Goal: Contribute content: Contribute content

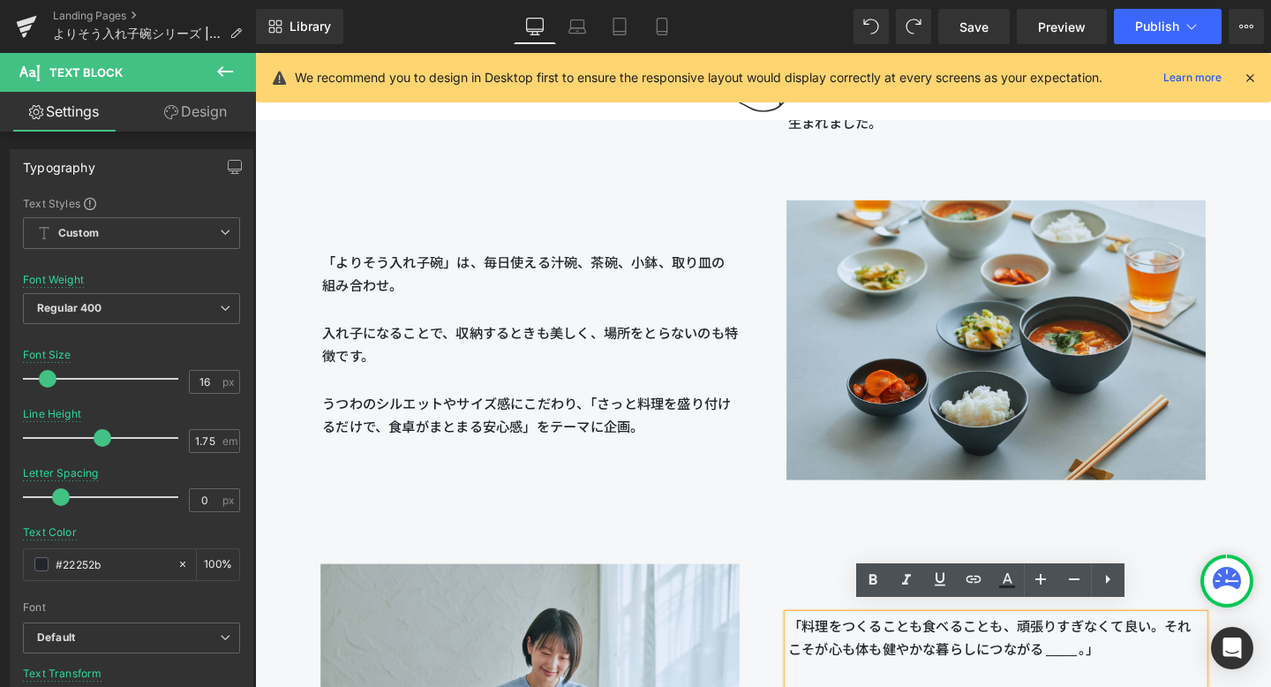
scroll to position [1985, 0]
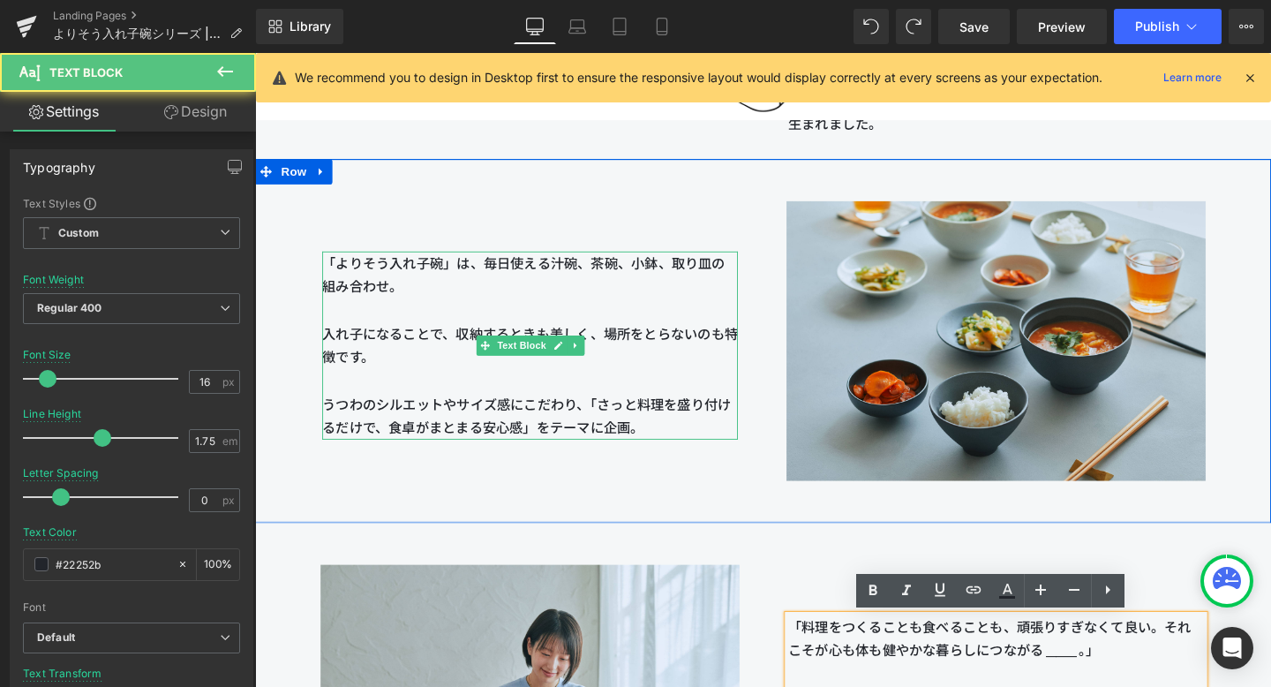
drag, startPoint x: 502, startPoint y: 271, endPoint x: 566, endPoint y: 295, distance: 67.9
click at [566, 295] on p "「よりそう入れ子碗」は、毎日使える汁碗、茶碗、小鉢、取り皿の組み合わせ。 入れ子になることで、収納するときも美しく、場所をとらないのも特徴です。 うつわのシル…" at bounding box center [544, 360] width 437 height 198
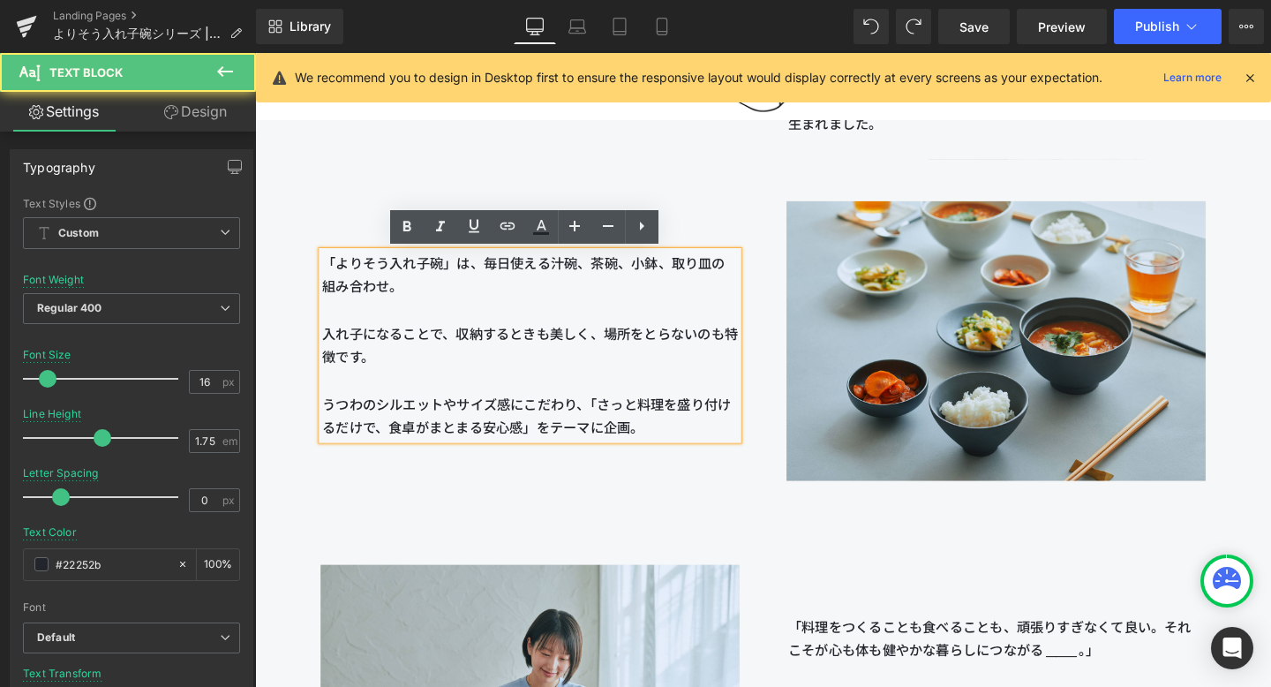
copy span "毎日使える汁碗、茶碗、小鉢、取り皿の組み合わせ。"
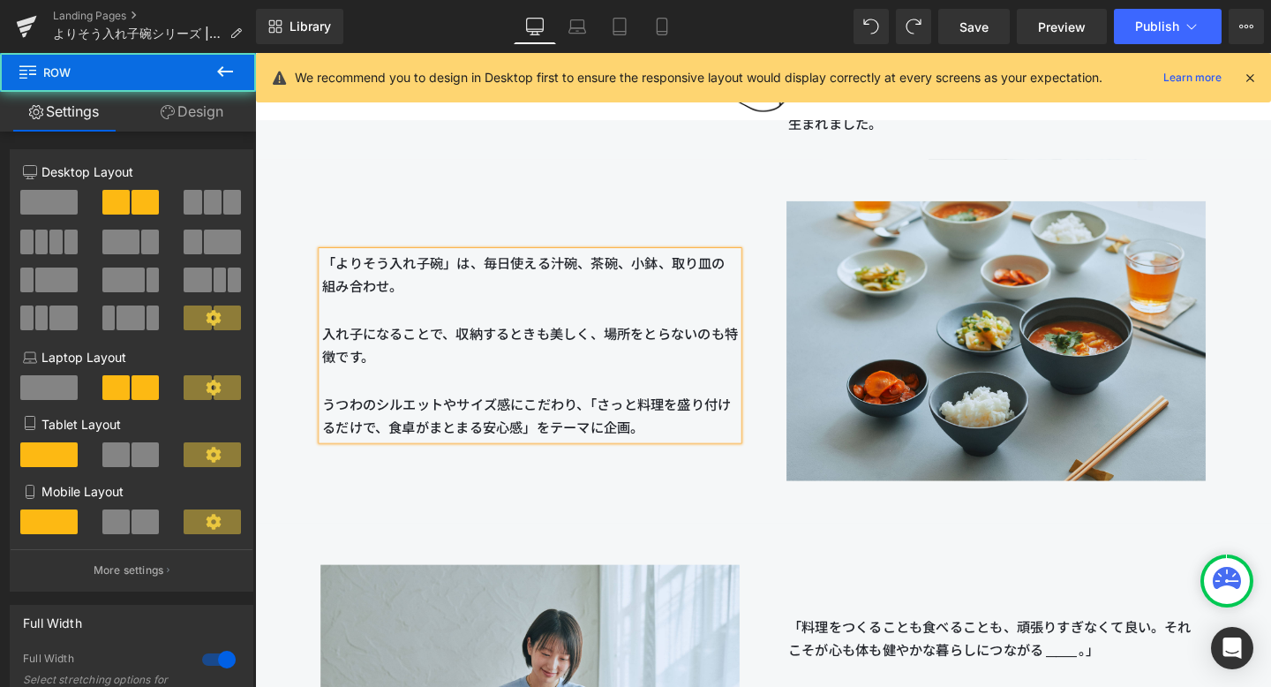
click at [786, 278] on div "「よりそう入れ子碗」は、毎日使える汁碗、茶碗、小鉢、取り皿の組み合わせ。 入れ子になることで、収納するときも美しく、場所をとらないのも特徴です。 うつわのシル…" at bounding box center [544, 325] width 490 height 268
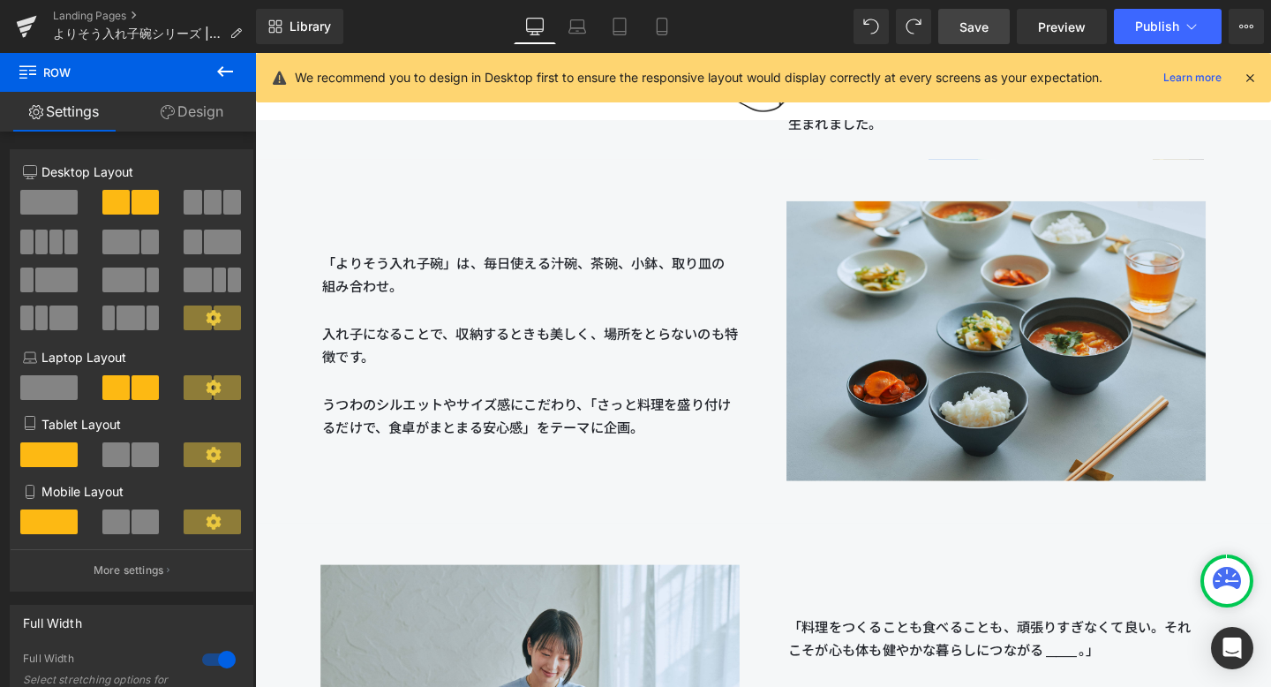
click at [963, 18] on span "Save" at bounding box center [974, 27] width 29 height 19
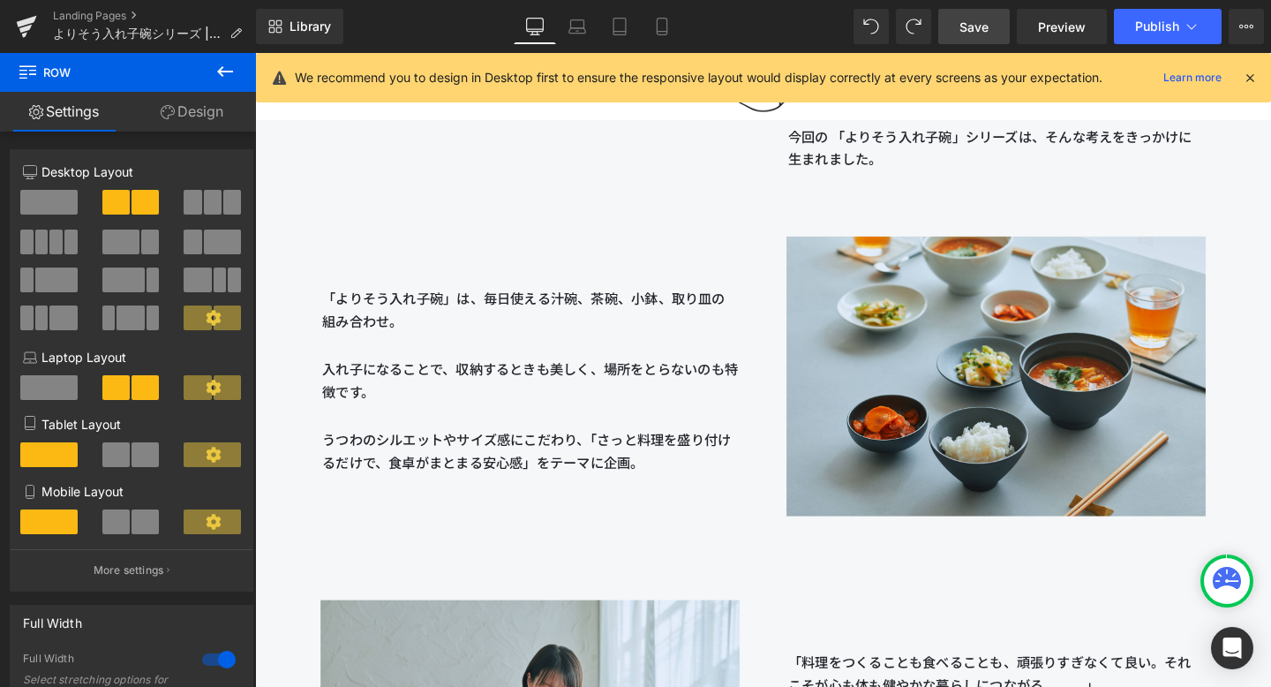
scroll to position [1942, 0]
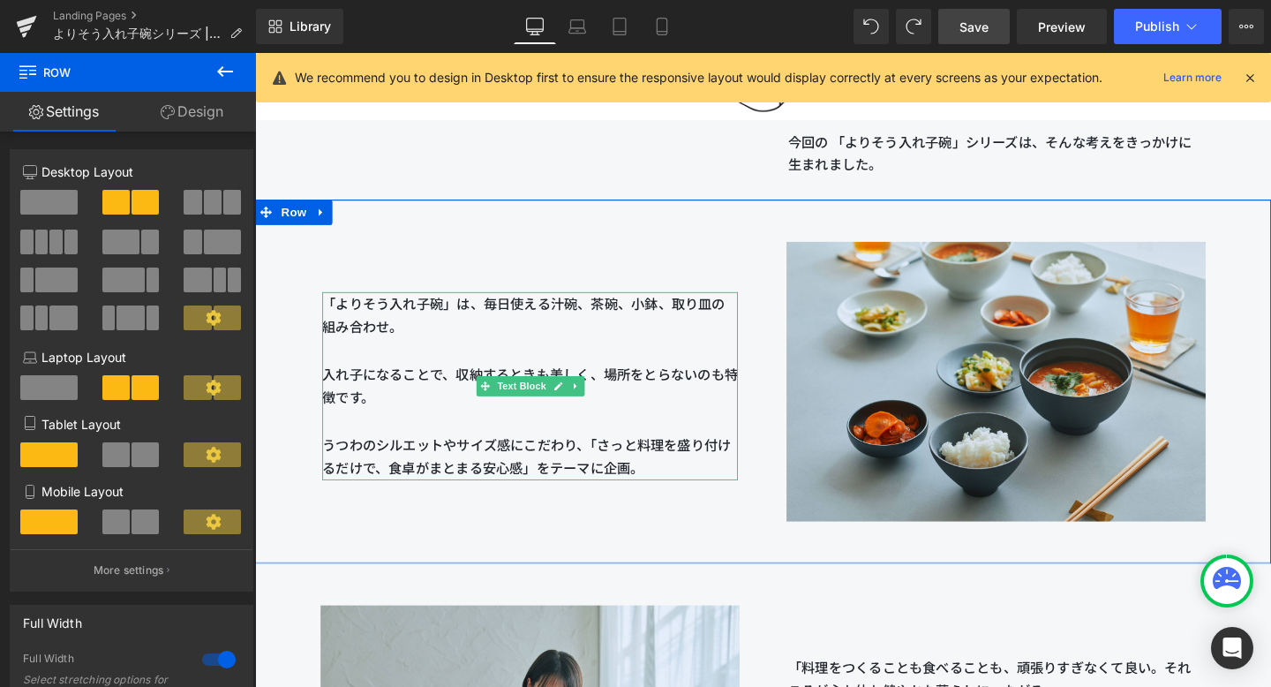
click at [612, 317] on span "「よりそう入れ子碗」は、毎日使える汁碗、茶碗、小鉢、取り皿の組み合わせ。 入れ子になることで、収納するときも美しく、場所をとらないのも特徴です。 うつわのシル…" at bounding box center [544, 390] width 437 height 165
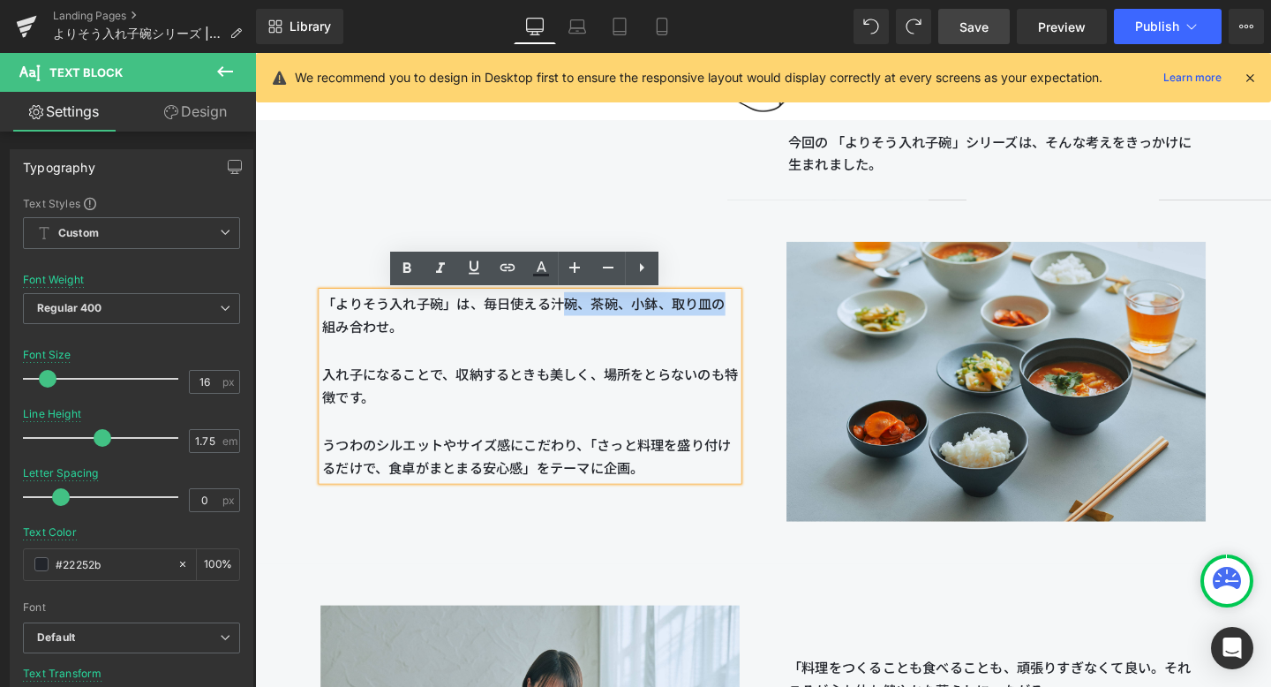
drag, startPoint x: 567, startPoint y: 318, endPoint x: 734, endPoint y: 318, distance: 167.7
click at [734, 318] on span "「よりそう入れ子碗」は、毎日使える汁碗、茶碗、小鉢、取り皿の組み合わせ。 入れ子になることで、収納するときも美しく、場所をとらないのも特徴です。 うつわのシル…" at bounding box center [544, 390] width 437 height 165
copy span "汁碗、茶碗、小鉢、取り皿"
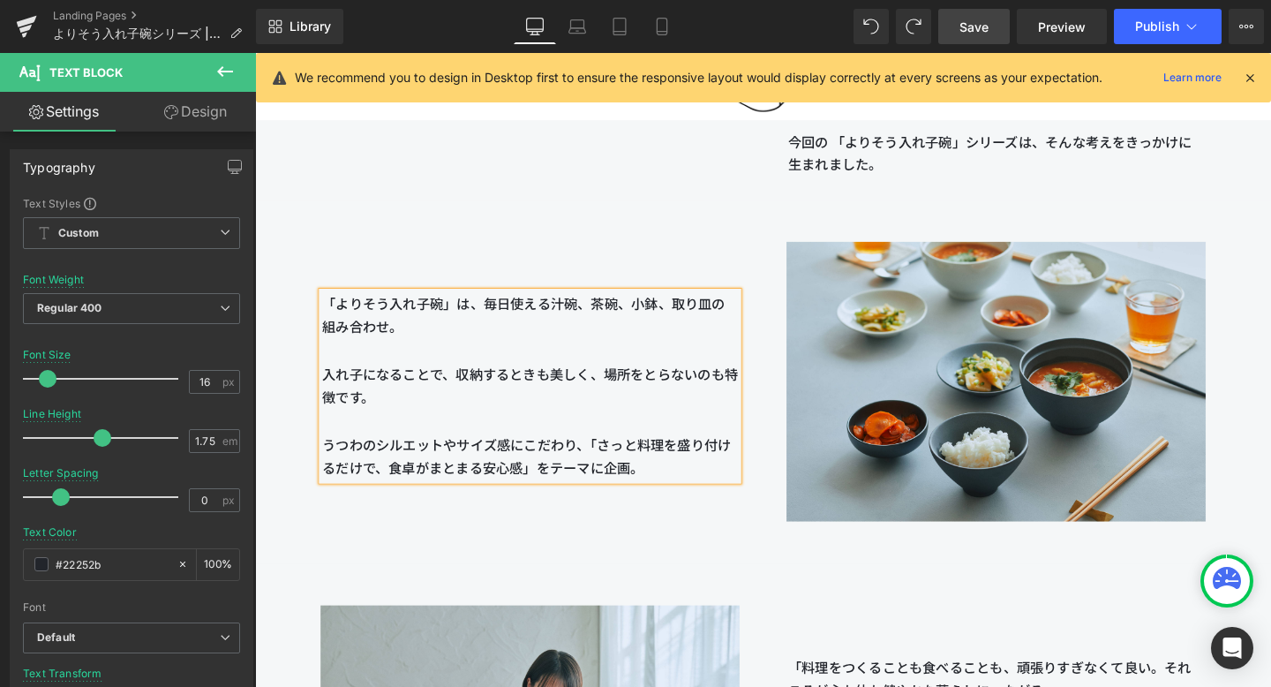
click at [743, 348] on p "「よりそう入れ子碗」は、毎日使える汁碗、茶碗、小鉢、取り皿の組み合わせ。 入れ子になることで、収納するときも美しく、場所をとらないのも特徴です。 うつわのシル…" at bounding box center [544, 404] width 437 height 198
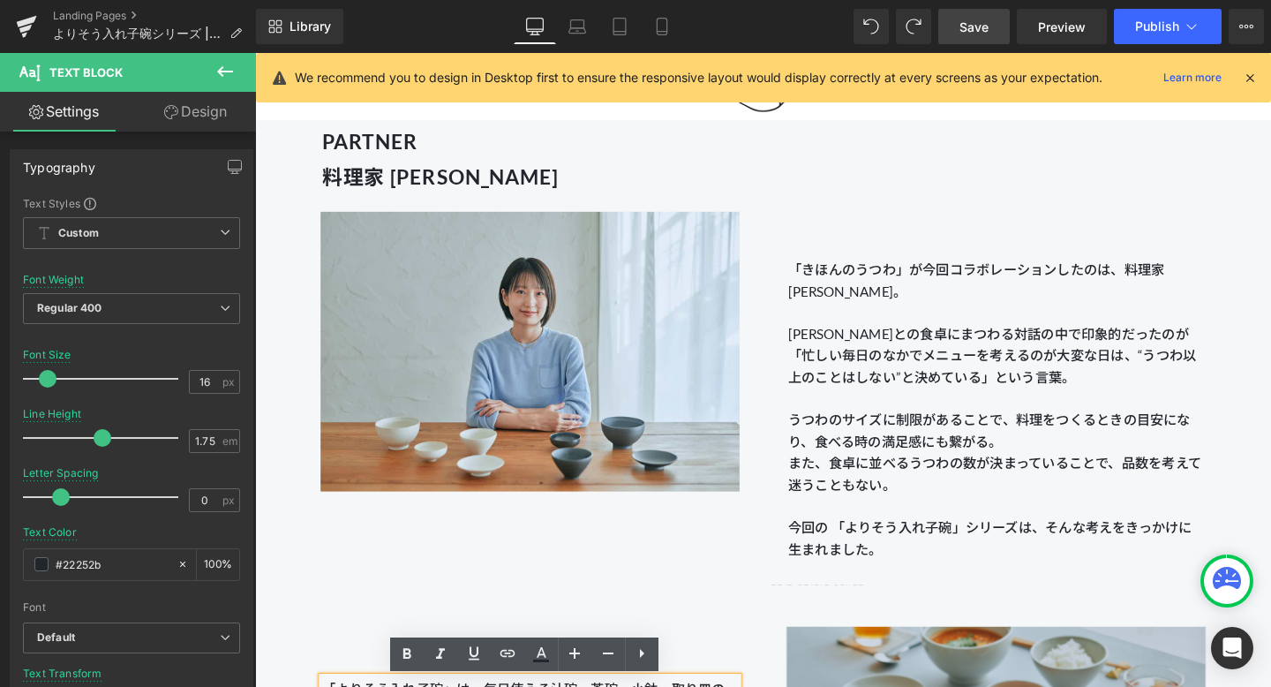
scroll to position [1530, 0]
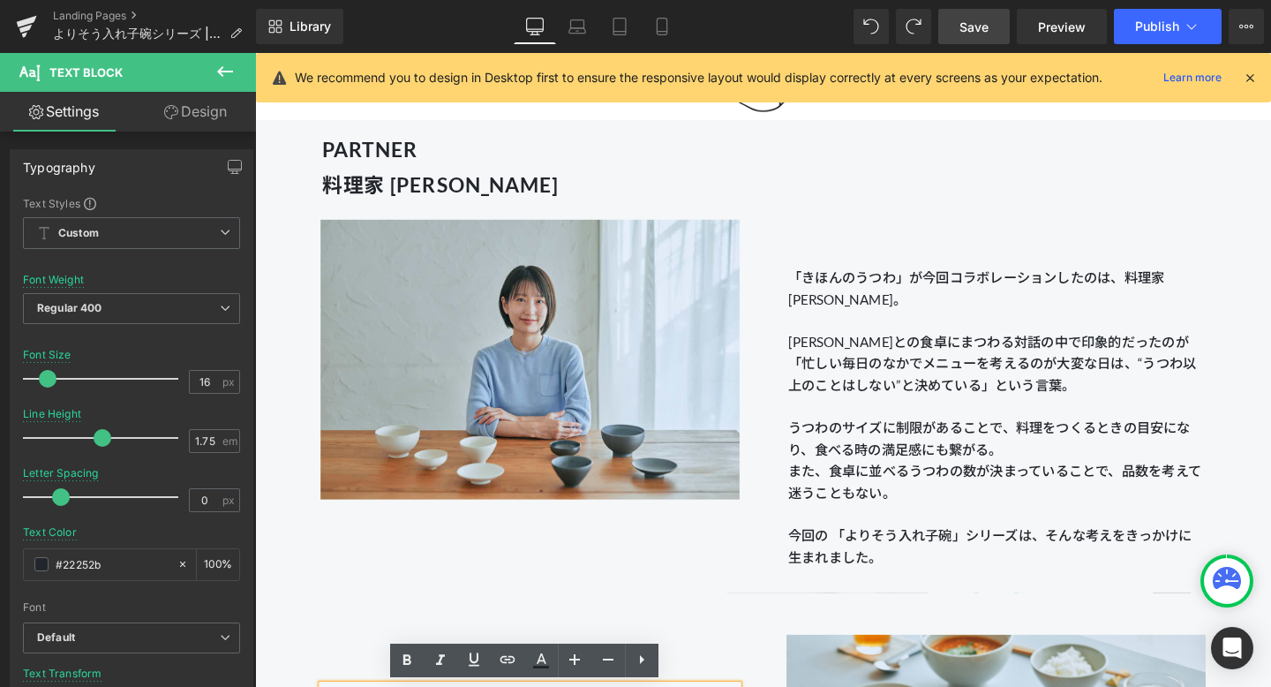
click at [1029, 491] on p "うつわのサイズに制限があることで、料理をつくるときの目安になり、食べる時の満足感にも繋がる。 また、食卓に並べるうつわの数が決まっていることで、品数を考えて迷…" at bounding box center [1034, 514] width 437 height 158
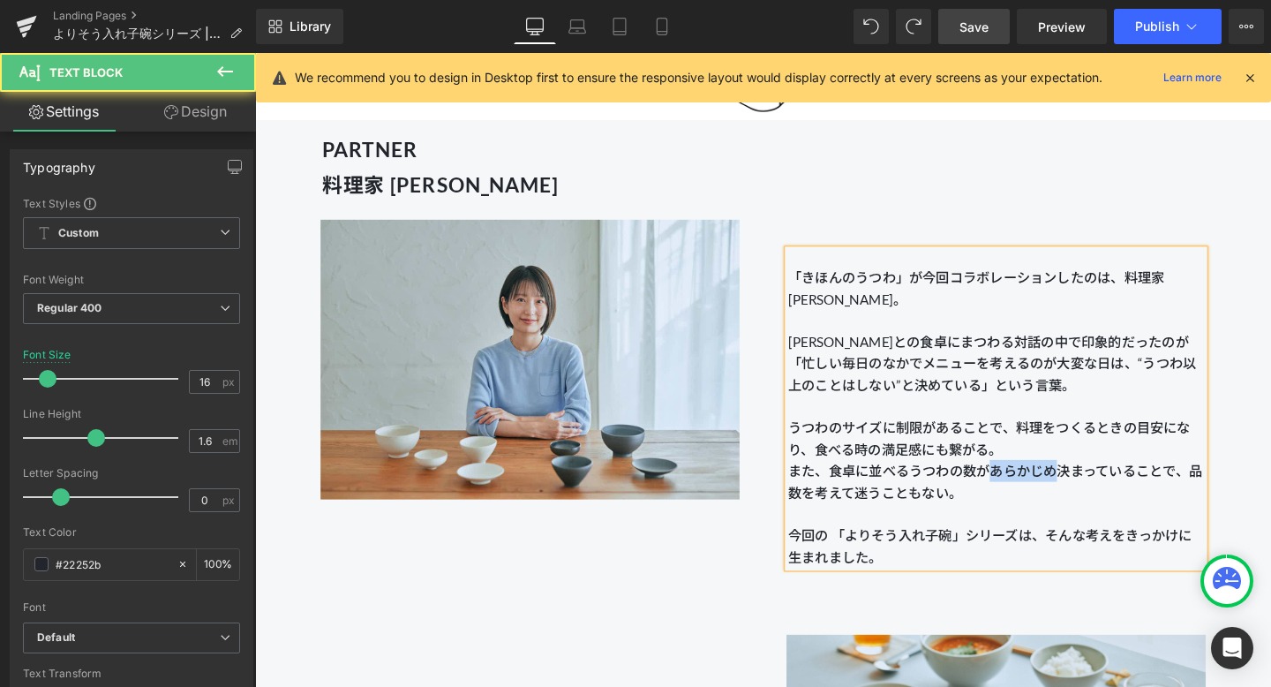
drag, startPoint x: 1029, startPoint y: 494, endPoint x: 1095, endPoint y: 494, distance: 66.2
click at [1095, 494] on p "うつわのサイズに制限があることで、料理をつくるときの目安になり、食べる時の満足感にも繋がる。 また、食卓に並べるうつわの数があらかじめ決まっていることで、品数…" at bounding box center [1034, 514] width 437 height 158
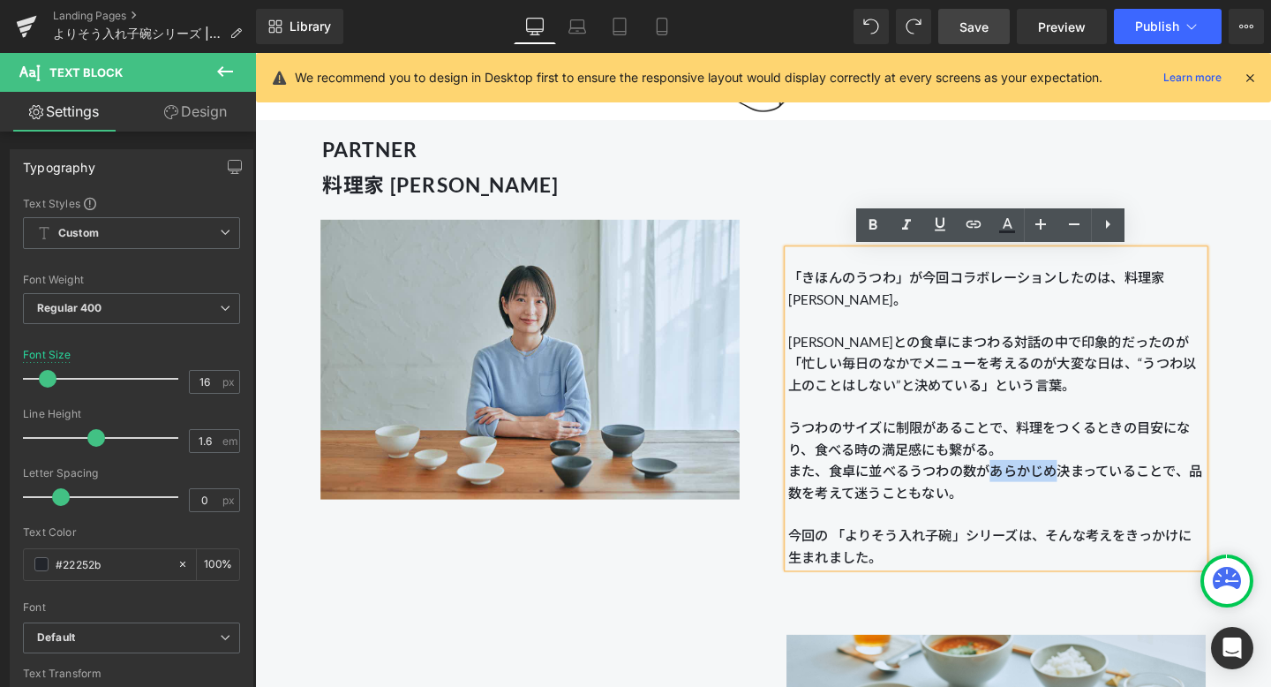
copy p "あらかじめ"
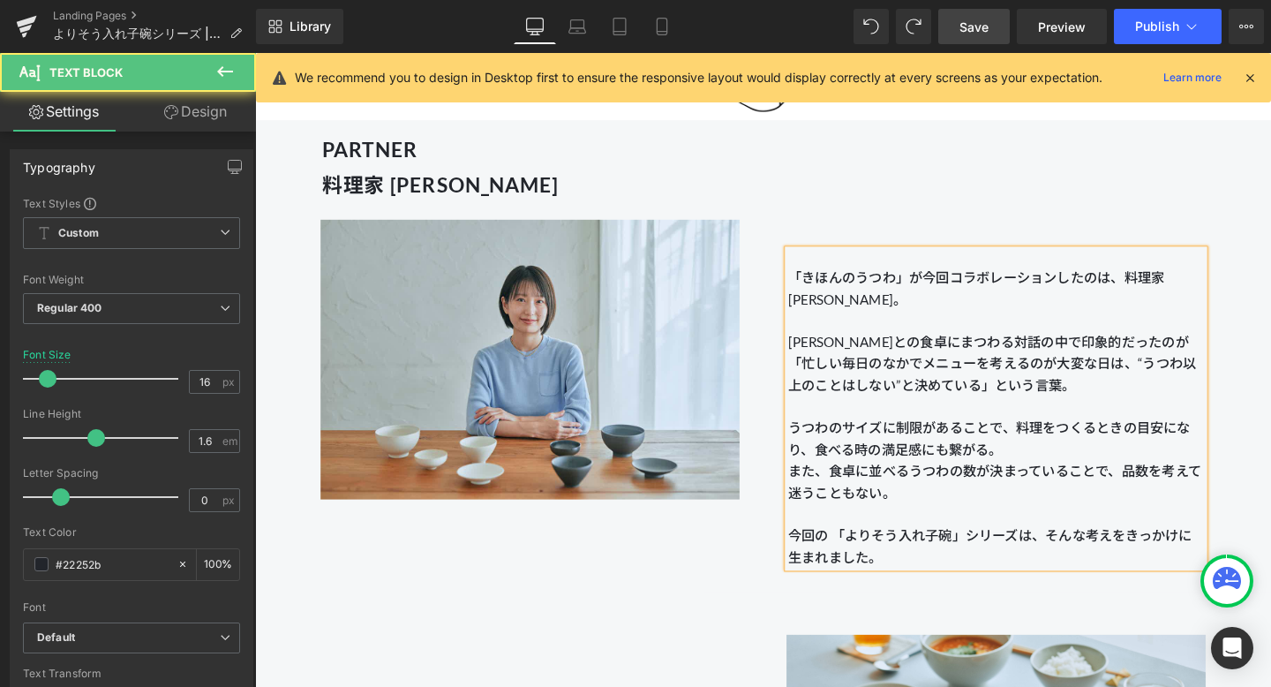
click at [862, 494] on p "うつわのサイズに制限があることで、料理をつくるときの目安になり、食べる時の満足感にも繋がる。 また、食卓に並べるうつわの数が決まっていることで、品数を考えて迷…" at bounding box center [1034, 514] width 437 height 158
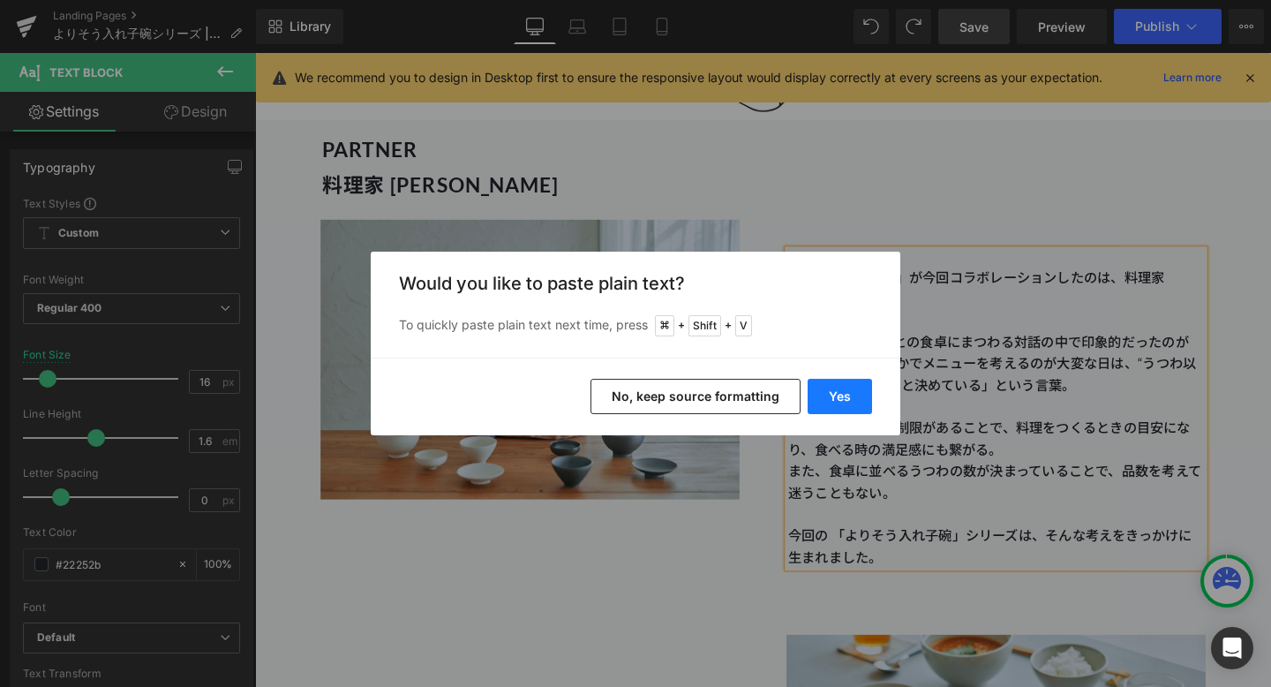
click at [0, 0] on button "Yes" at bounding box center [0, 0] width 0 height 0
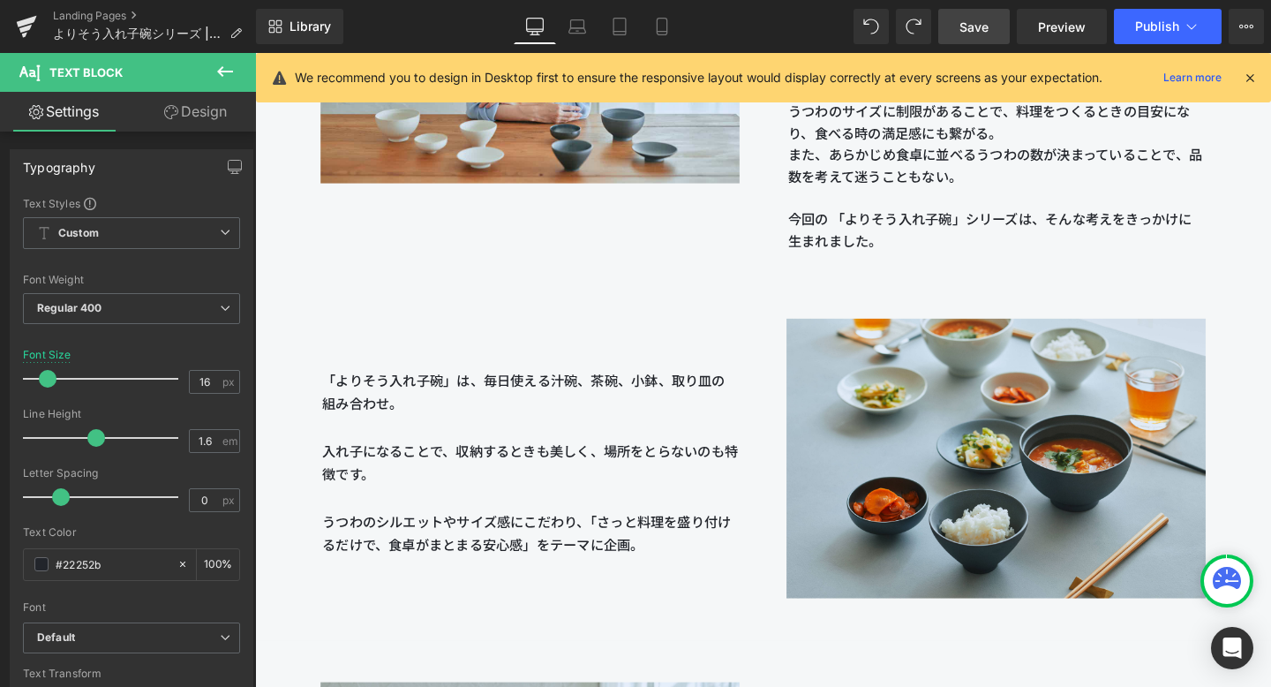
scroll to position [1864, 0]
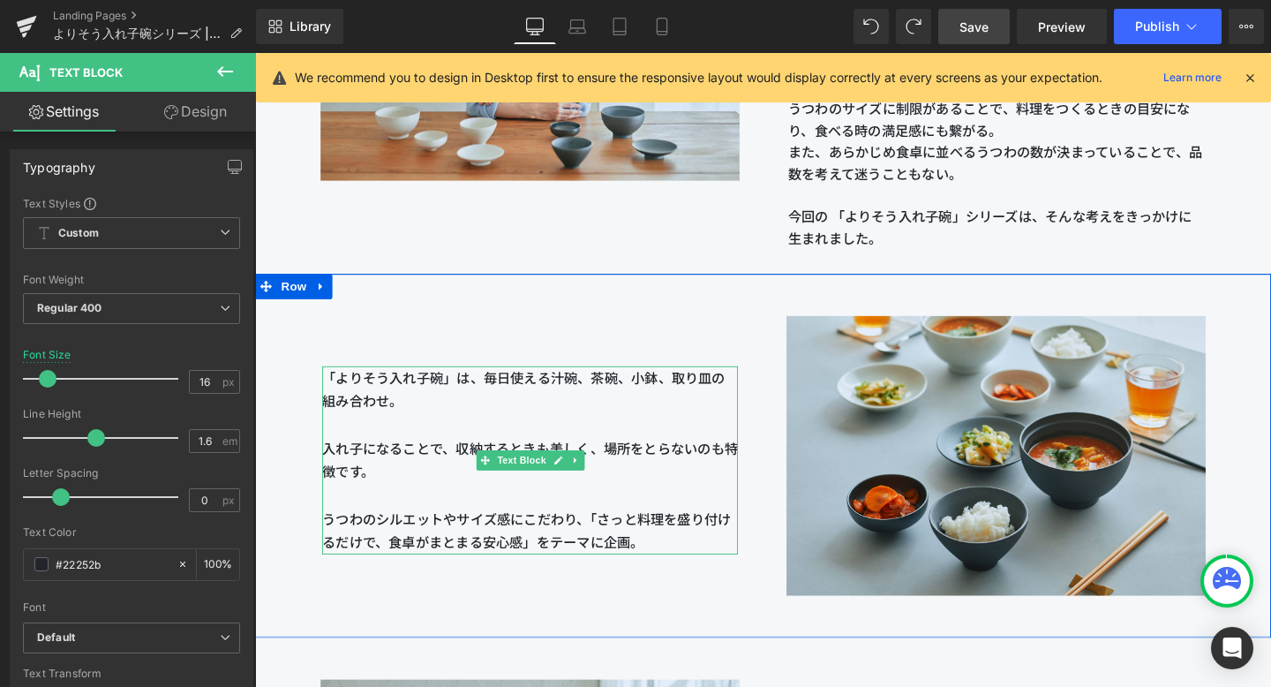
click at [587, 399] on span "「よりそう入れ子碗」は、毎日使える汁碗、茶碗、小鉢、取り皿の組み合わせ。 入れ子になることで、収納するときも美しく、場所をとらないのも特徴です。 うつわのシル…" at bounding box center [544, 468] width 437 height 165
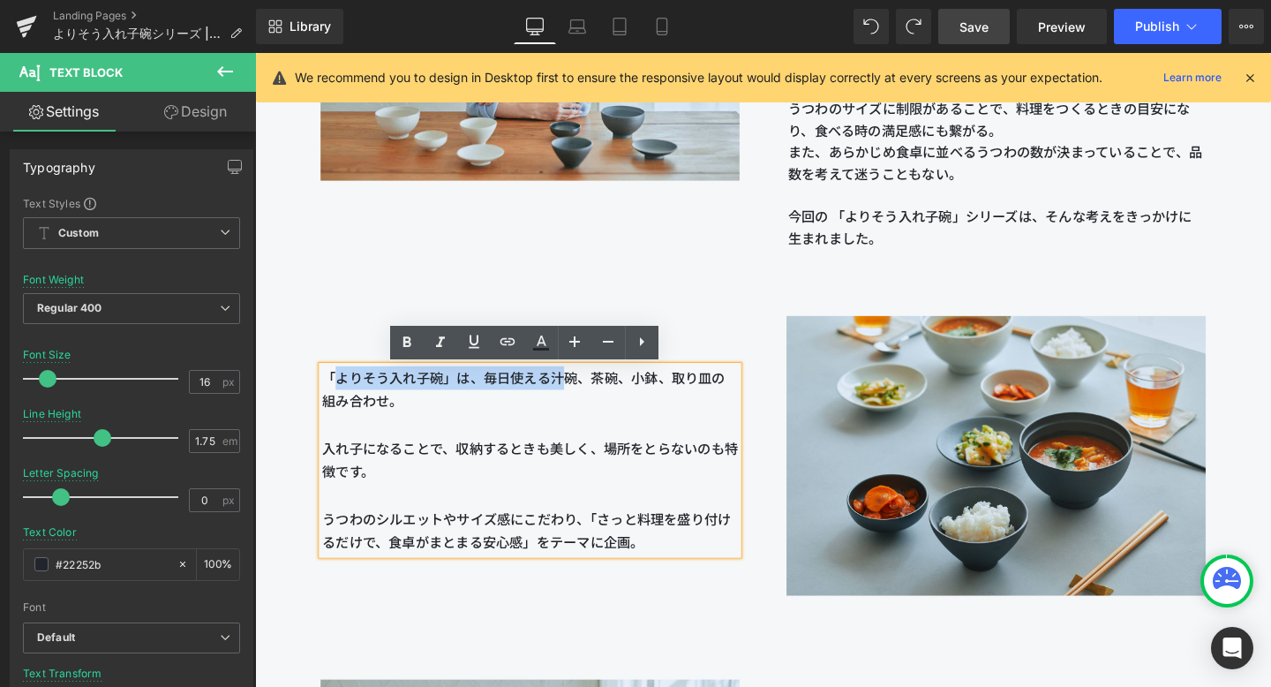
drag, startPoint x: 567, startPoint y: 388, endPoint x: 328, endPoint y: 384, distance: 238.4
click at [328, 384] on p "「よりそう入れ子碗」は、毎日使える汁碗、茶碗、小鉢、取り皿の組み合わせ。 入れ子になることで、収納するときも美しく、場所をとらないのも特徴です。 うつわのシル…" at bounding box center [544, 481] width 437 height 198
click at [425, 427] on p "「よりそう入れ子碗」は、毎日使える汁碗、茶碗、小鉢、取り皿の組み合わせ。 入れ子になることで、収納するときも美しく、場所をとらないのも特徴です。 うつわのシル…" at bounding box center [544, 481] width 437 height 198
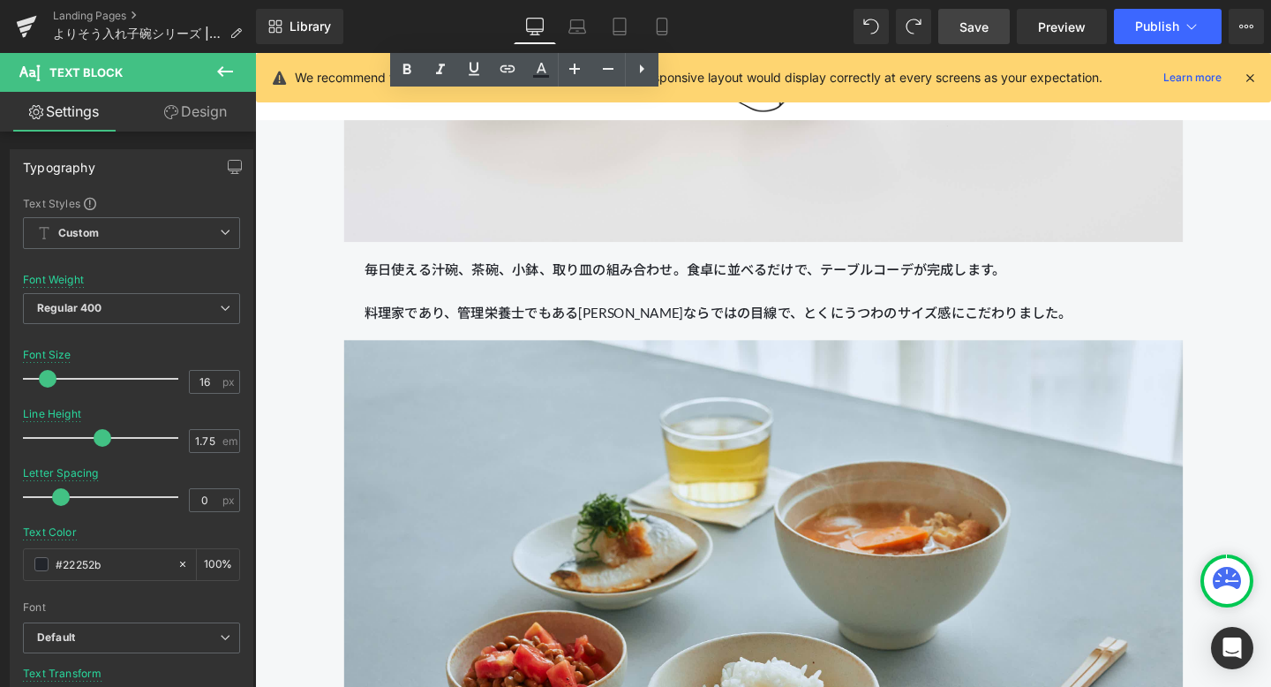
scroll to position [3342, 0]
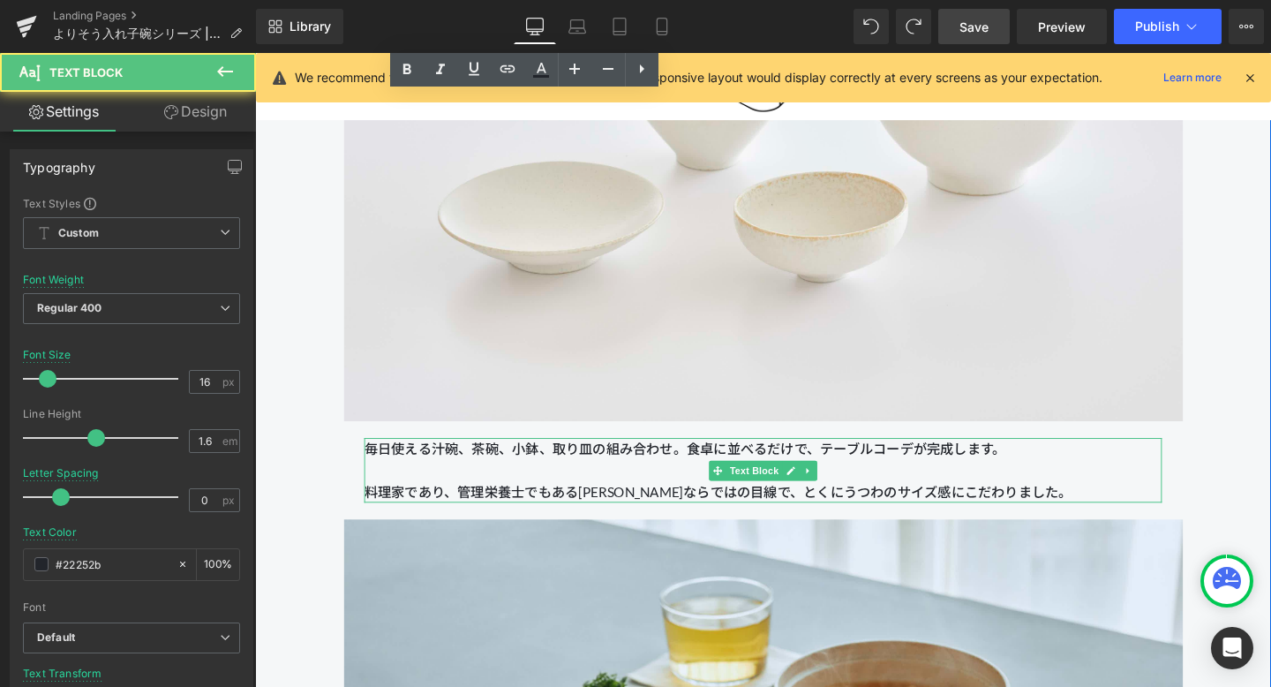
click at [524, 471] on span "毎日使える汁碗、茶碗、小鉢、取り皿の組み合わせ。食卓に並べるだけで、テーブルコーデが完成します。 料理家であり、管理栄養士でもある[PERSON_NAME]な…" at bounding box center [742, 491] width 744 height 62
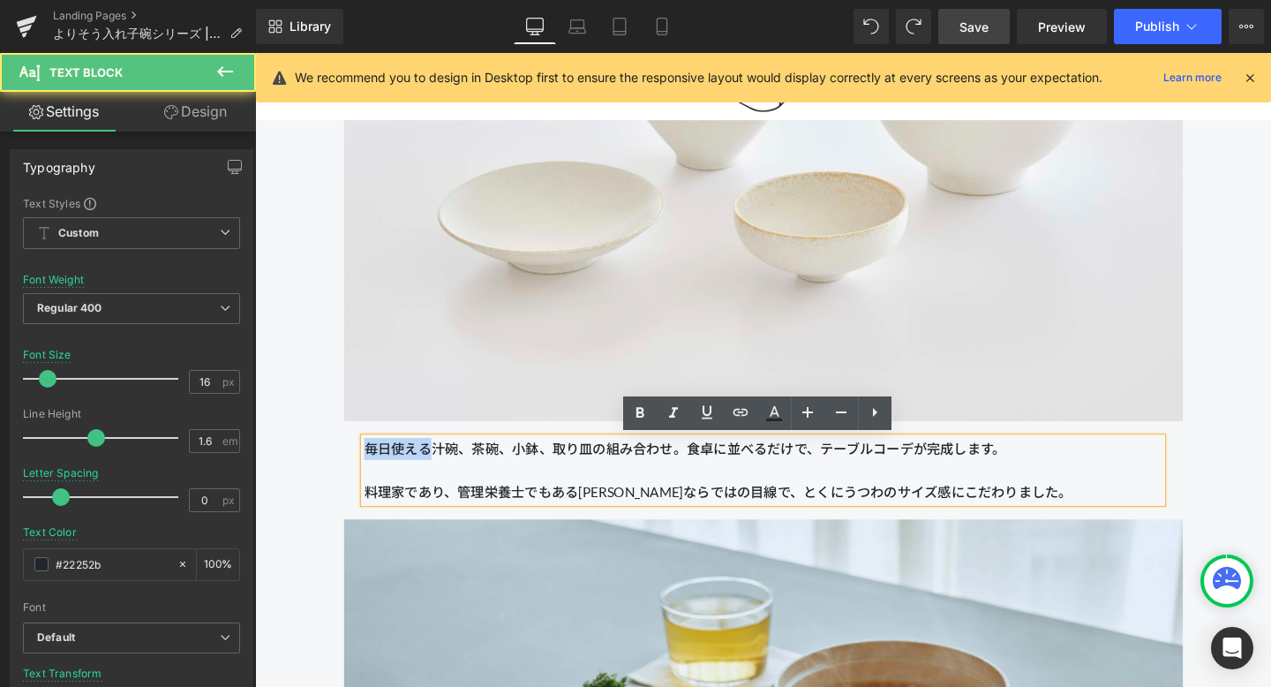
drag, startPoint x: 438, startPoint y: 469, endPoint x: 357, endPoint y: 466, distance: 81.3
click at [357, 466] on div "自分をいたわる”ちょうど良い”サイズ Heading Image 毎日使える汁碗、茶碗、小鉢、取り皿の組み合わせ。食卓に並べるだけで、テーブルコーデが完成しま…" at bounding box center [789, 534] width 980 height 1545
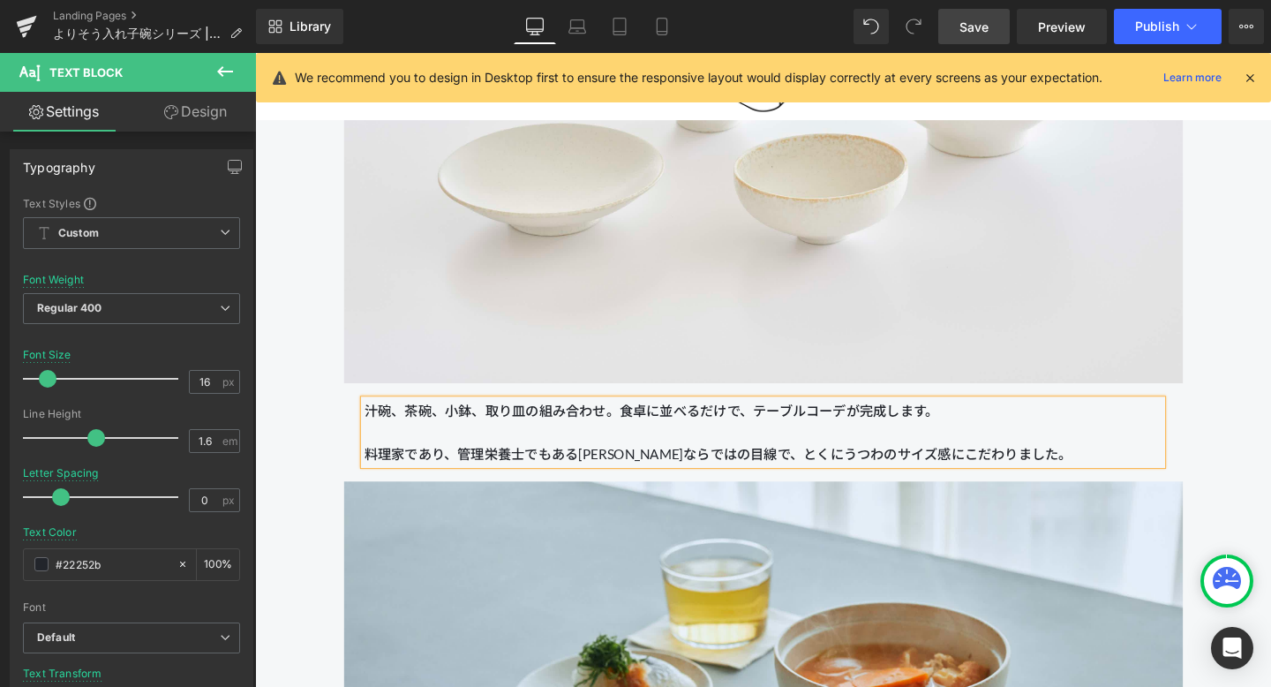
scroll to position [3378, 0]
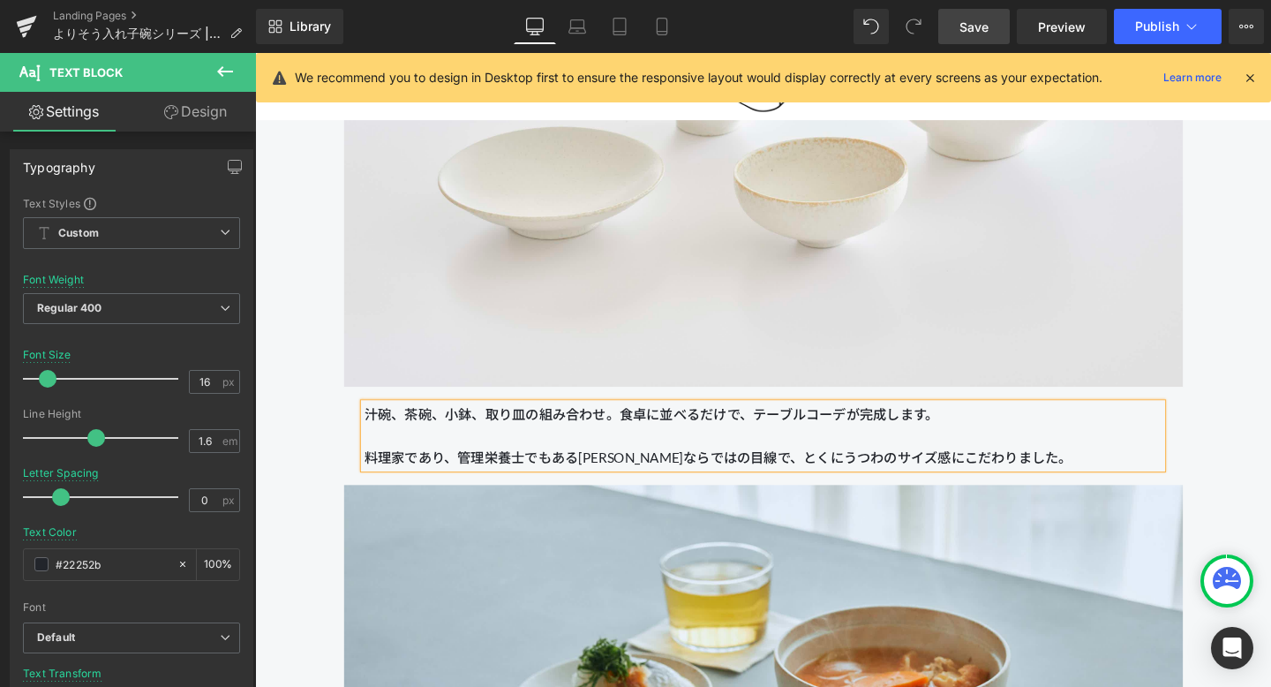
click at [636, 437] on span "汁碗、茶碗、小鉢、取り皿の組み合わせ。食卓に並べるだけで、テーブルコーデが完成します。 料理家であり、管理栄養士でもある[PERSON_NAME]ならではの目…" at bounding box center [742, 455] width 744 height 62
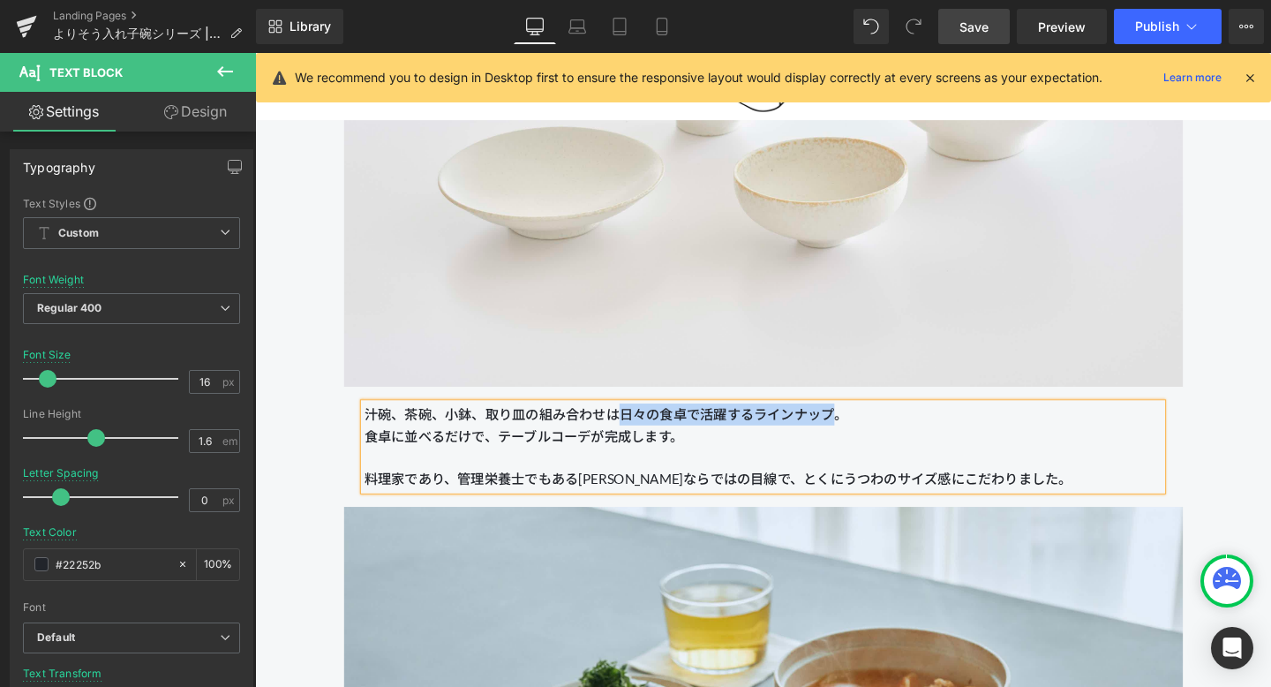
drag, startPoint x: 631, startPoint y: 432, endPoint x: 859, endPoint y: 433, distance: 227.7
click at [859, 433] on span "汁碗、茶碗、小鉢、取り皿の組み合わせは日々の食卓で活躍するラインナップ。 食卓に並べるだけで、テーブルコーデが完成します。 料理家であり、管理栄養士でもある[…" at bounding box center [742, 466] width 744 height 85
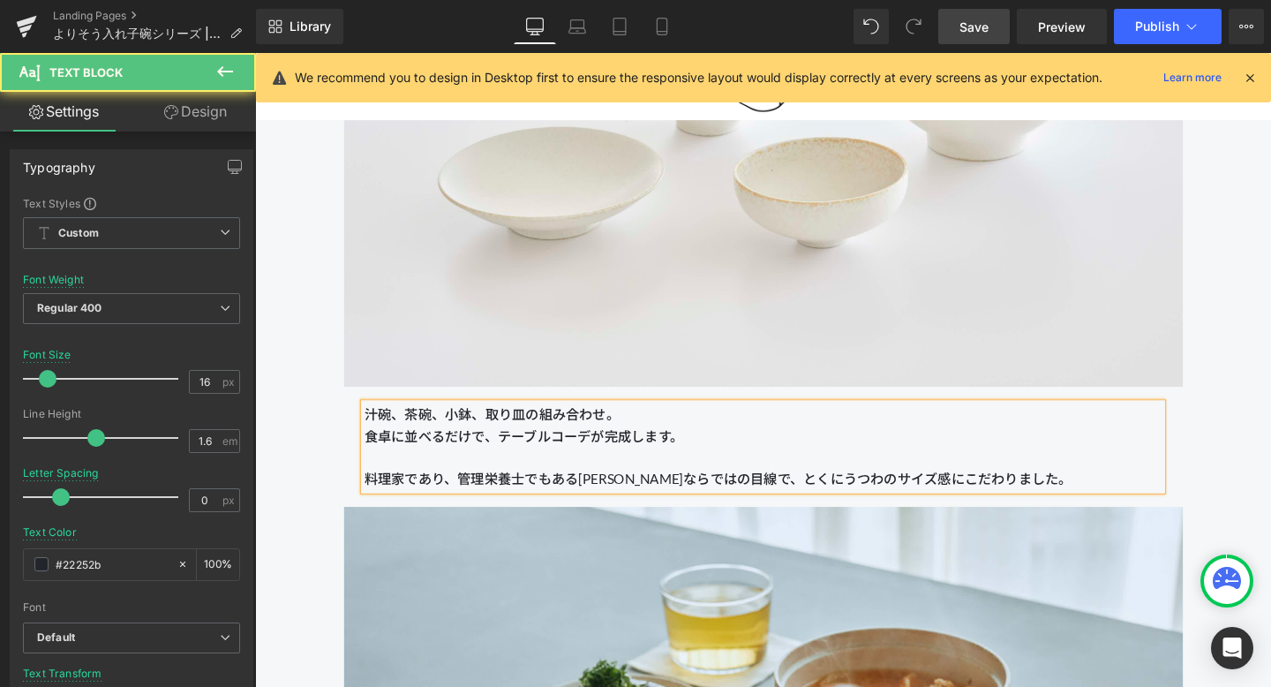
click at [373, 435] on span "汁碗、茶碗、小鉢、取り皿の組み合わせ。 食卓に並べるだけで、テーブルコーデが完成します。 料理家であり、管理栄養士でもある[PERSON_NAME]ならではの…" at bounding box center [742, 466] width 744 height 85
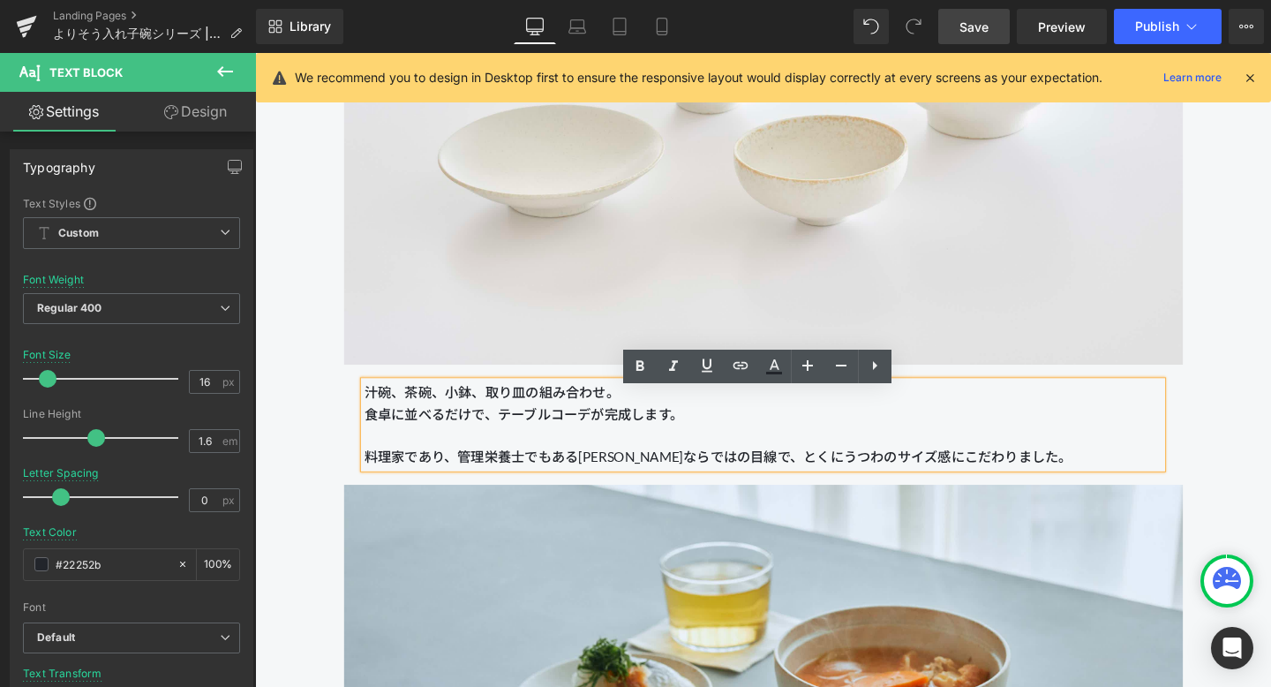
scroll to position [3407, 0]
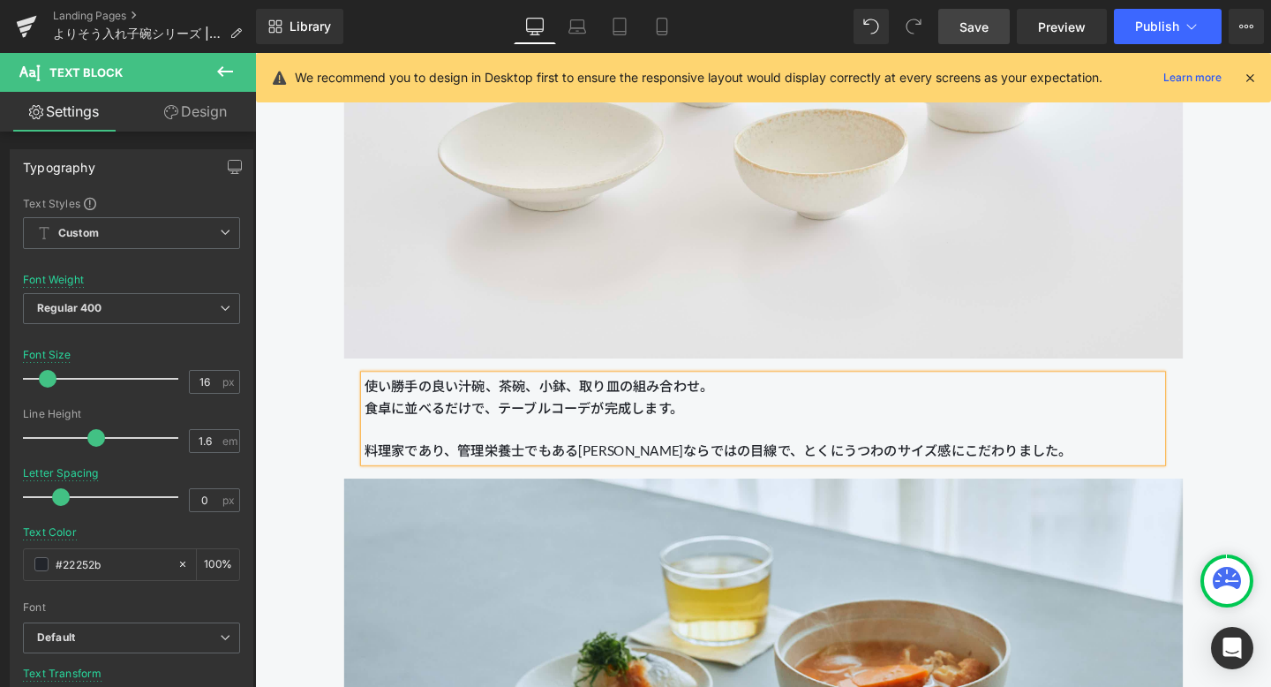
click at [374, 427] on span "使い勝手の良い汁碗、茶碗、小鉢、取り皿の組み合わせ。 食卓に並べるだけで、テーブルコーデが完成します。 料理家であり、管理栄養士でもある[PERSON_NAM…" at bounding box center [742, 437] width 744 height 85
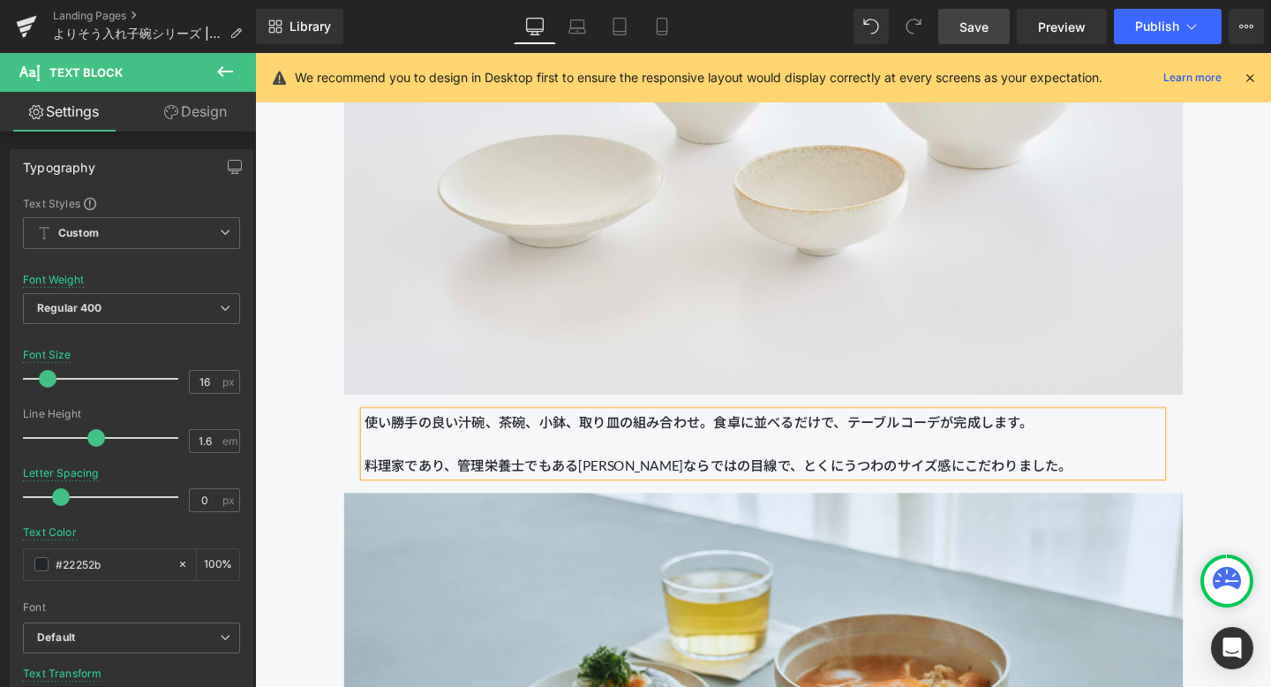
scroll to position [3383, 0]
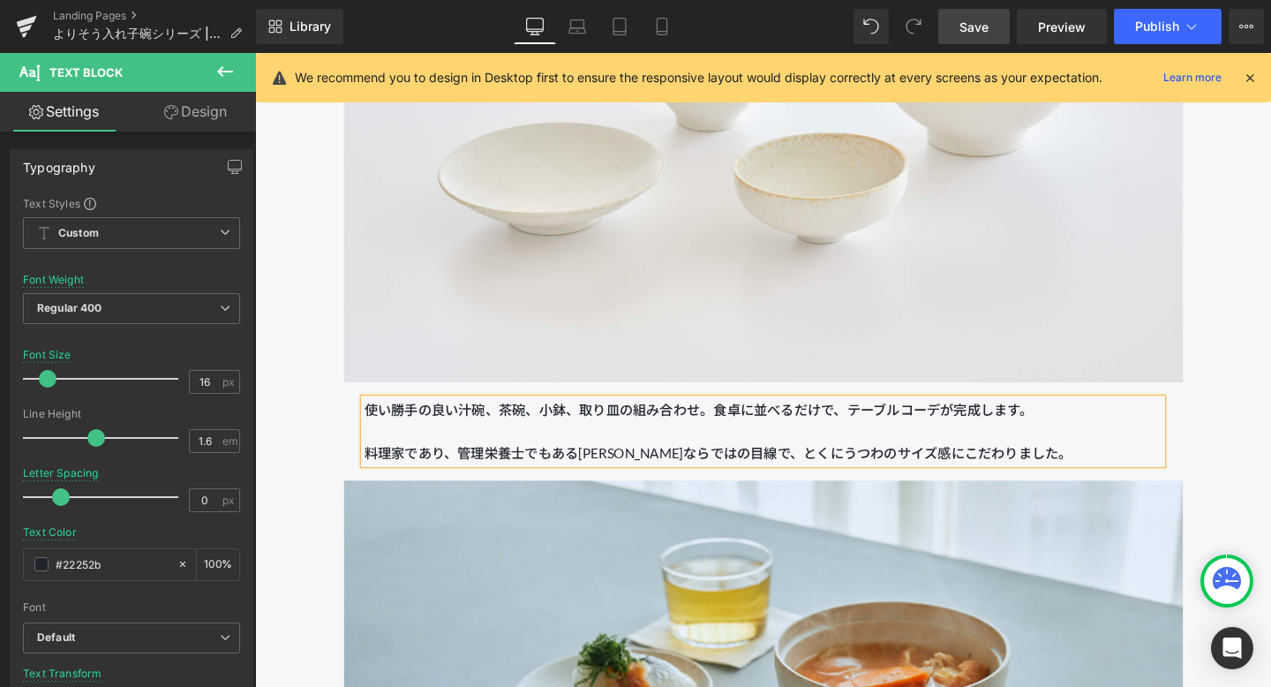
click at [959, 36] on link "Save" at bounding box center [974, 26] width 72 height 35
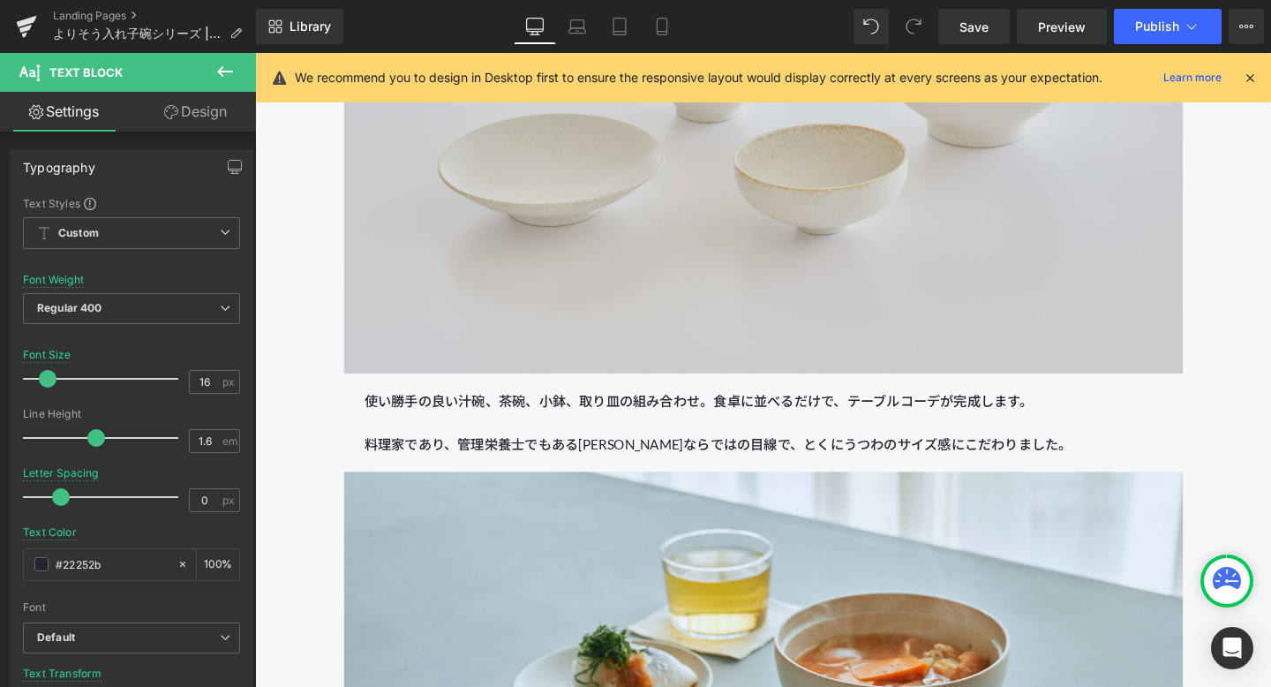
scroll to position [3395, 0]
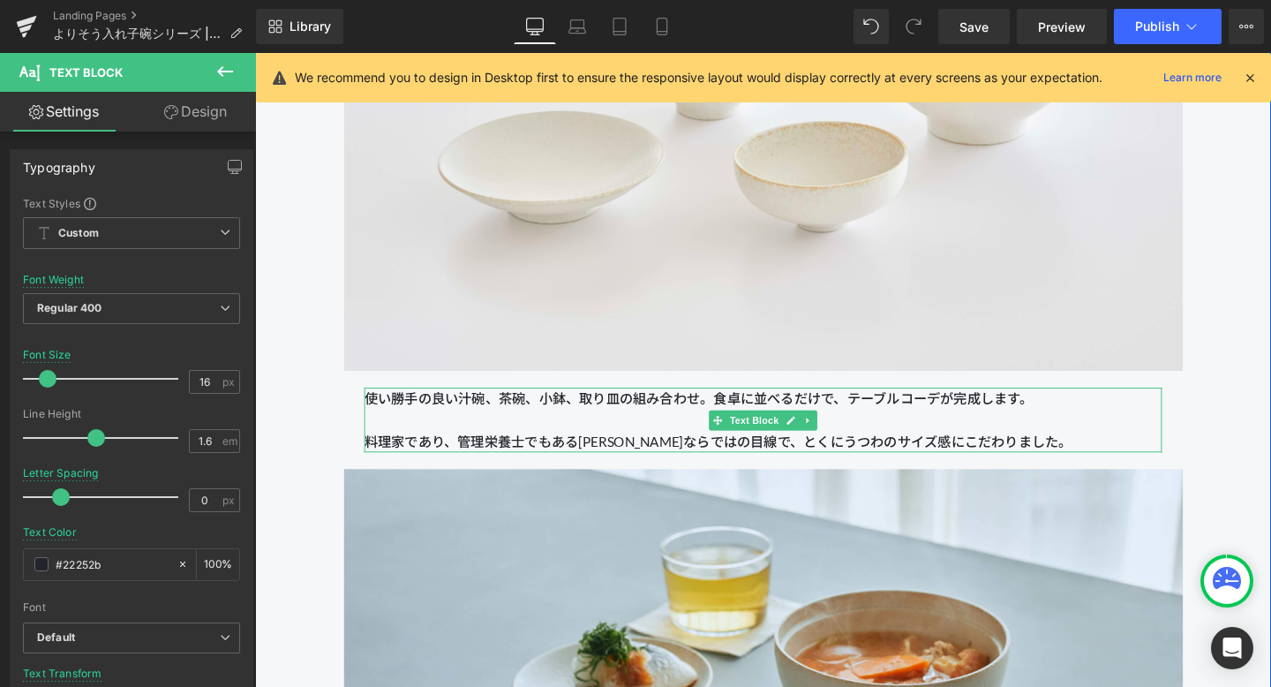
click at [717, 412] on span "使い勝手の良い汁碗、茶碗、小鉢、取り皿の組み合わせ。 食卓に並べるだけで、テーブルコーデが完成します。 料理家であり、管理栄養士でもある[PERSON_NAM…" at bounding box center [742, 438] width 744 height 62
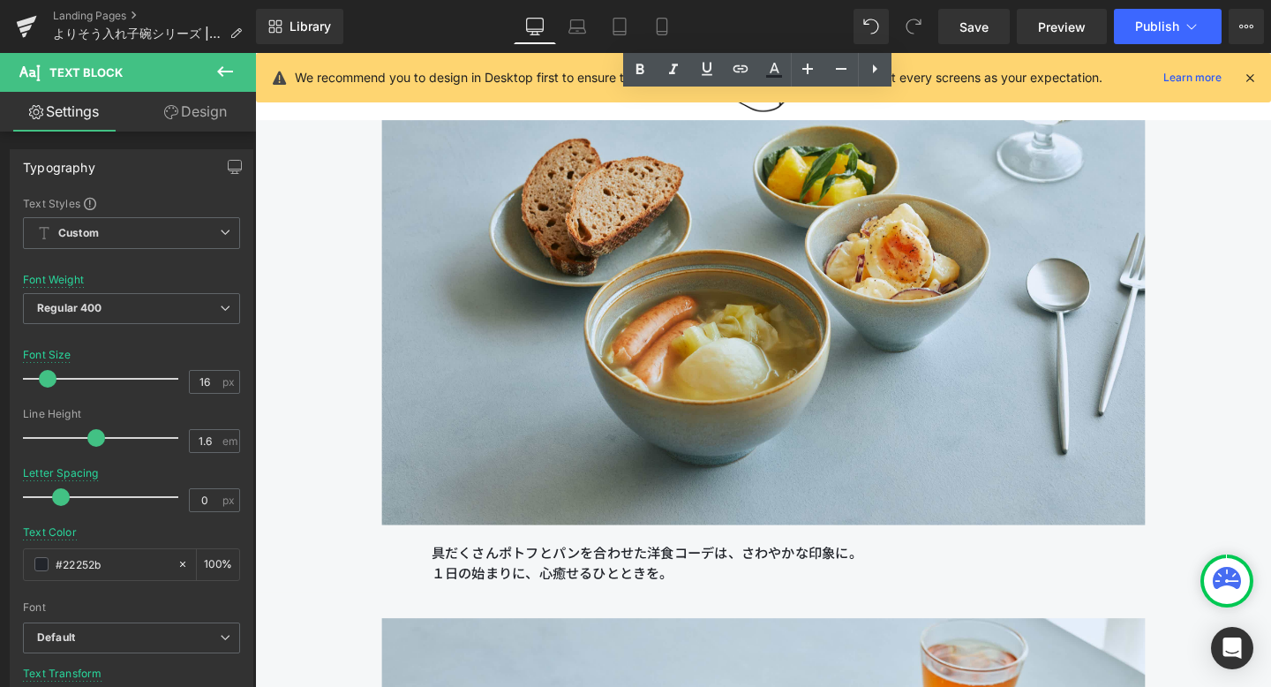
scroll to position [15835, 0]
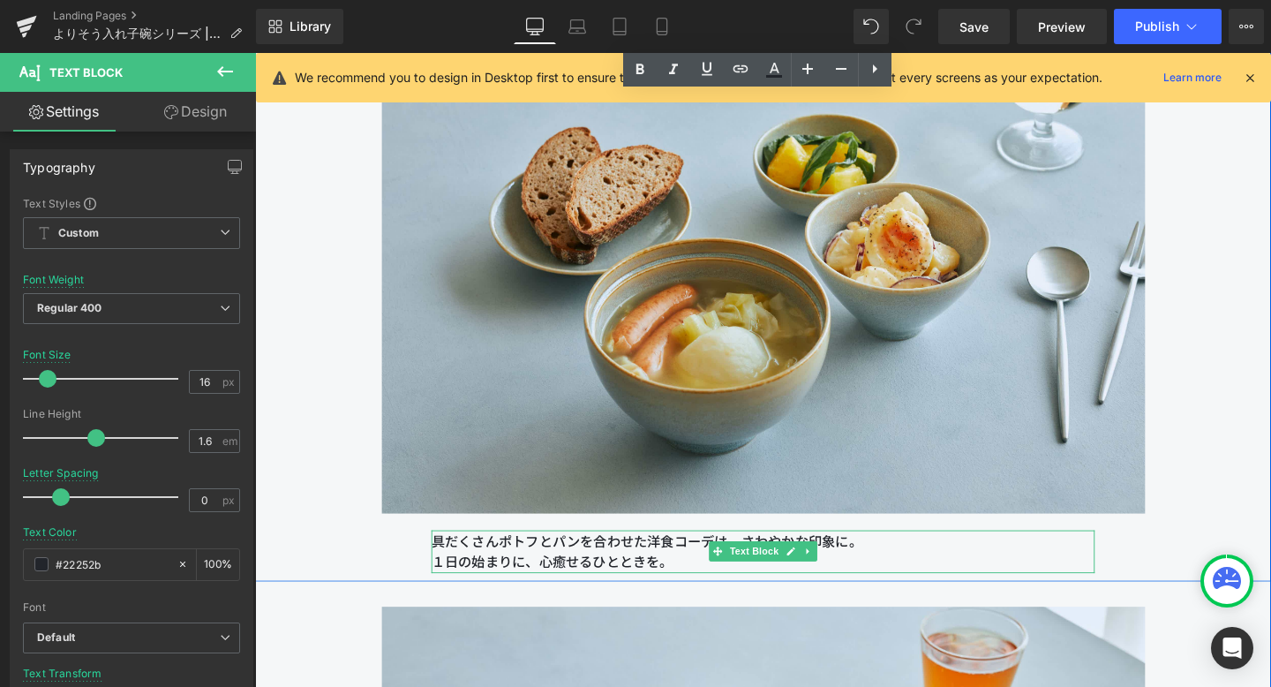
click at [773, 559] on p "具だくさんポトフとパンを合わせた洋食コーデは、さわやかな印象に。 １日の始まりに、心癒せるひとときを。" at bounding box center [788, 576] width 697 height 45
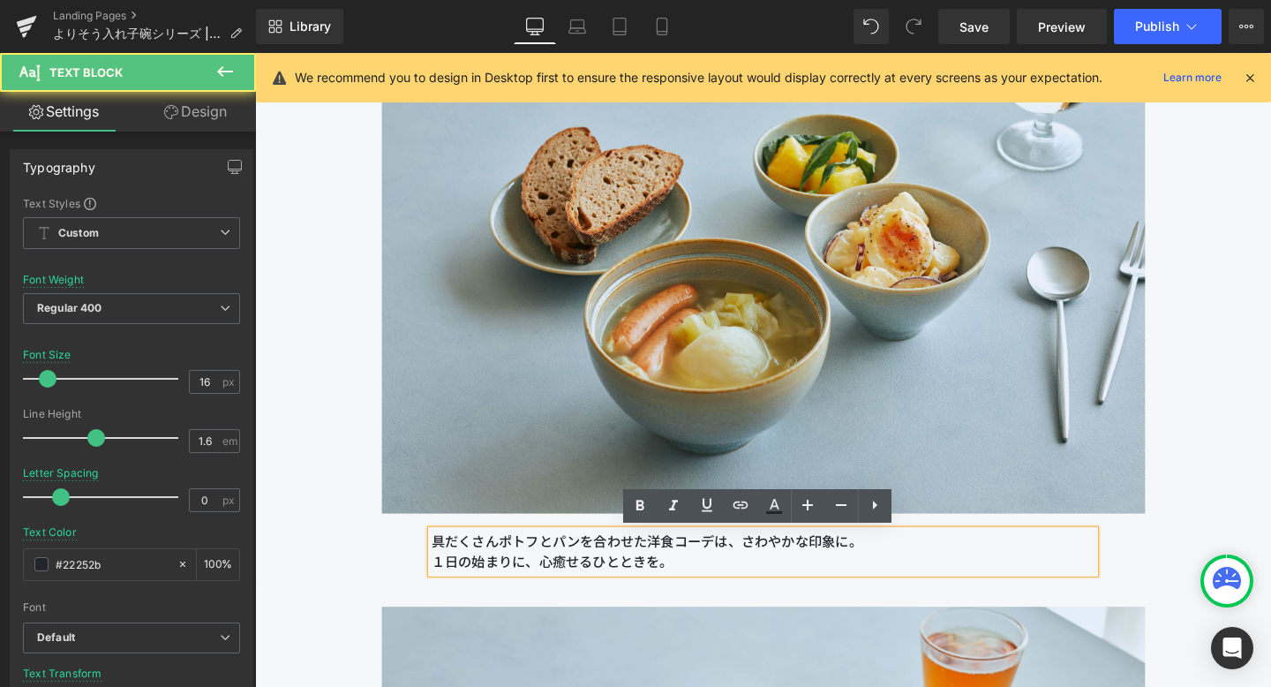
click at [770, 565] on p "具だくさんポトフとパンを合わせた洋食コーデは、さわやかな印象に。 １日の始まりに、心癒せるひとときを。" at bounding box center [788, 576] width 697 height 45
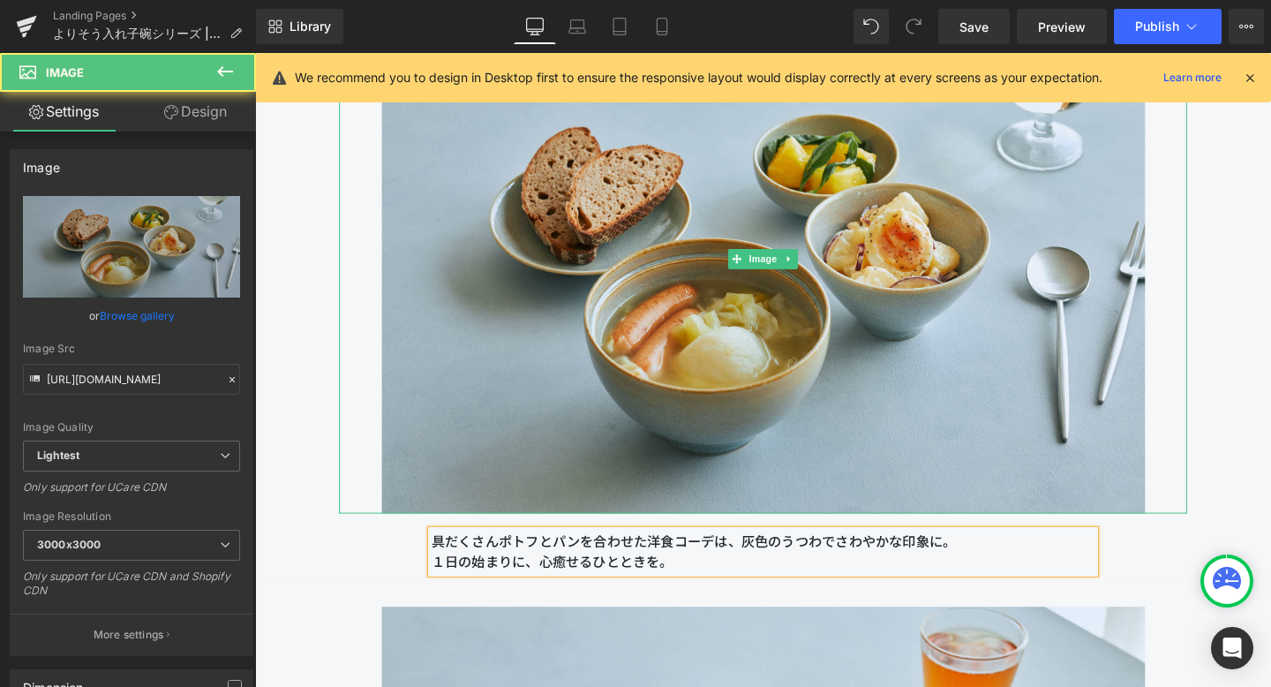
click at [349, 522] on div at bounding box center [789, 269] width 892 height 535
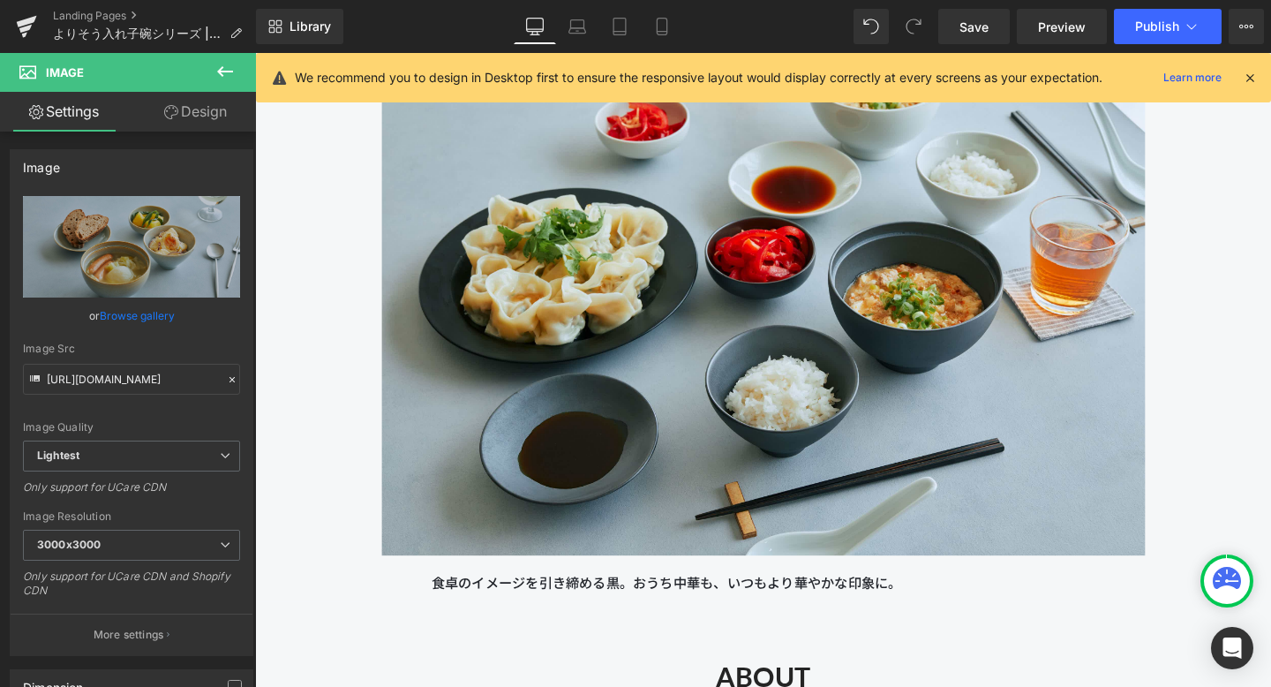
scroll to position [17705, 0]
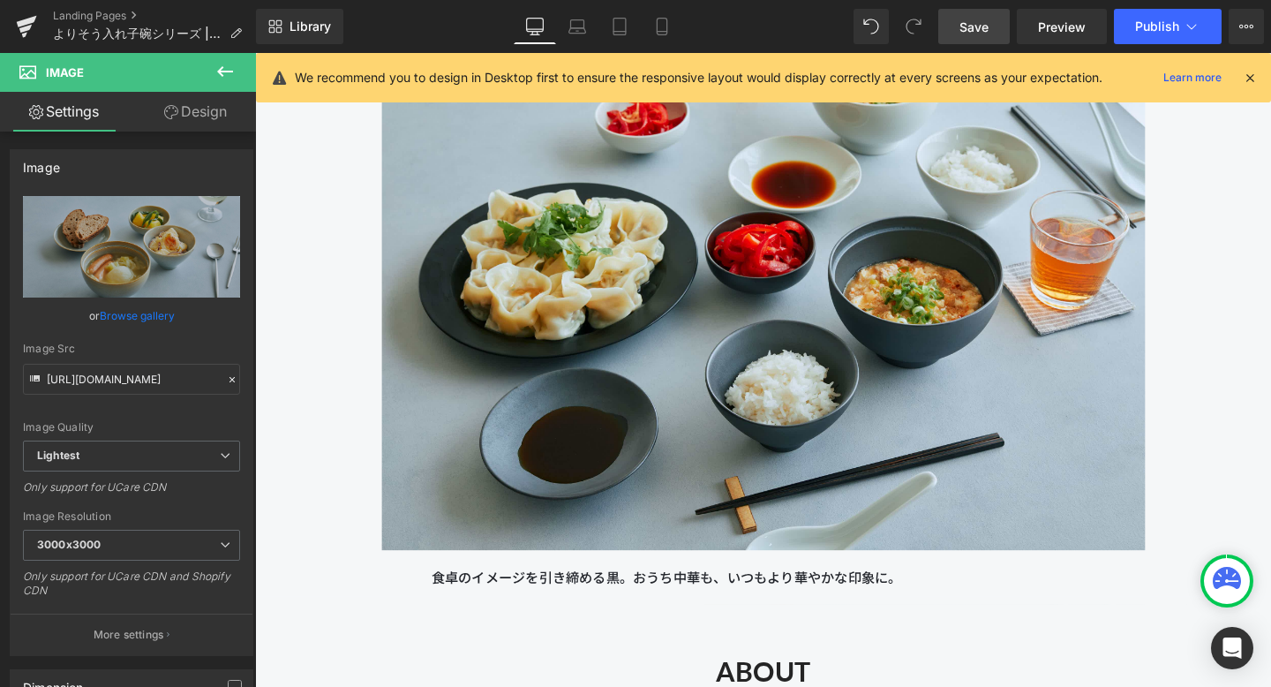
click at [983, 24] on span "Save" at bounding box center [974, 27] width 29 height 19
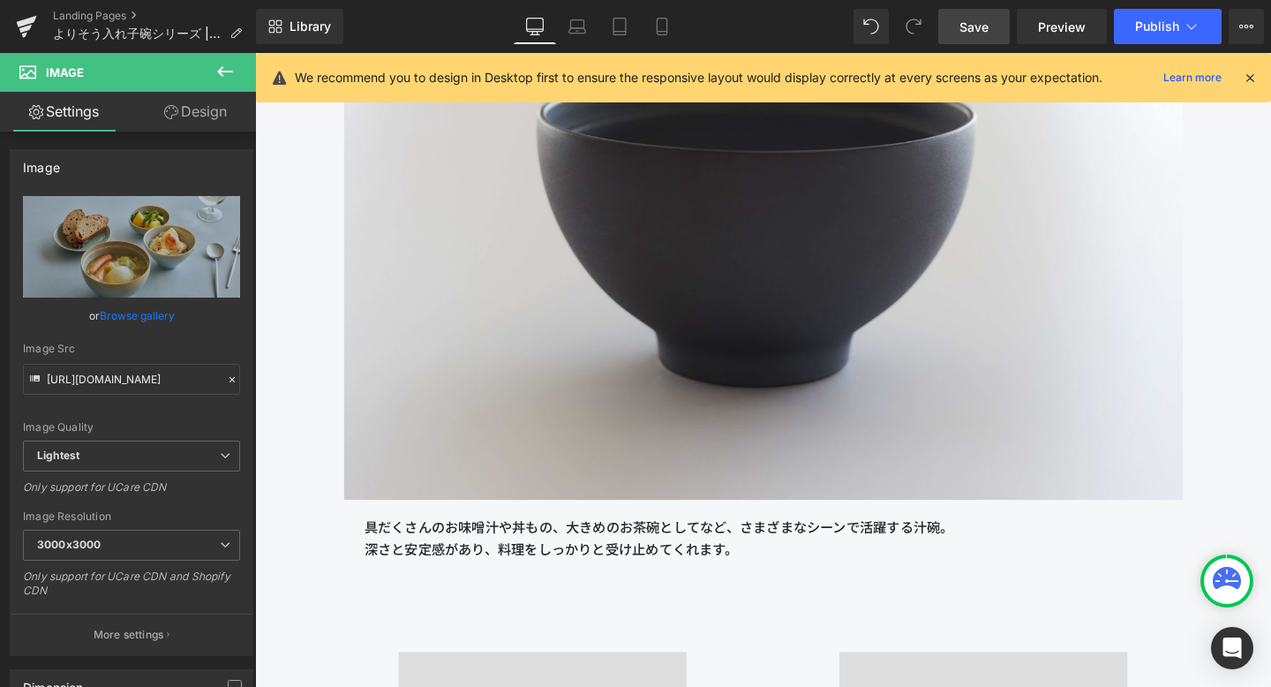
scroll to position [8489, 0]
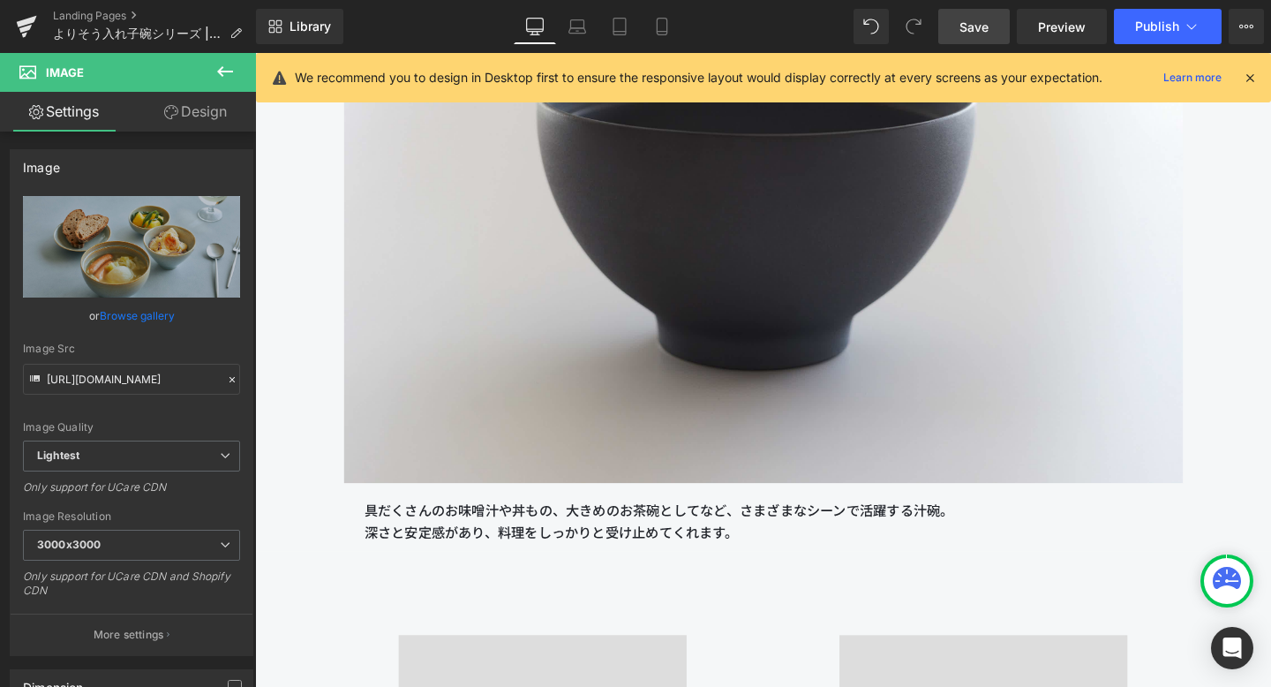
click at [956, 25] on link "Save" at bounding box center [974, 26] width 72 height 35
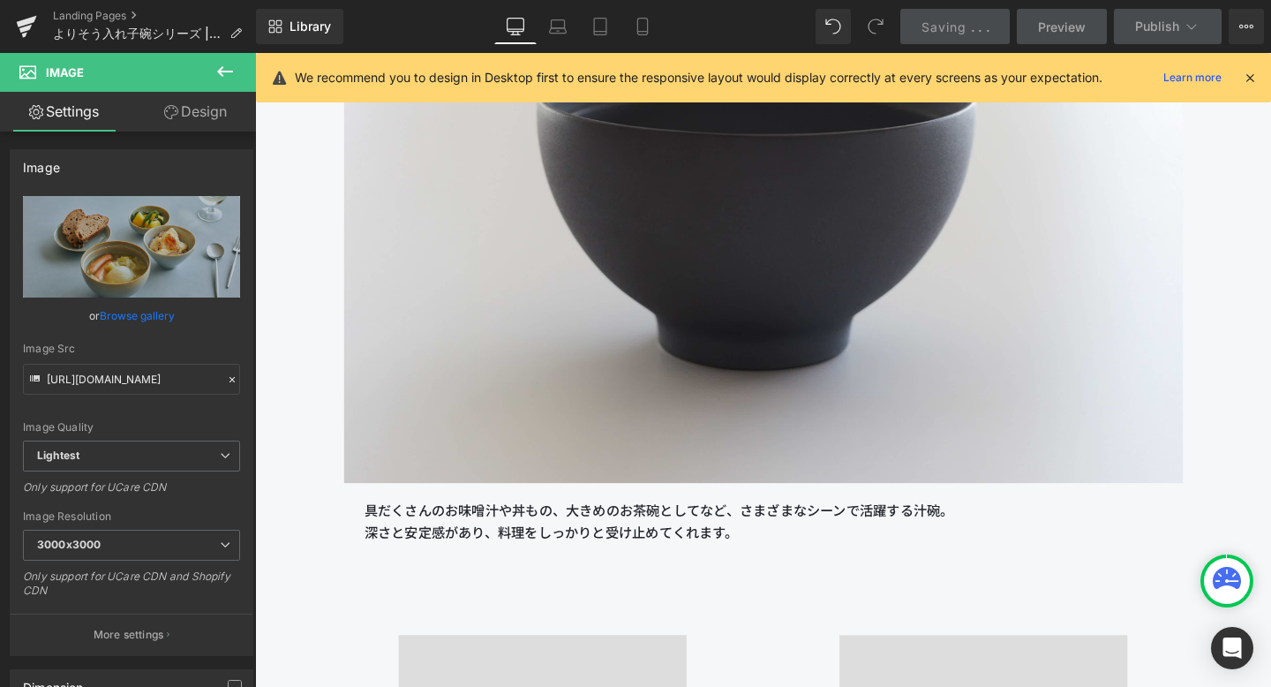
click at [1246, 75] on icon at bounding box center [1250, 78] width 16 height 16
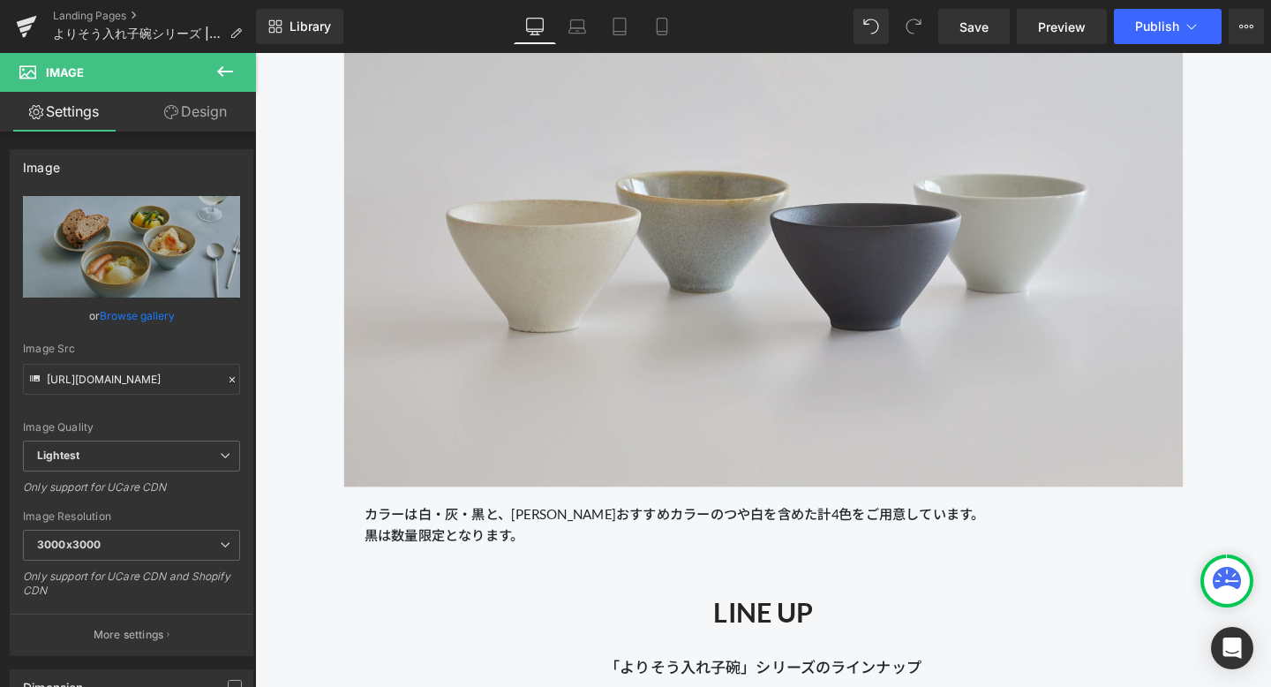
scroll to position [5861, 0]
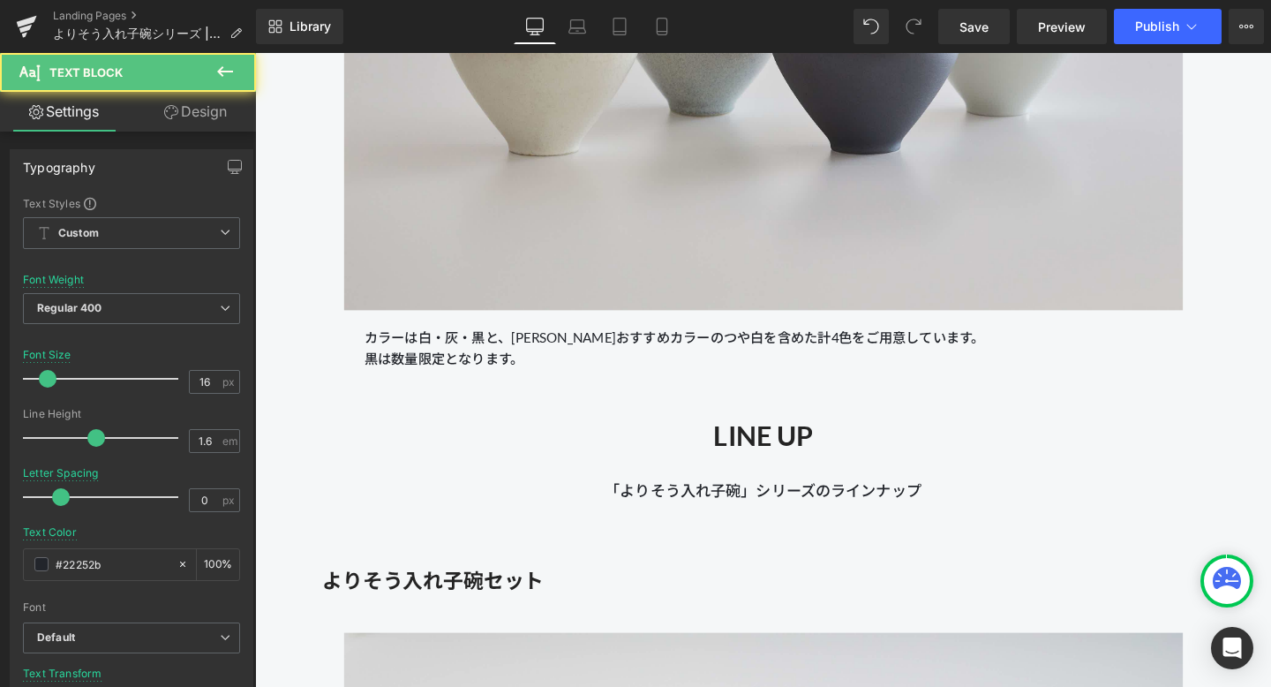
click at [588, 350] on p "カラーは白・灰・黒と、[PERSON_NAME]おすすめカラーのつや白を含めた計4色をご用意しています。 黒は数量限定となります。" at bounding box center [789, 363] width 839 height 45
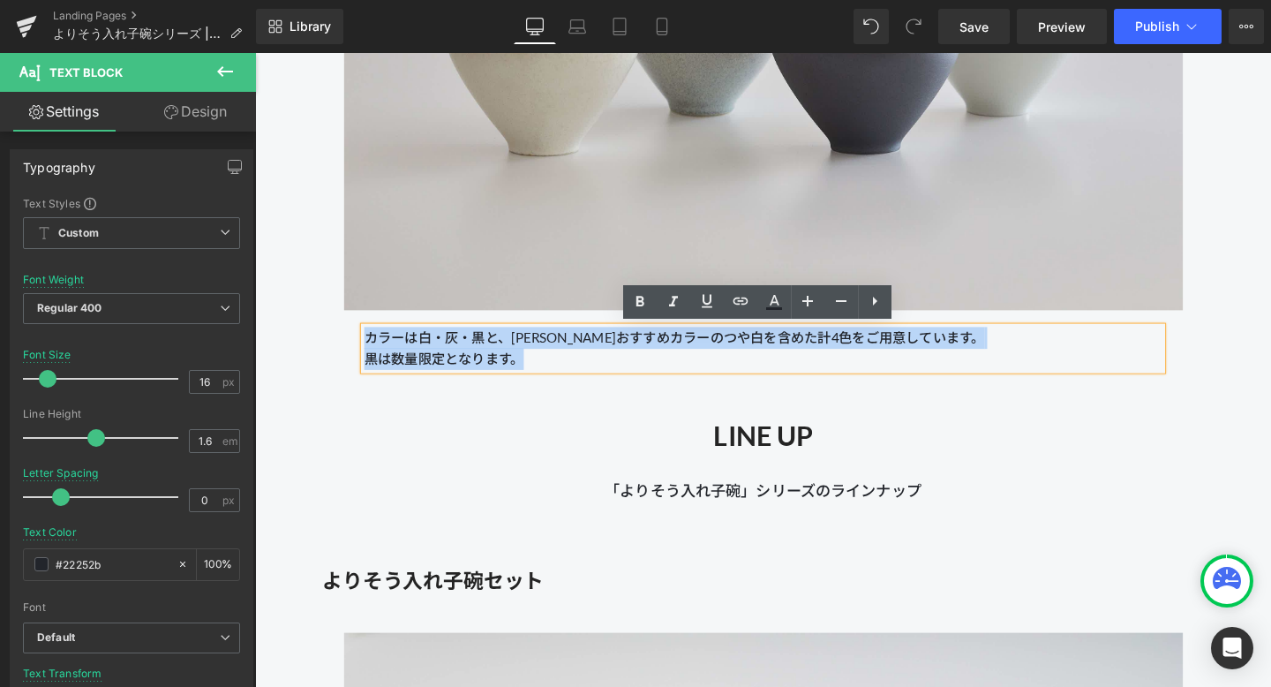
drag, startPoint x: 543, startPoint y: 376, endPoint x: 344, endPoint y: 360, distance: 199.3
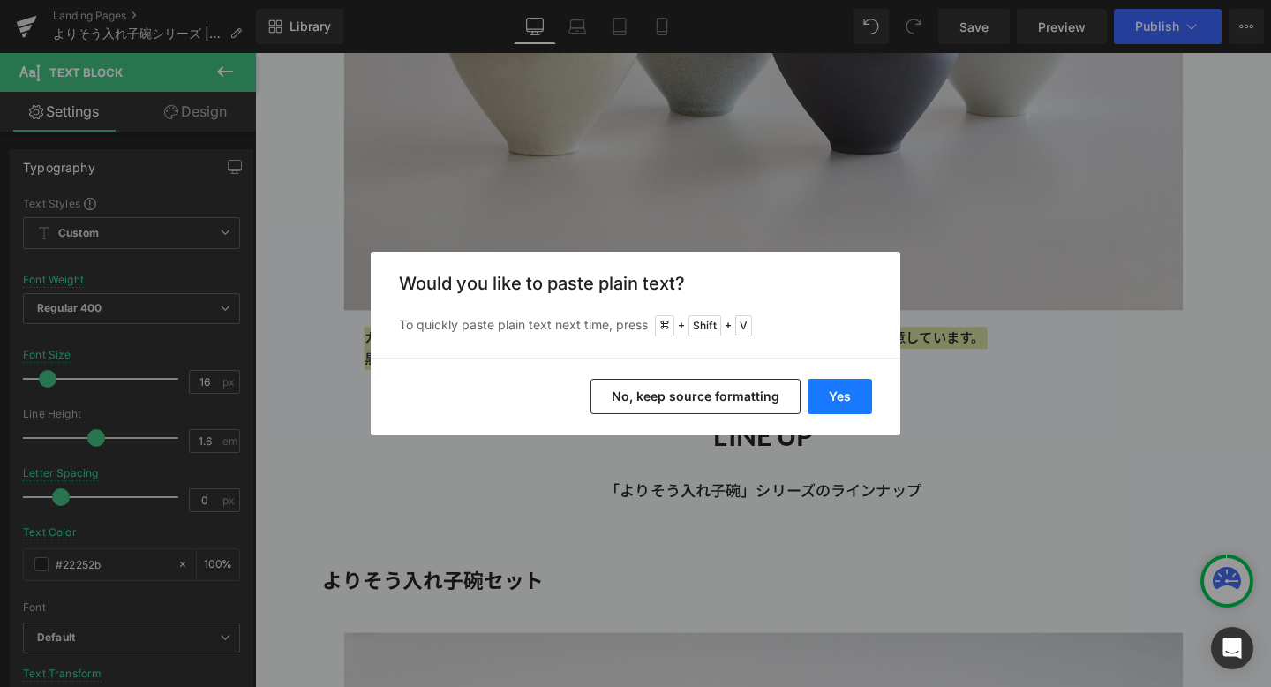
click at [854, 403] on button "Yes" at bounding box center [840, 396] width 64 height 35
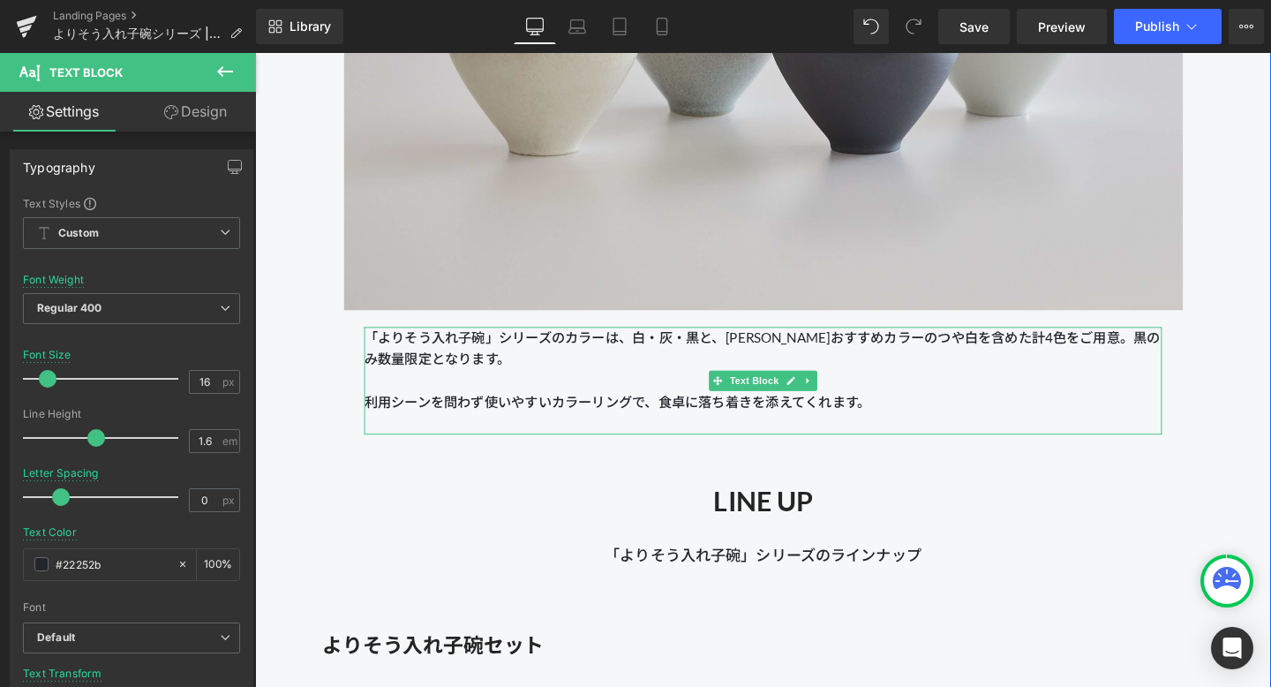
click at [1183, 350] on p "「よりそう入れ子碗」シリーズのカラーは、白・灰・黒と、[PERSON_NAME]おすすめカラーのつや白を含めた計4色をご用意。黒のみ数量限定となります。" at bounding box center [789, 363] width 839 height 45
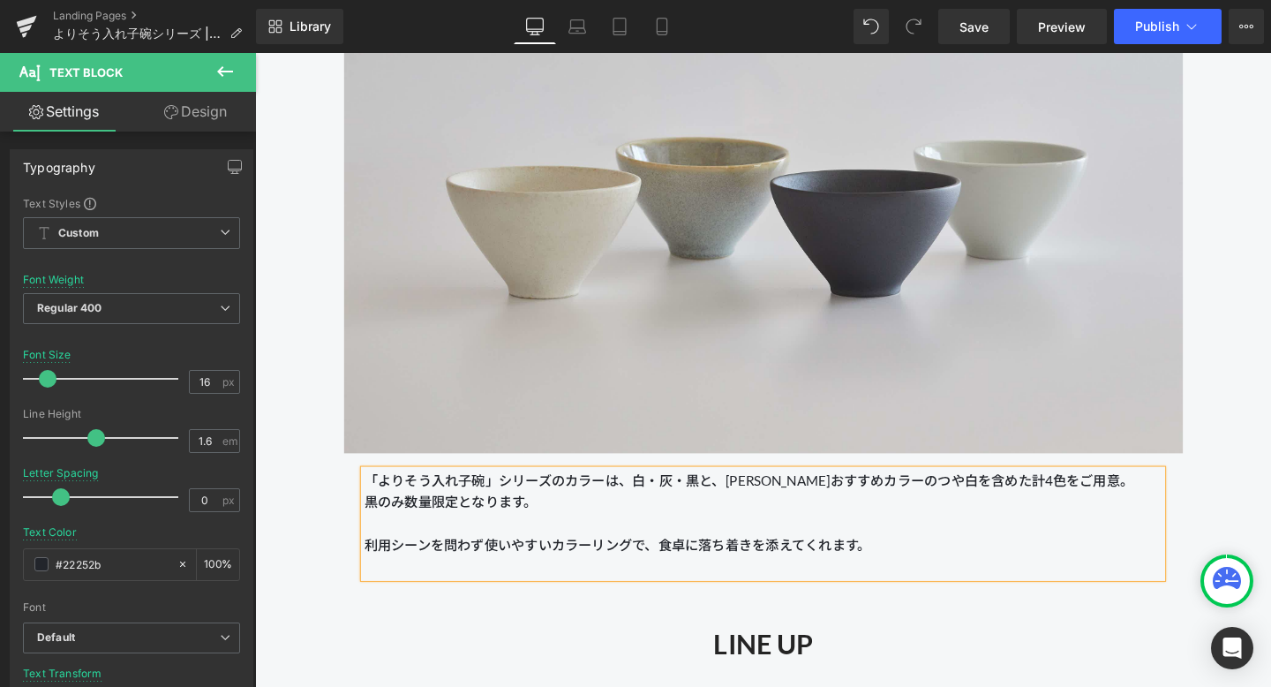
scroll to position [5715, 0]
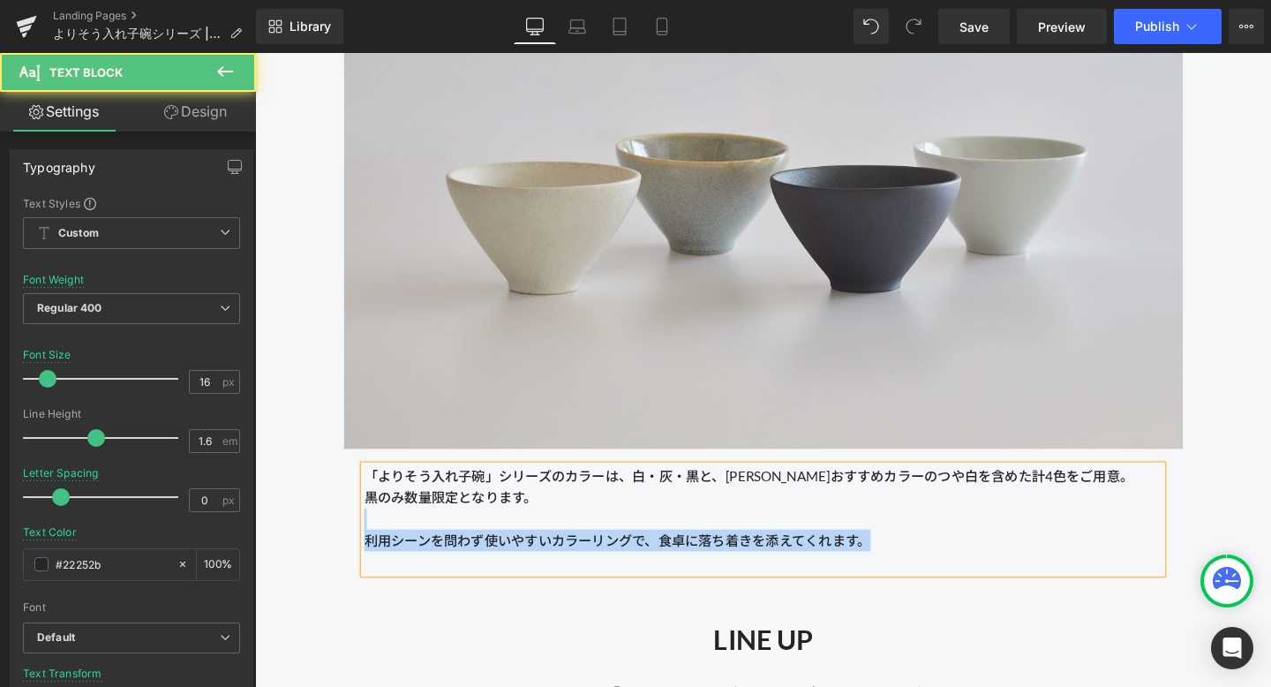
drag, startPoint x: 914, startPoint y: 568, endPoint x: 370, endPoint y: 541, distance: 544.4
click at [370, 541] on div "「よりそう入れ子碗」シリーズのカラーは、白・灰・黒と、[PERSON_NAME]おすすめカラーのつや白を含めた計4色をご用意。 黒のみ数量限定となります。 利…" at bounding box center [789, 542] width 839 height 113
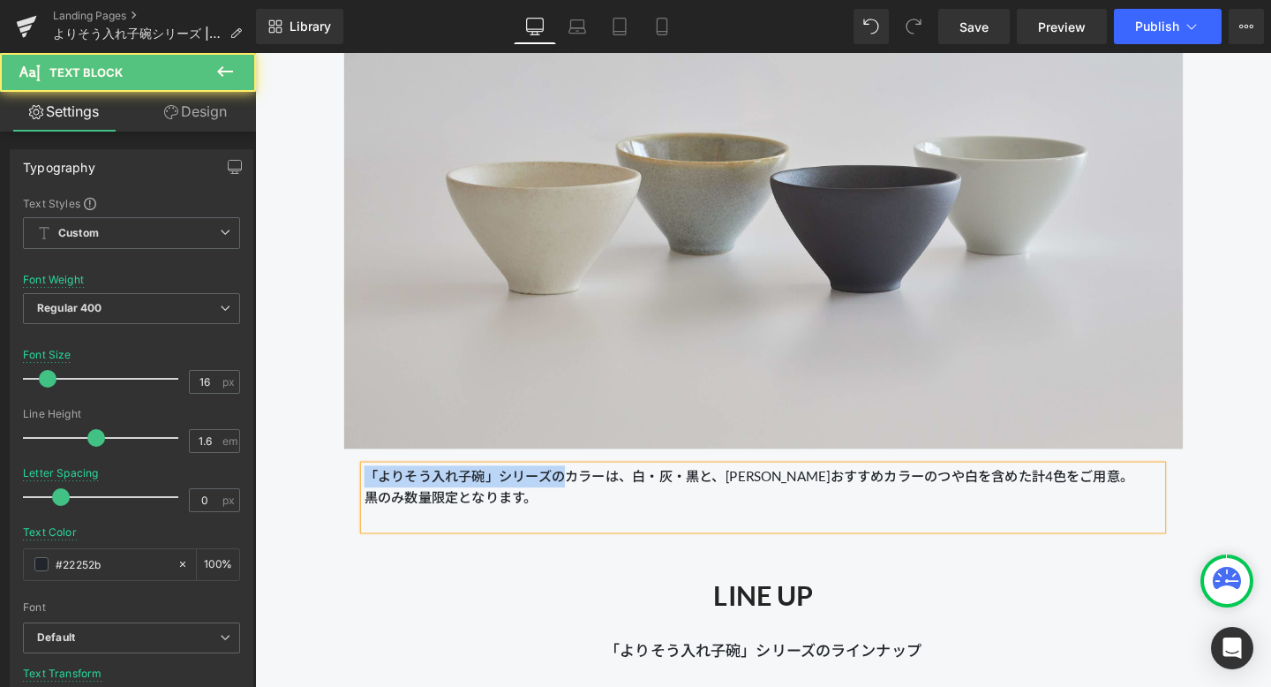
drag, startPoint x: 582, startPoint y: 494, endPoint x: 320, endPoint y: 488, distance: 262.2
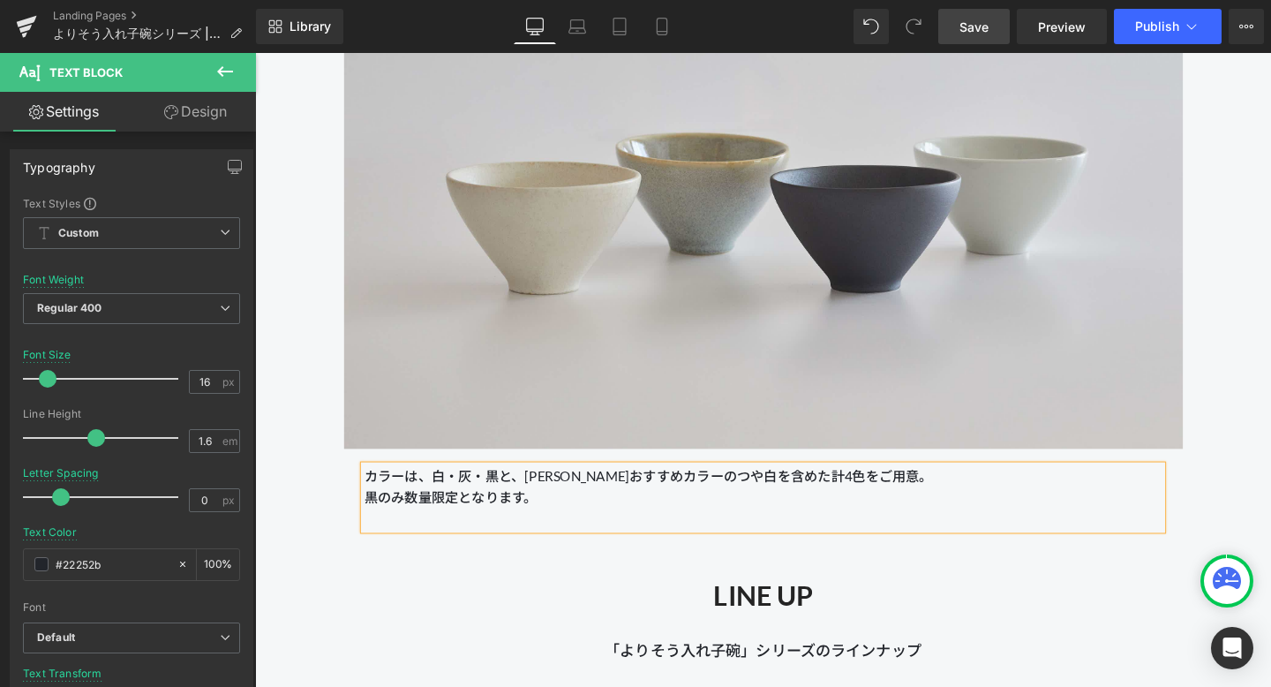
click at [978, 12] on link "Save" at bounding box center [974, 26] width 72 height 35
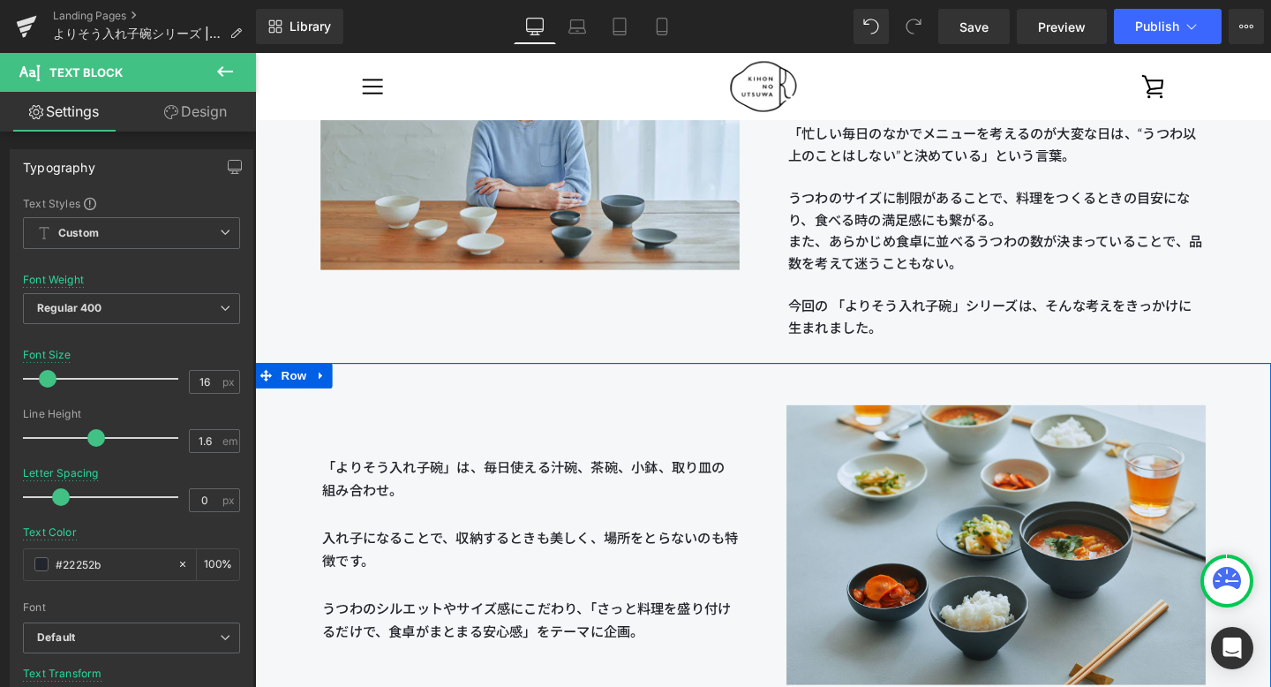
scroll to position [1748, 0]
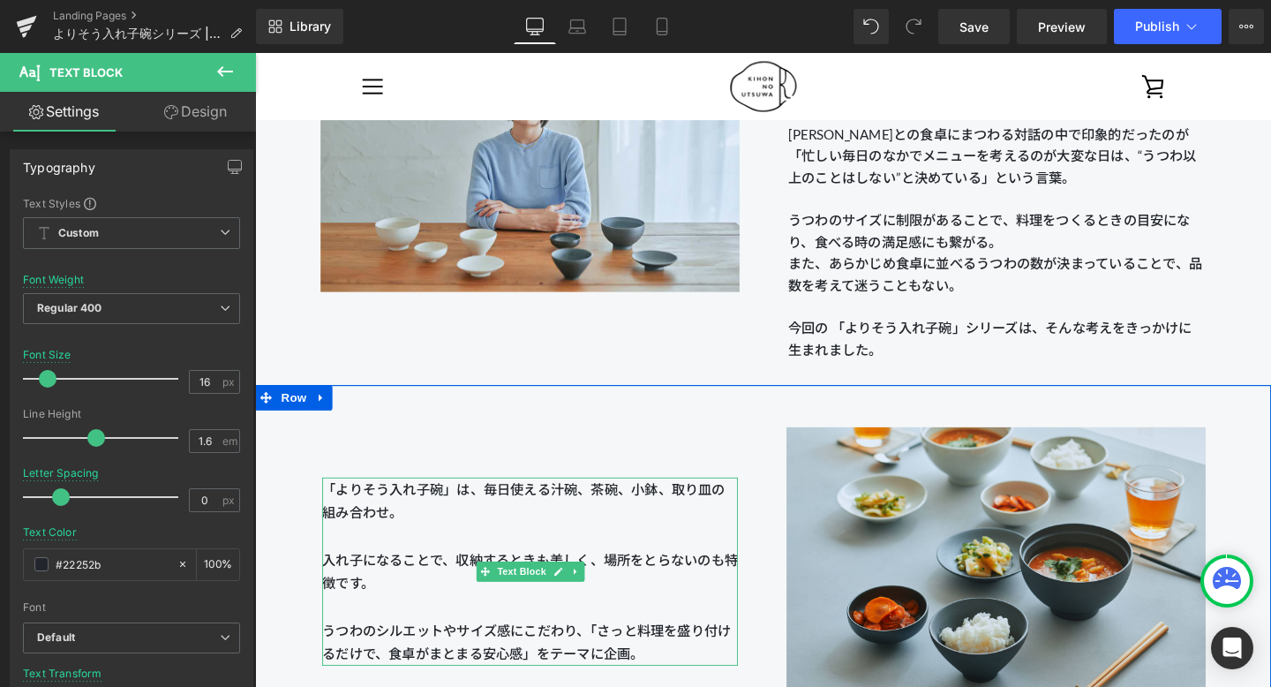
click at [477, 534] on p "「よりそう入れ子碗」は、毎日使える汁碗、茶碗、小鉢、取り皿の組み合わせ。 入れ子になることで、収納するときも美しく、場所をとらないのも特徴です。 うつわのシル…" at bounding box center [544, 598] width 437 height 198
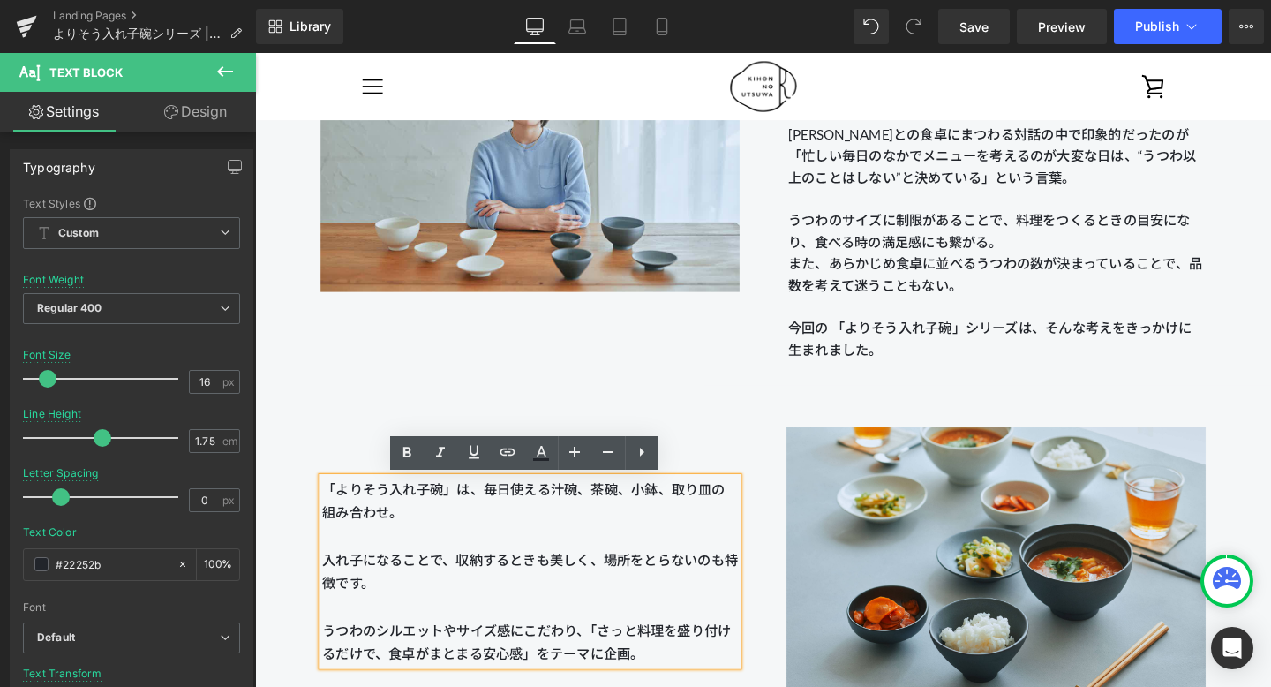
drag, startPoint x: 453, startPoint y: 533, endPoint x: 331, endPoint y: 511, distance: 123.8
click at [331, 511] on p "「よりそう入れ子碗」は、毎日使える汁碗、茶碗、小鉢、取り皿の組み合わせ。 入れ子になることで、収納するときも美しく、場所をとらないのも特徴です。 うつわのシル…" at bounding box center [544, 598] width 437 height 198
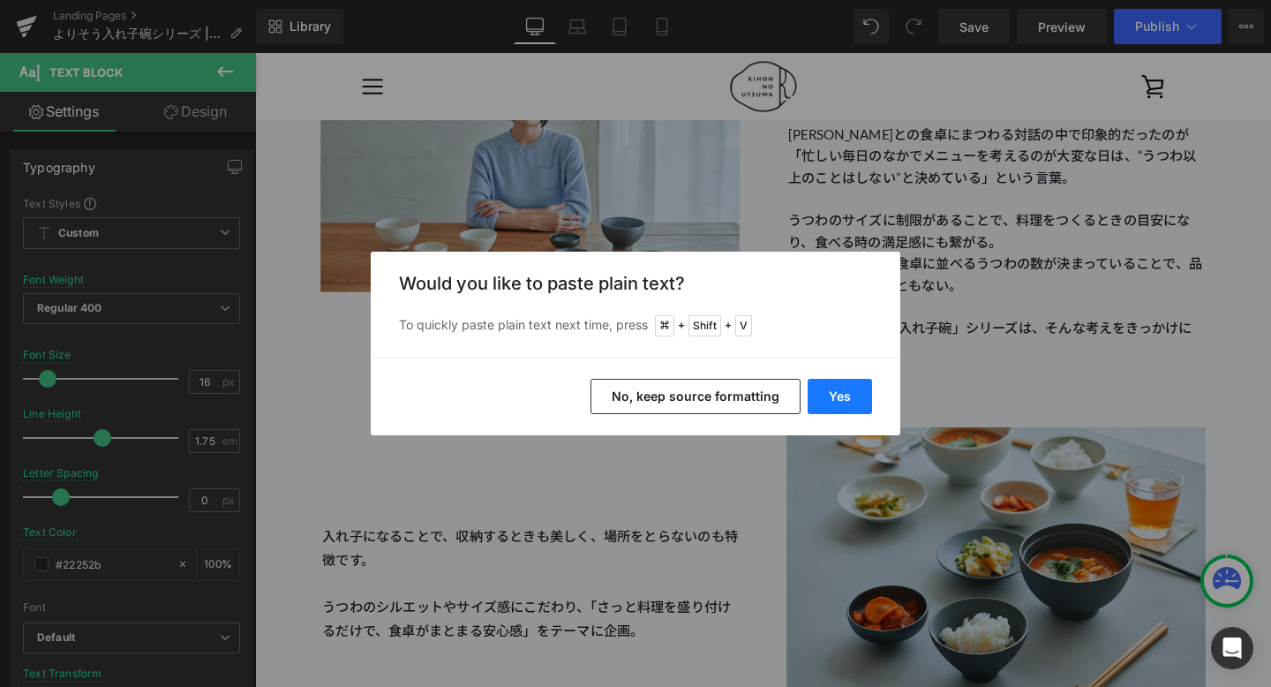
click at [830, 386] on button "Yes" at bounding box center [840, 396] width 64 height 35
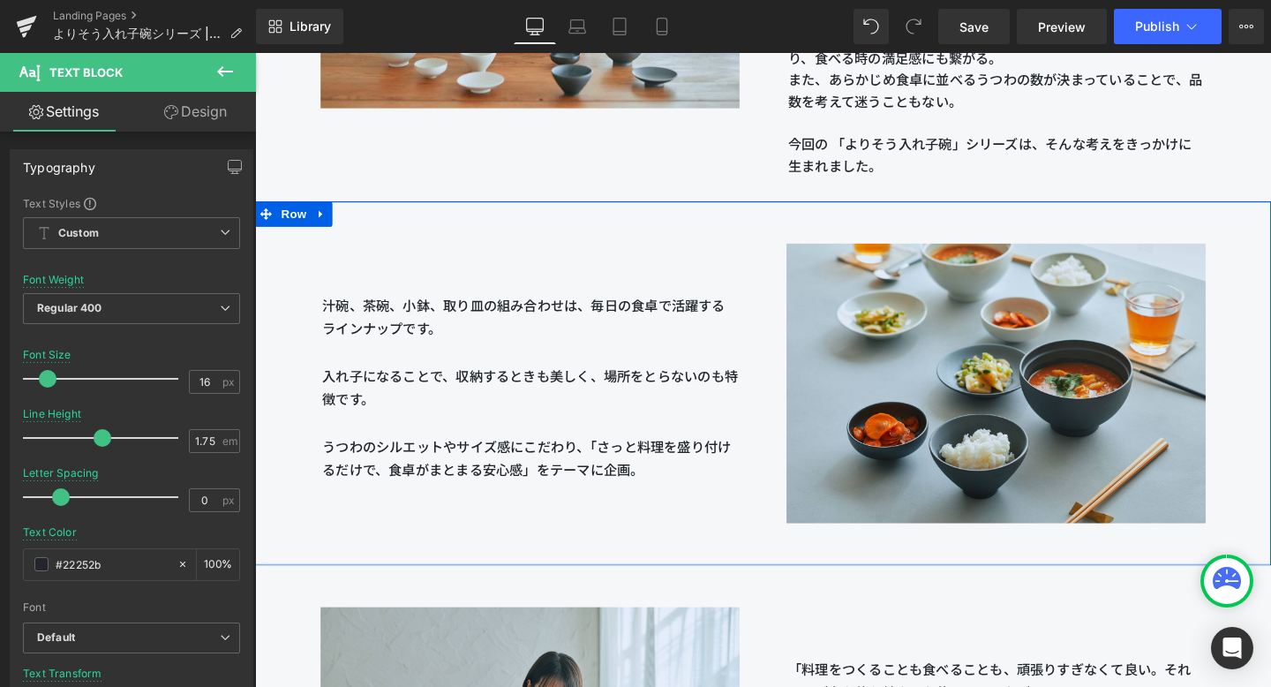
scroll to position [1954, 0]
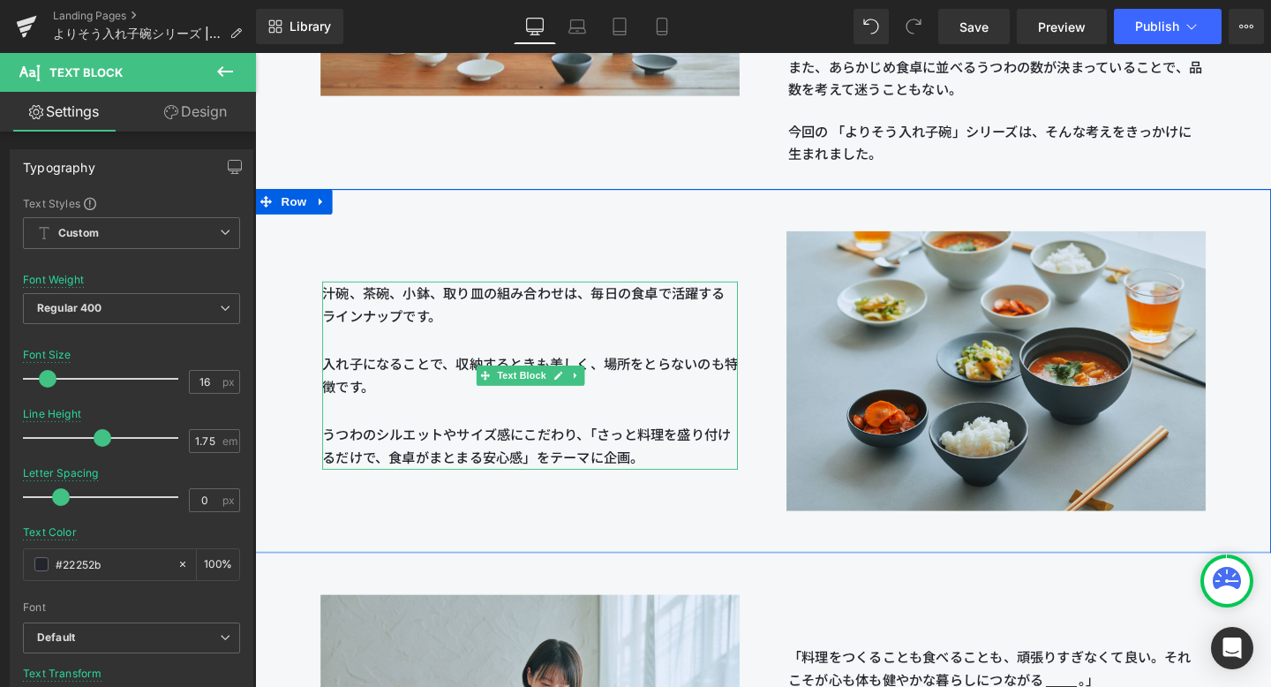
click at [436, 332] on span "汁碗、茶碗、小鉢、取り皿の組み合わせは、毎日の食卓で活躍するラインナップです。 入れ子になることで、収納するときも美しく、場所をとらないのも特徴です。 うつわ…" at bounding box center [544, 379] width 437 height 165
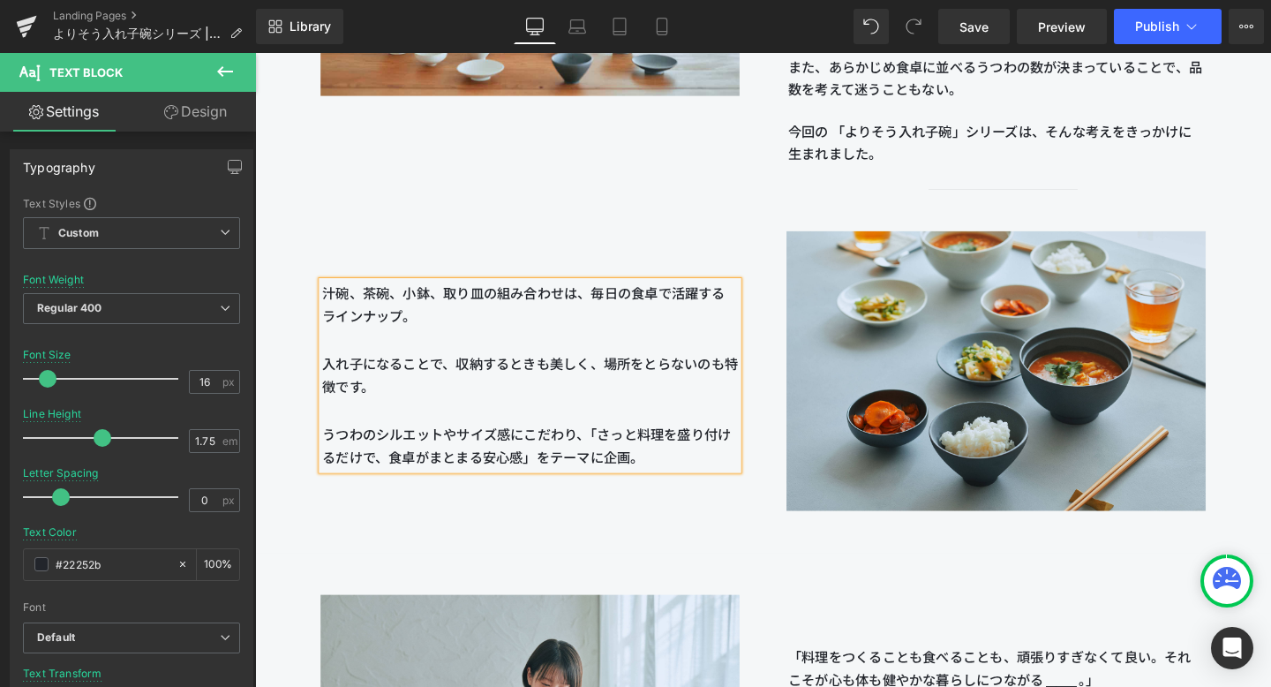
click at [651, 483] on span "にこだわり、「さっと料理を盛り付けるだけで、食卓がまとまる安心感」をテーマに企画。" at bounding box center [541, 465] width 430 height 41
click at [666, 546] on div "汁碗、茶碗、小鉢、取り皿の組み合わせは、毎日の食卓で活躍するラインナップ。 入れ子になることで、収納するときも美しく、場所をとらないのも特徴です。 うつわのシ…" at bounding box center [789, 387] width 1068 height 382
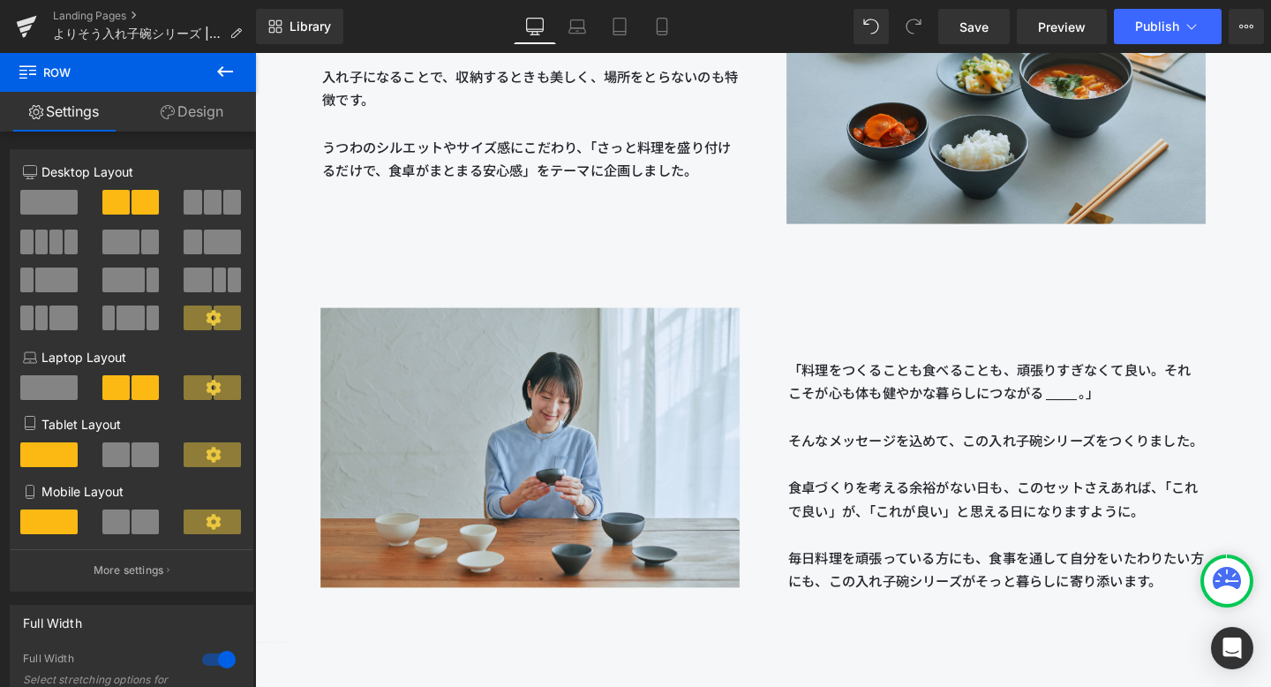
scroll to position [2271, 0]
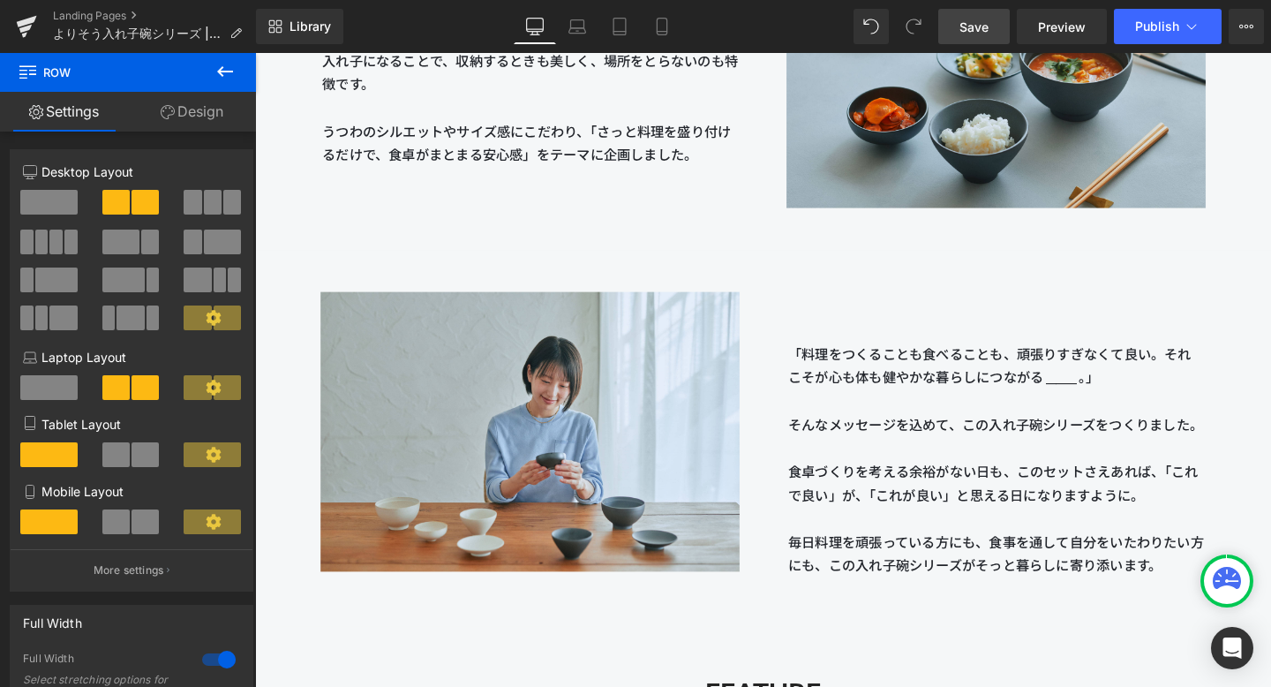
click at [972, 18] on span "Save" at bounding box center [974, 27] width 29 height 19
click at [955, 14] on link "Save" at bounding box center [974, 26] width 72 height 35
click at [479, 245] on div "汁碗、茶碗、小鉢、取り皿の組み合わせは、毎日の食卓で活躍するラインナップ。 入れ子になることで、収納するときも美しく、場所をとらないのも特徴です。 うつわのシ…" at bounding box center [789, 69] width 1068 height 382
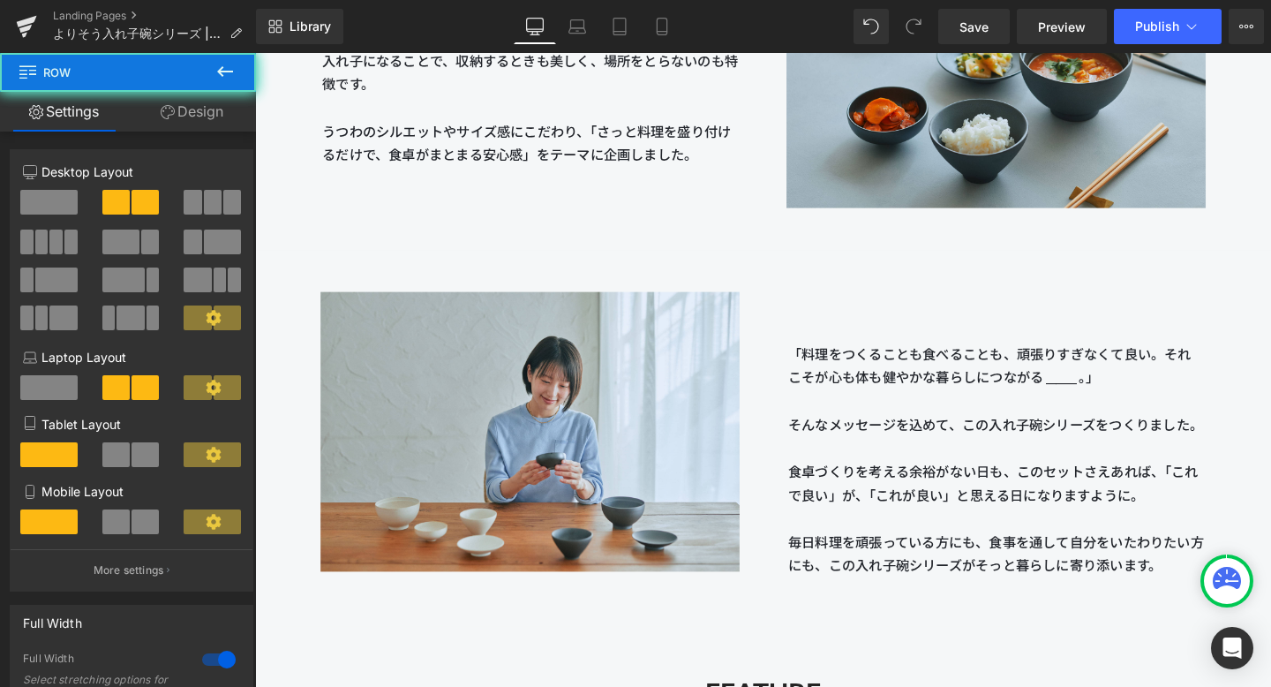
click at [491, 274] on div "Image 「料理をつくることも食べることも、頑張りすぎなくて良い。それこそが心も体も健やかな暮らしにつながる ______ 。」 そんなメッセージを込めて、…" at bounding box center [789, 457] width 1068 height 395
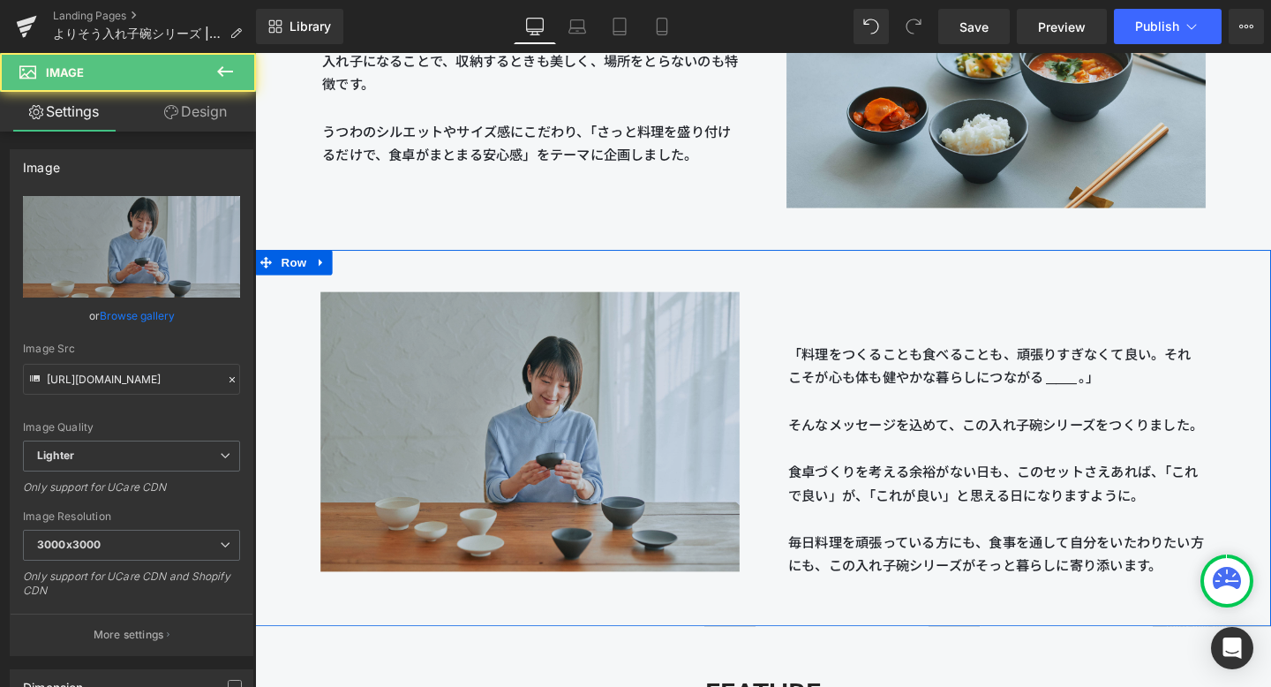
click at [496, 334] on img at bounding box center [544, 451] width 441 height 329
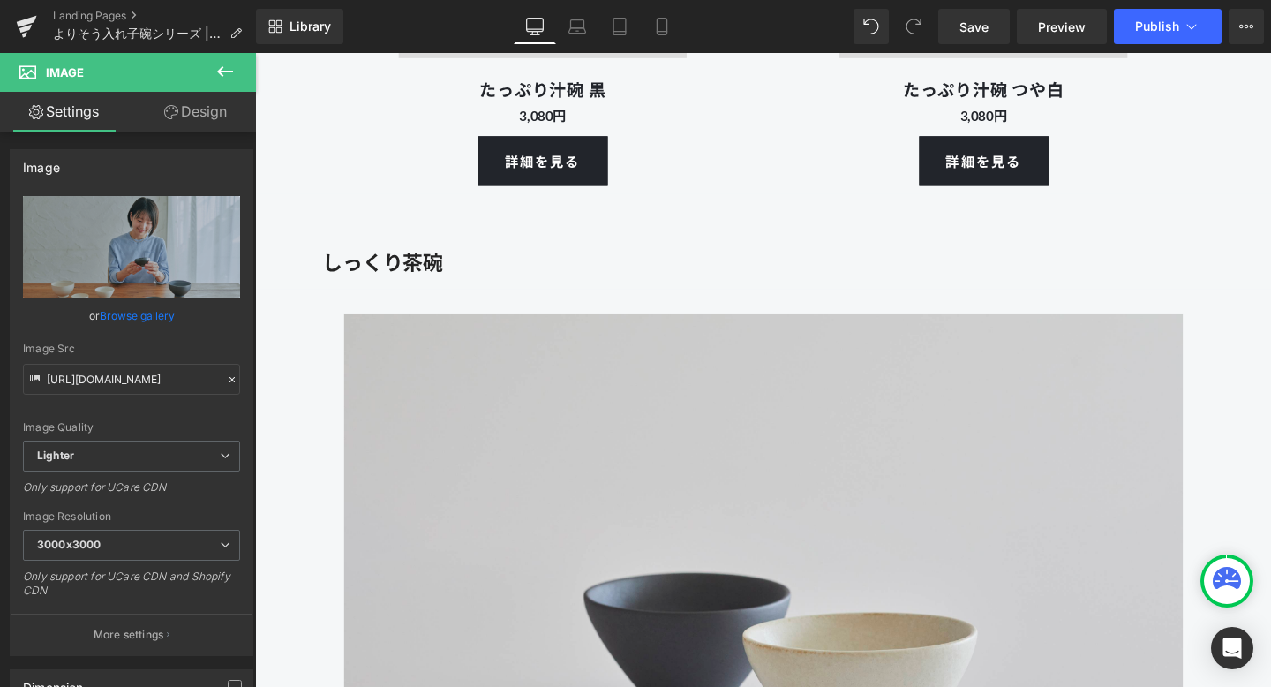
scroll to position [4251, 0]
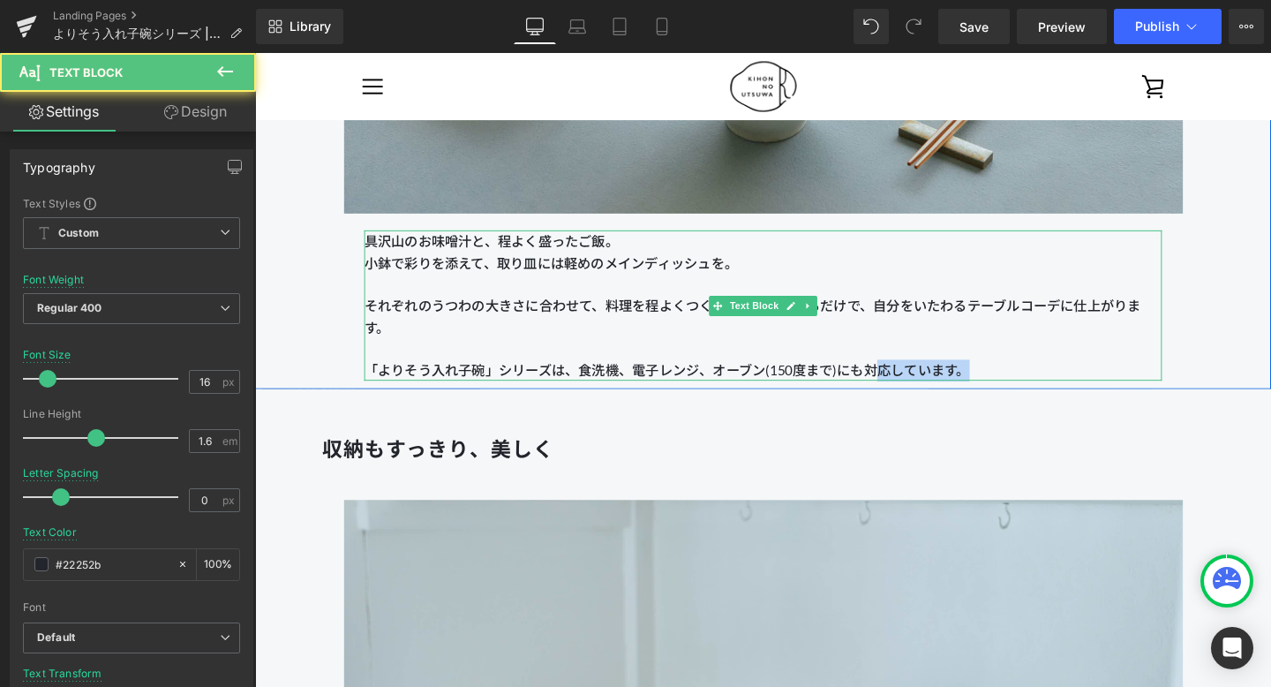
drag, startPoint x: 1013, startPoint y: 381, endPoint x: 908, endPoint y: 381, distance: 105.0
click at [907, 381] on p "「よりそう入れ子碗」シリーズは、食洗機、電子レンジ、オーブン(150度まで)にも対応しています。" at bounding box center [789, 386] width 839 height 23
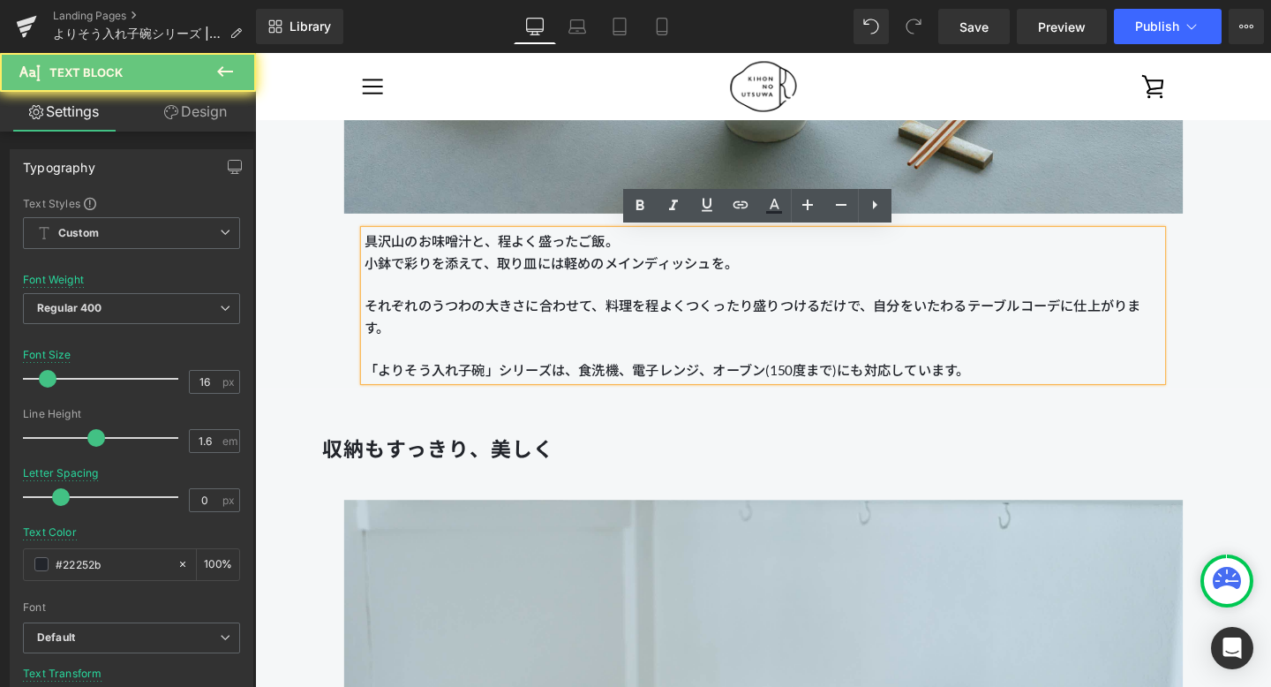
click at [996, 381] on p "「よりそう入れ子碗」シリーズは、食洗機、電子レンジ、オーブン(150度まで)にも対応しています。" at bounding box center [789, 386] width 839 height 23
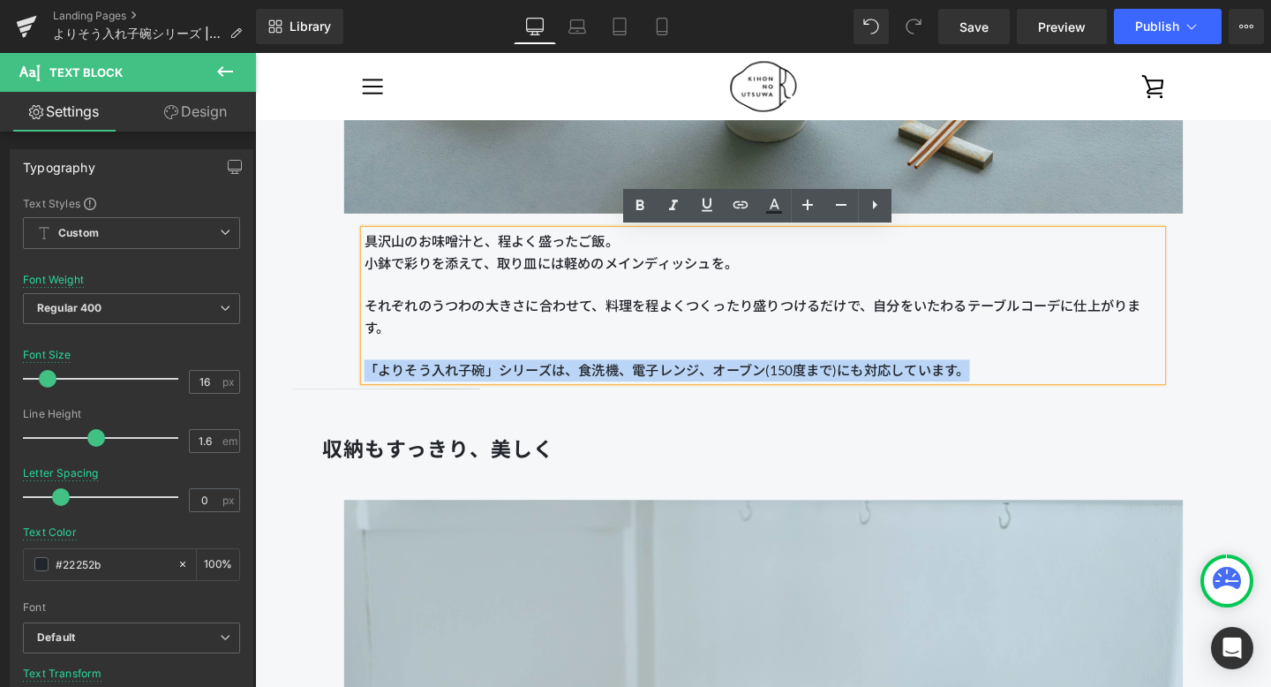
drag, startPoint x: 1022, startPoint y: 381, endPoint x: 371, endPoint y: 383, distance: 651.5
click at [371, 383] on p "「よりそう入れ子碗」シリーズは、食洗機、電子レンジ、オーブン(150度まで)にも対応しています。" at bounding box center [789, 386] width 839 height 23
copy p "「よりそう入れ子碗」シリーズは、食洗機、電子レンジ、オーブン(150度まで)にも対応しています。"
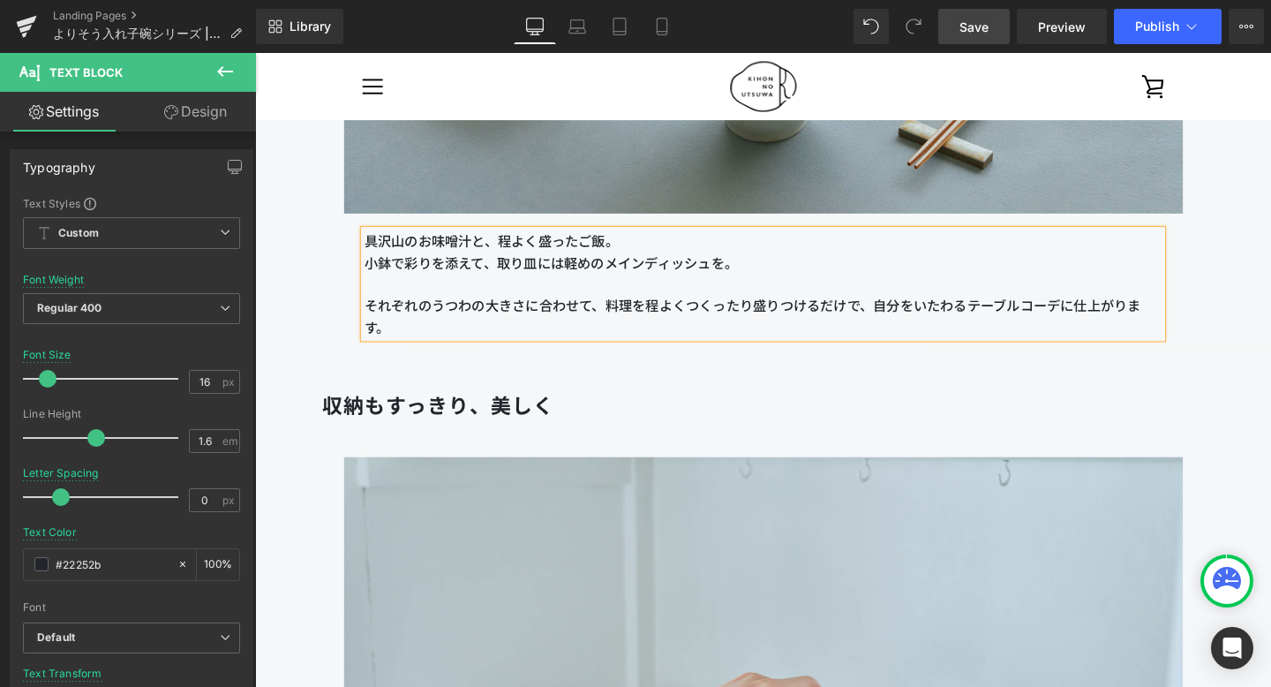
click at [955, 26] on link "Save" at bounding box center [974, 26] width 72 height 35
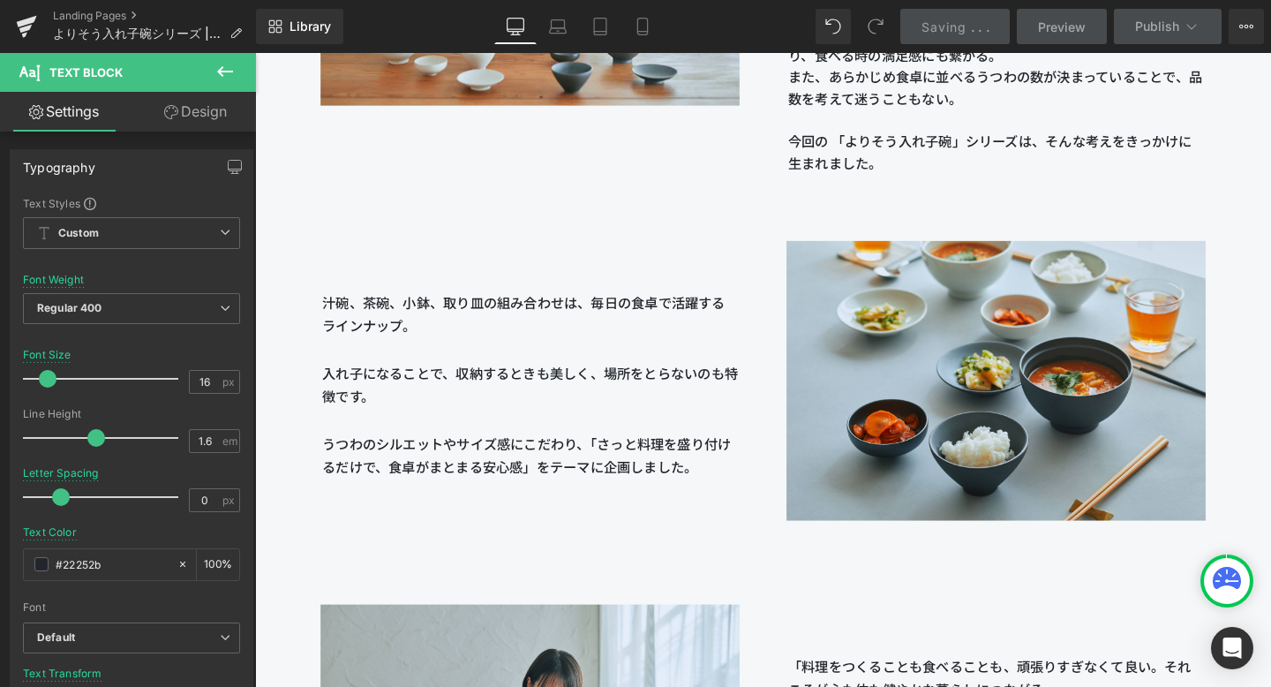
scroll to position [1989, 0]
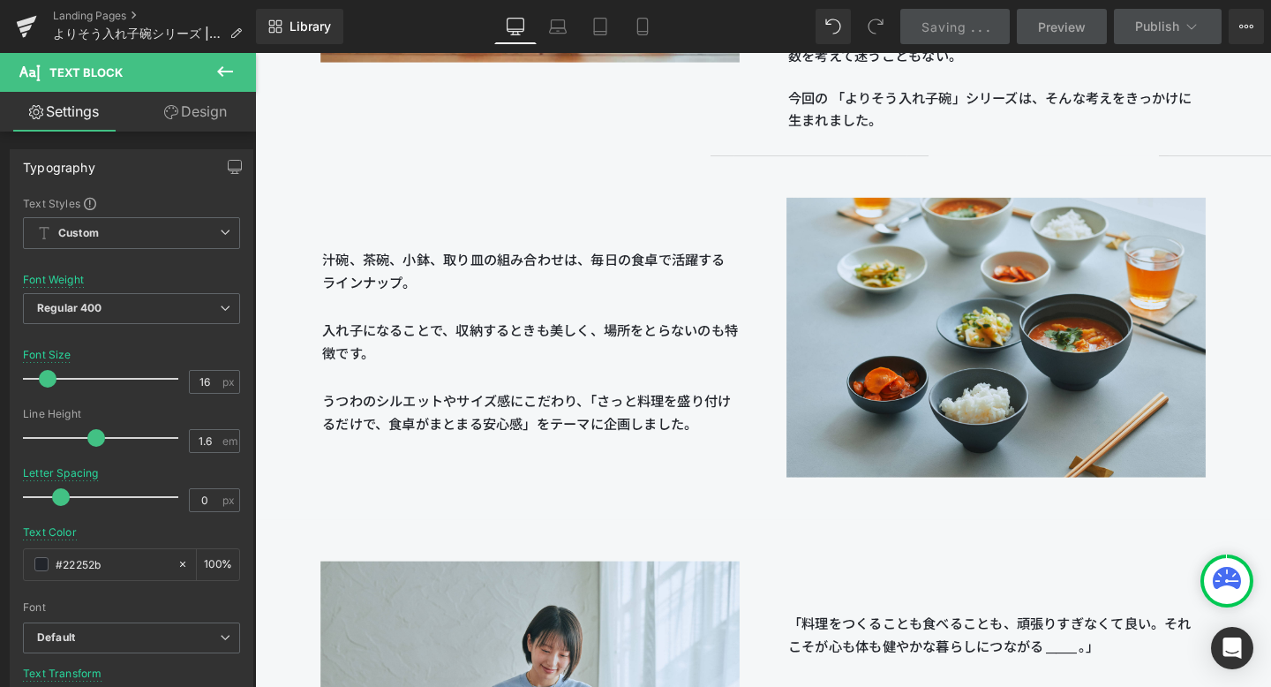
click at [568, 317] on p "汁碗、茶碗、小鉢、取り皿の組み合わせは、毎日の食卓で活躍するラインナップ。 入れ子になることで、収納するときも美しく、場所をとらないのも特徴です。 うつわのシ…" at bounding box center [544, 357] width 437 height 198
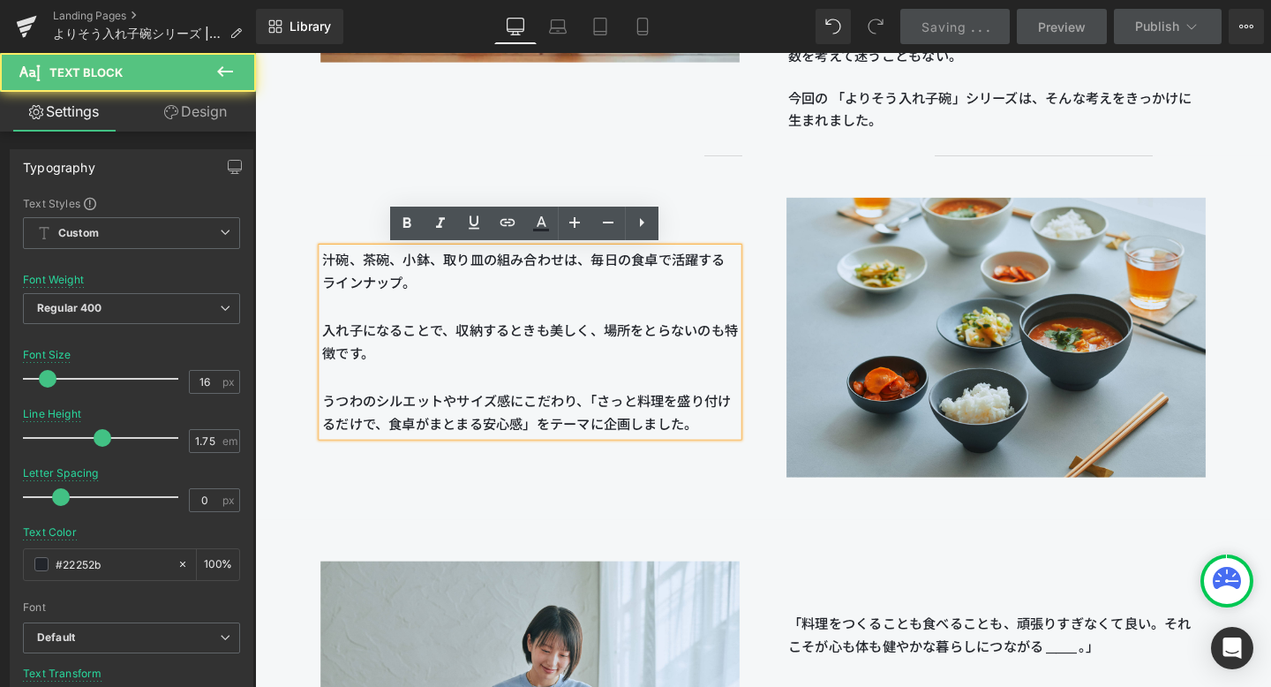
click at [538, 295] on p "汁碗、茶碗、小鉢、取り皿の組み合わせは、毎日の食卓で活躍するラインナップ。 入れ子になることで、収納するときも美しく、場所をとらないのも特徴です。 うつわのシ…" at bounding box center [544, 357] width 437 height 198
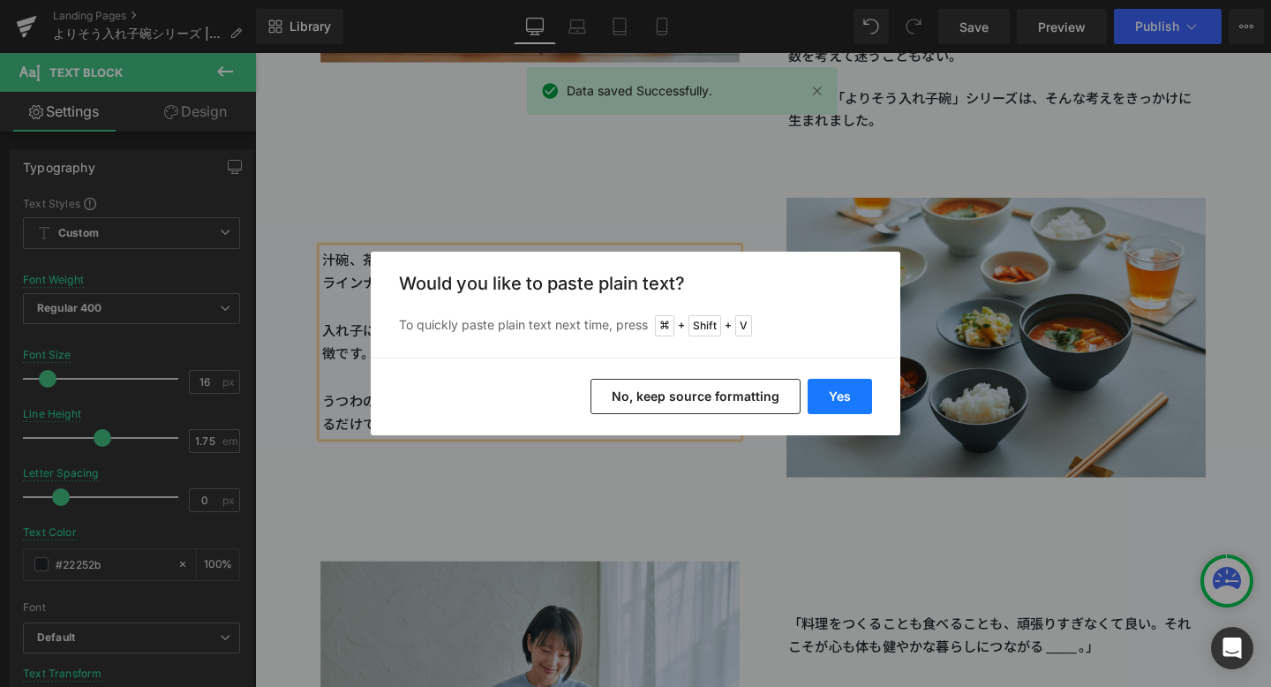
click at [842, 407] on button "Yes" at bounding box center [840, 396] width 64 height 35
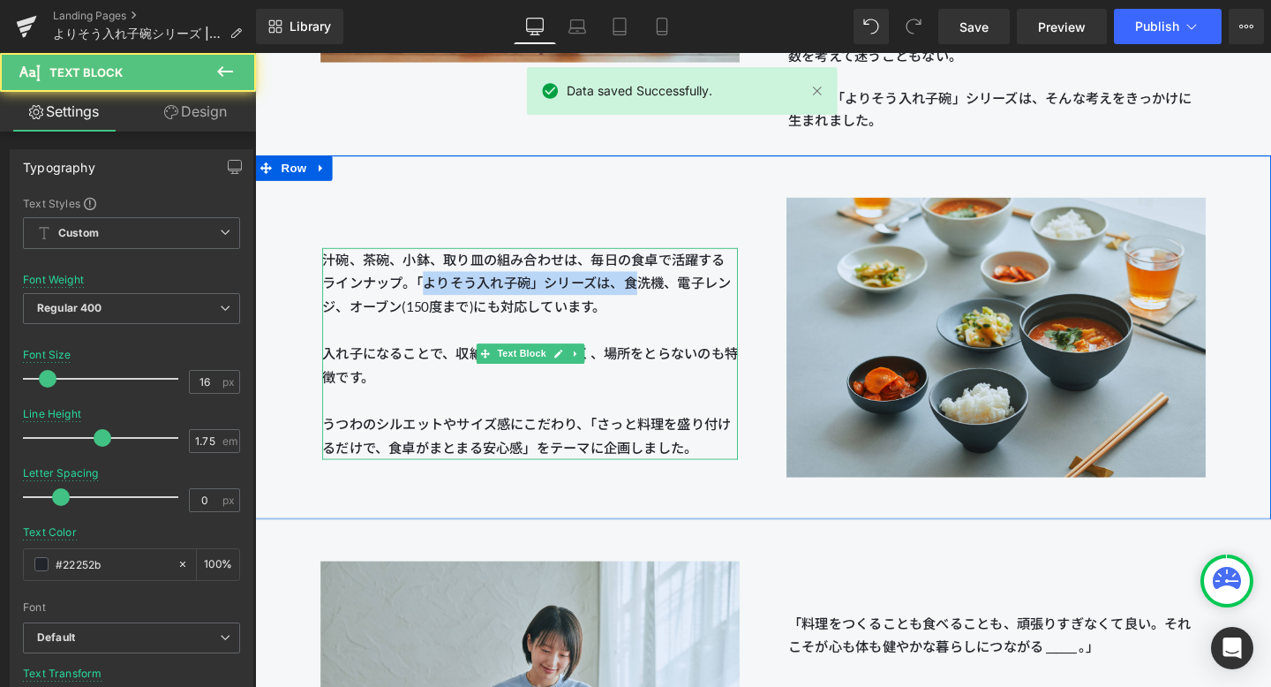
drag, startPoint x: 645, startPoint y: 301, endPoint x: 426, endPoint y: 301, distance: 218.9
click at [426, 301] on span "汁碗、茶碗、小鉢、取り皿の組み合わせは、毎日の食卓で活躍するラインナップ。「よりそう入れ子碗」シリーズは、食洗機、電子レンジ、オーブン(150度まで)にも対応…" at bounding box center [544, 356] width 437 height 190
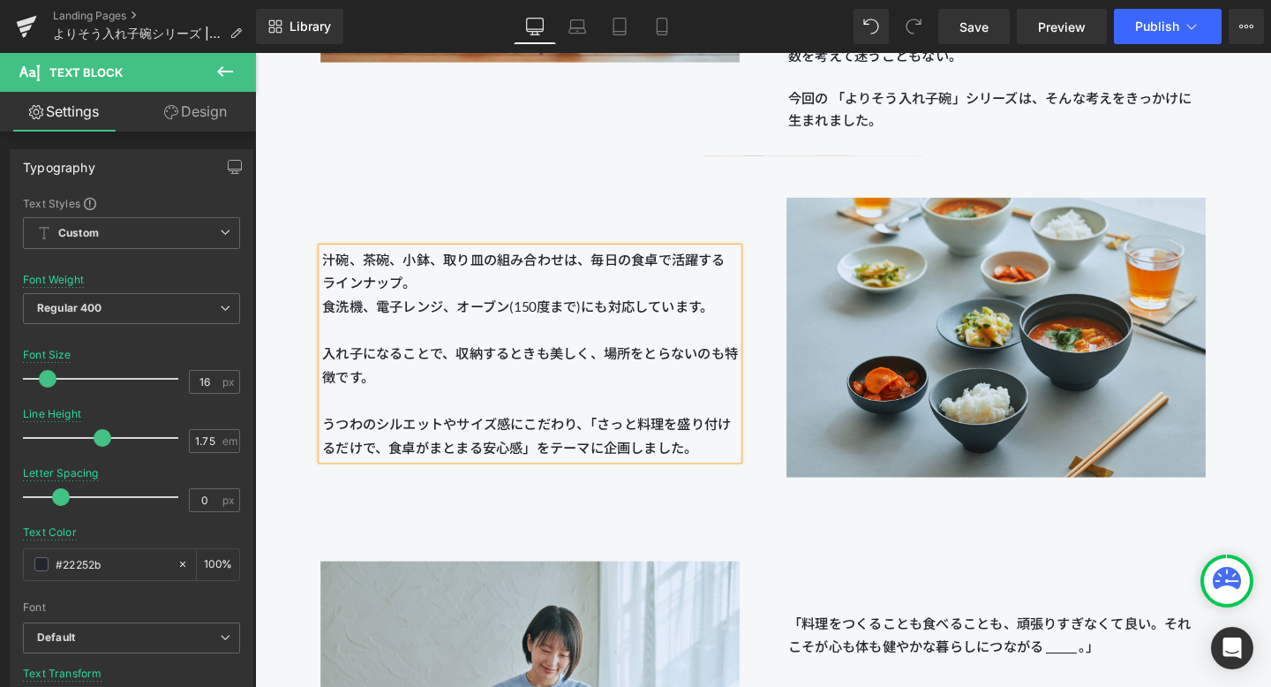
click at [688, 198] on div "汁碗、茶碗、小鉢、取り皿の組み合わせは、毎日の食卓で活躍するラインナップ。 食洗機、電子レンジ、オーブン(150度まで)にも対応しています。 入れ子になること…" at bounding box center [544, 333] width 490 height 293
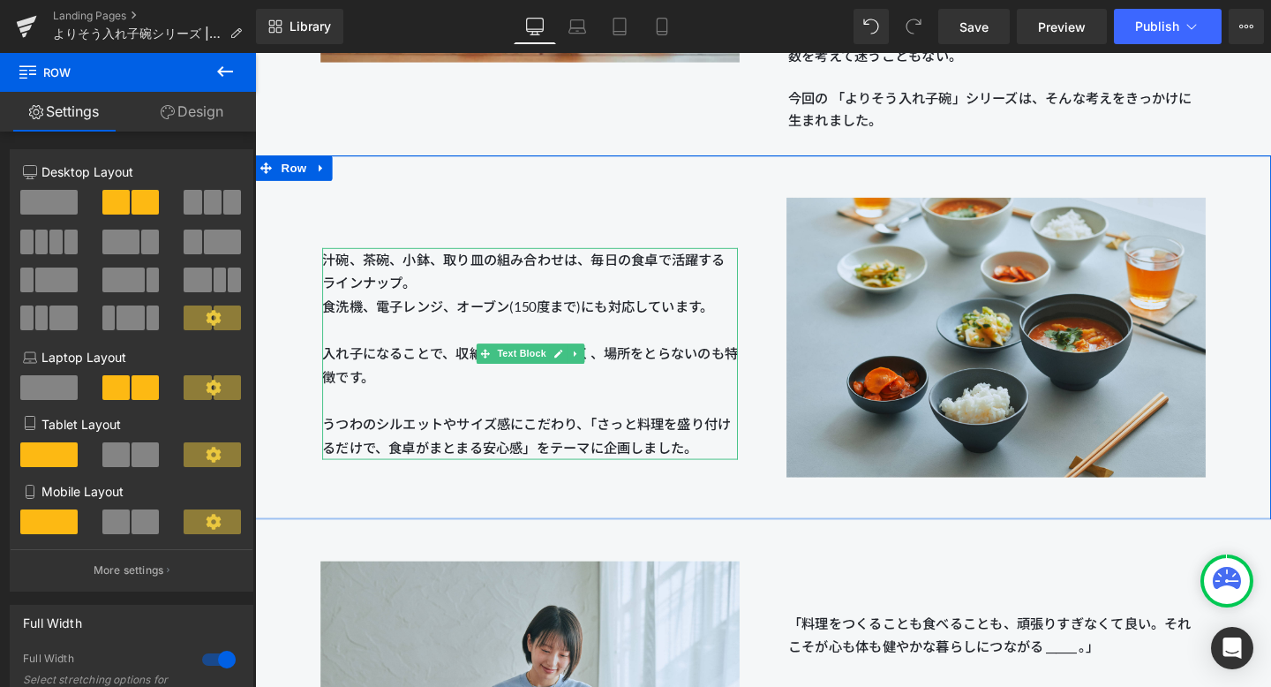
click at [463, 396] on p "汁碗、茶碗、小鉢、取り皿の組み合わせは、毎日の食卓で活躍するラインナップ。 食洗機、電子レンジ、オーブン(150度まで)にも対応しています。 入れ子になること…" at bounding box center [544, 369] width 437 height 222
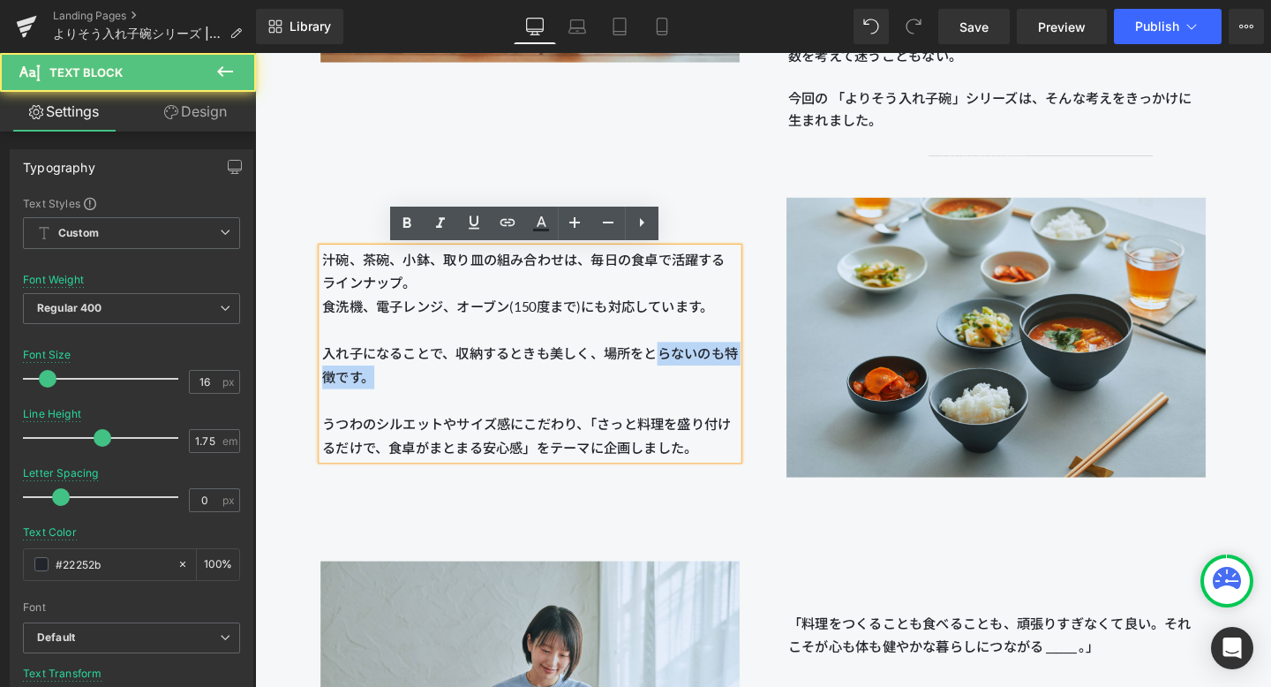
drag, startPoint x: 681, startPoint y: 369, endPoint x: 757, endPoint y: 396, distance: 80.7
click at [757, 396] on p "汁碗、茶碗、小鉢、取り皿の組み合わせは、毎日の食卓で活躍するラインナップ。 食洗機、電子レンジ、オーブン(150度まで)にも対応しています。 入れ子になること…" at bounding box center [544, 369] width 437 height 222
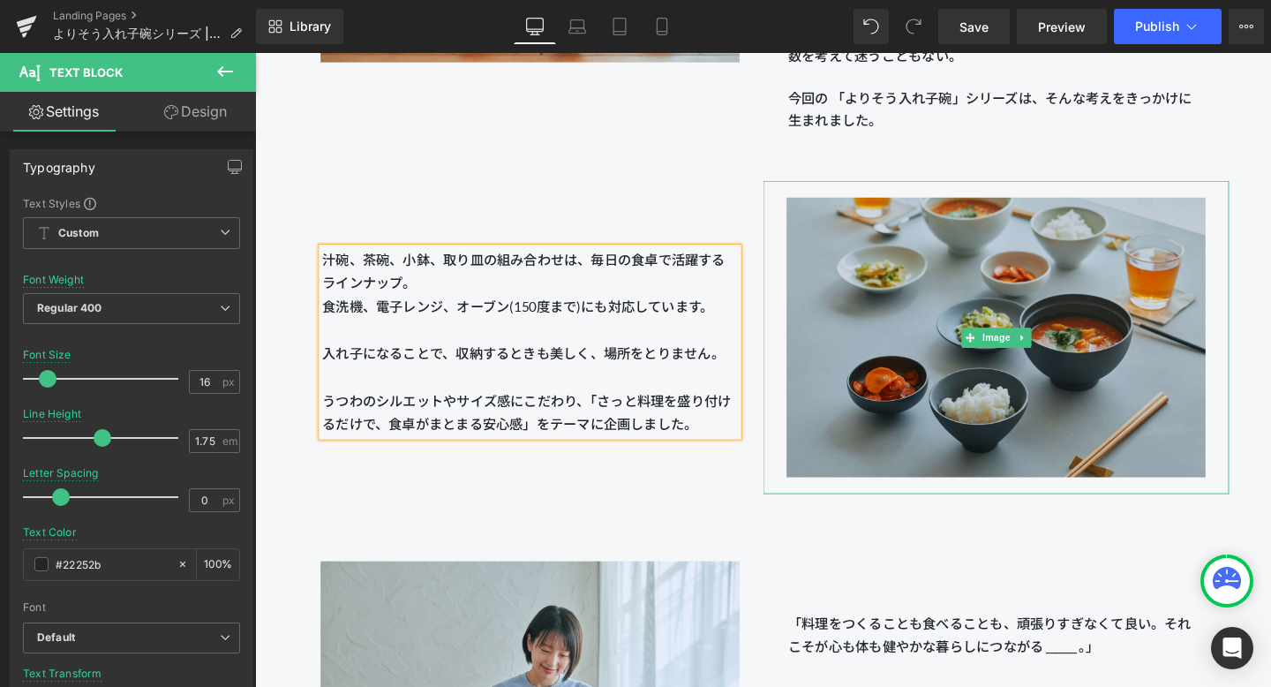
click at [824, 274] on img at bounding box center [1034, 351] width 441 height 329
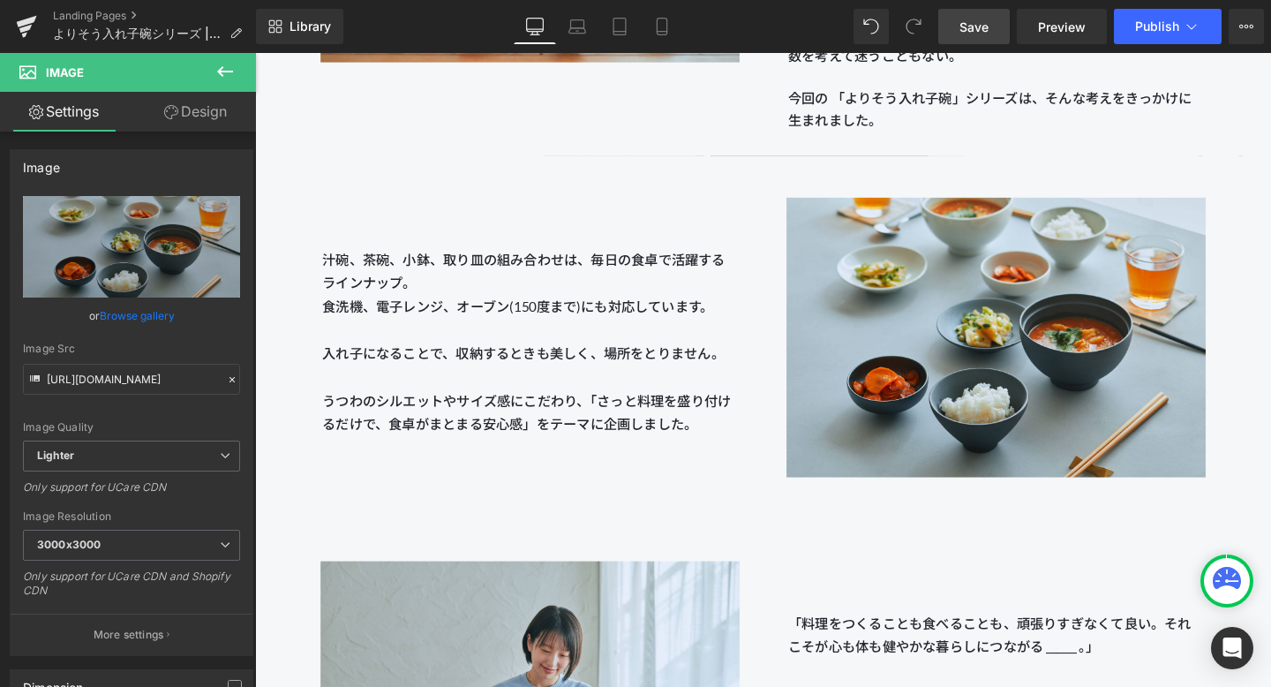
click at [957, 36] on link "Save" at bounding box center [974, 26] width 72 height 35
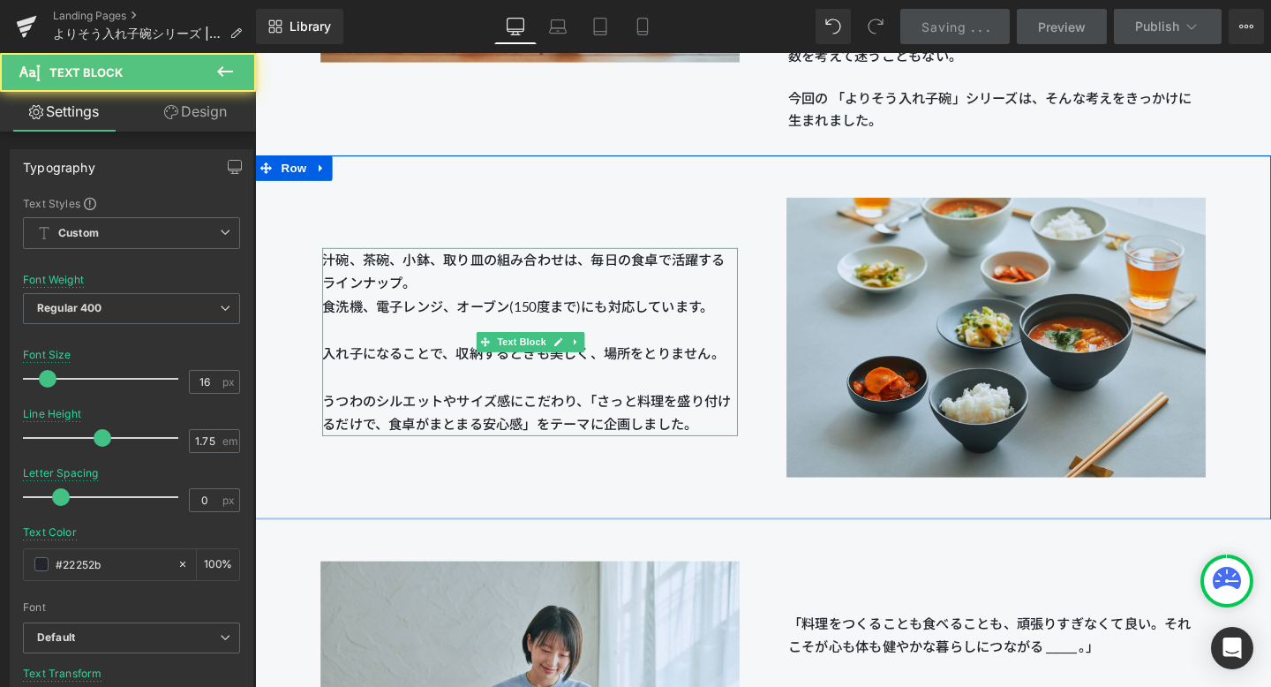
click at [546, 410] on span "にこだわり、「さっと料理を盛り付けるだけで、食卓がまとまる安心感」をテーマに企画しました。" at bounding box center [541, 430] width 430 height 41
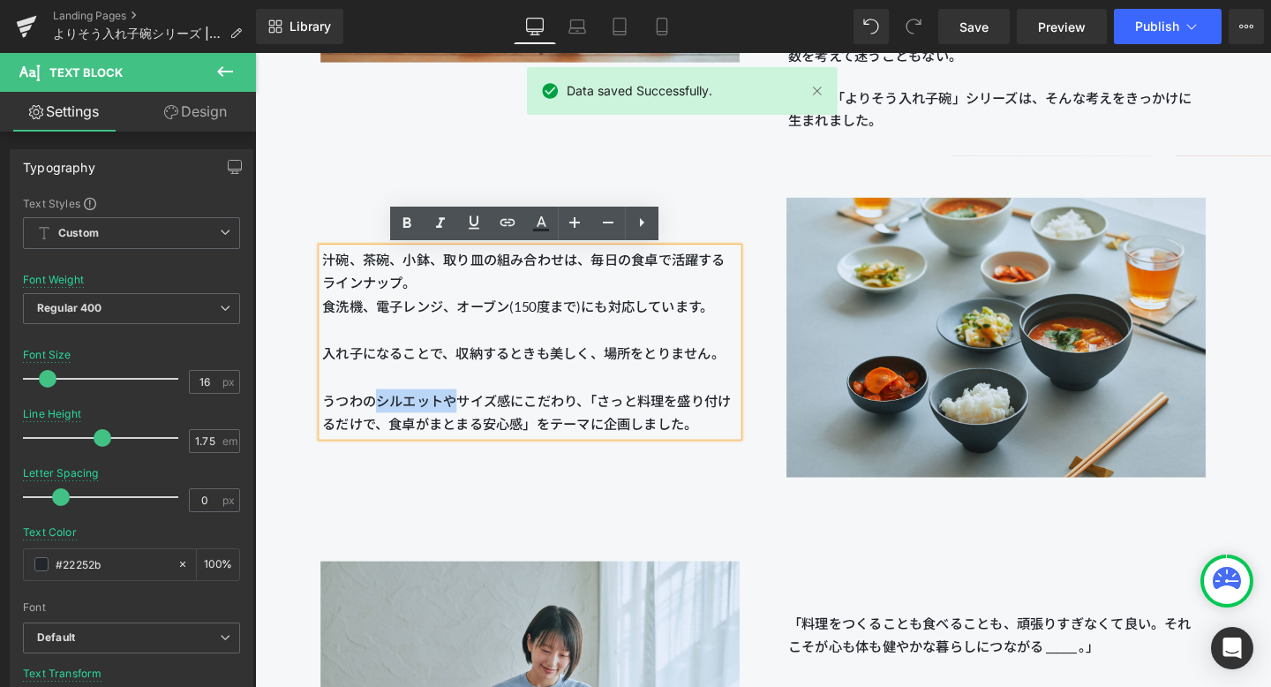
drag, startPoint x: 468, startPoint y: 420, endPoint x: 388, endPoint y: 417, distance: 80.4
click at [388, 417] on span "汁碗、茶碗、小鉢、取り皿の組み合わせは、毎日の食卓で活躍するラインナップ。 食洗機、電子レンジ、オーブン(150度まで)にも対応しています。 入れ子になること…" at bounding box center [538, 343] width 424 height 165
copy span "シルエットや"
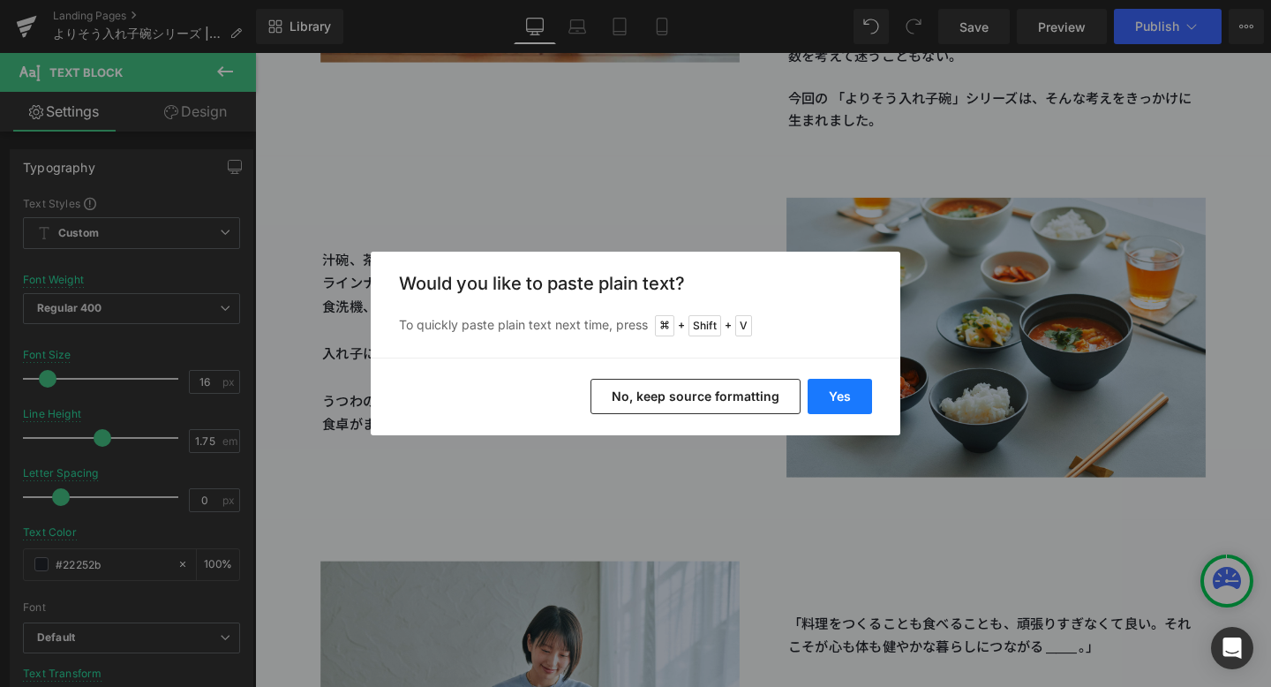
click at [839, 399] on button "Yes" at bounding box center [840, 396] width 64 height 35
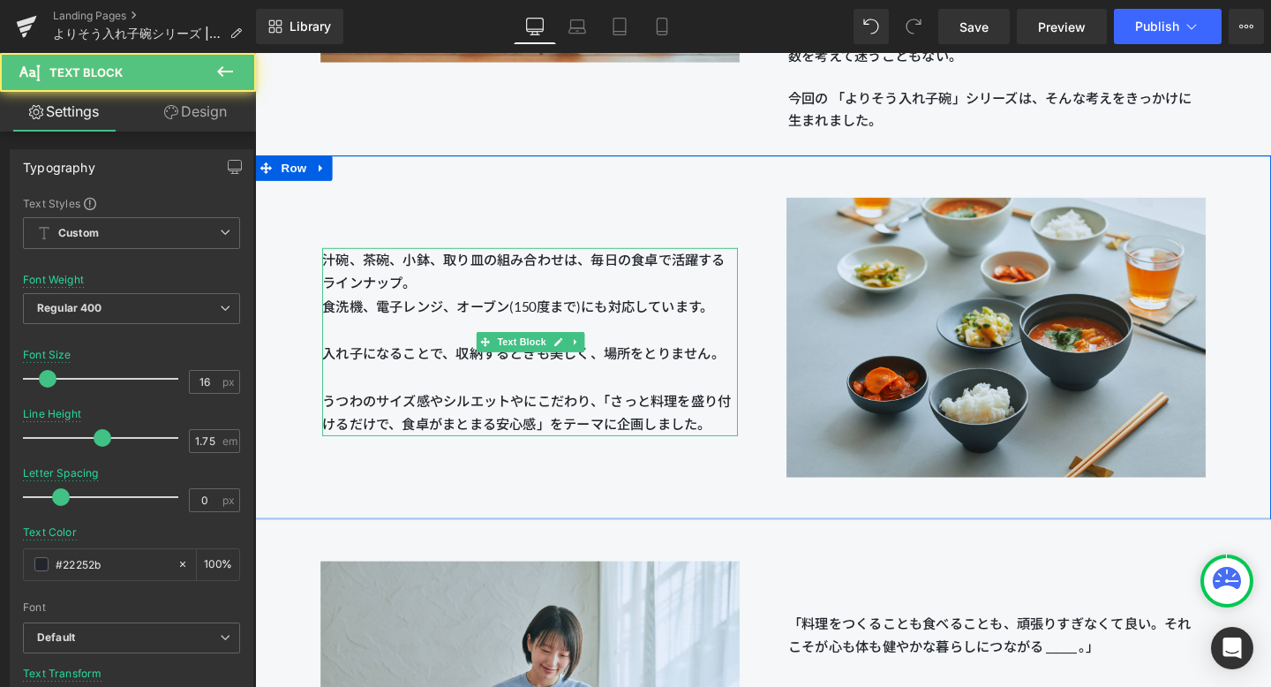
click at [535, 422] on span "汁碗、茶碗、小鉢、取り皿の組み合わせは、毎日の食卓で活躍するラインナップ。 食洗機、電子レンジ、オーブン(150度まで)にも対応しています。 入れ子になること…" at bounding box center [538, 343] width 424 height 165
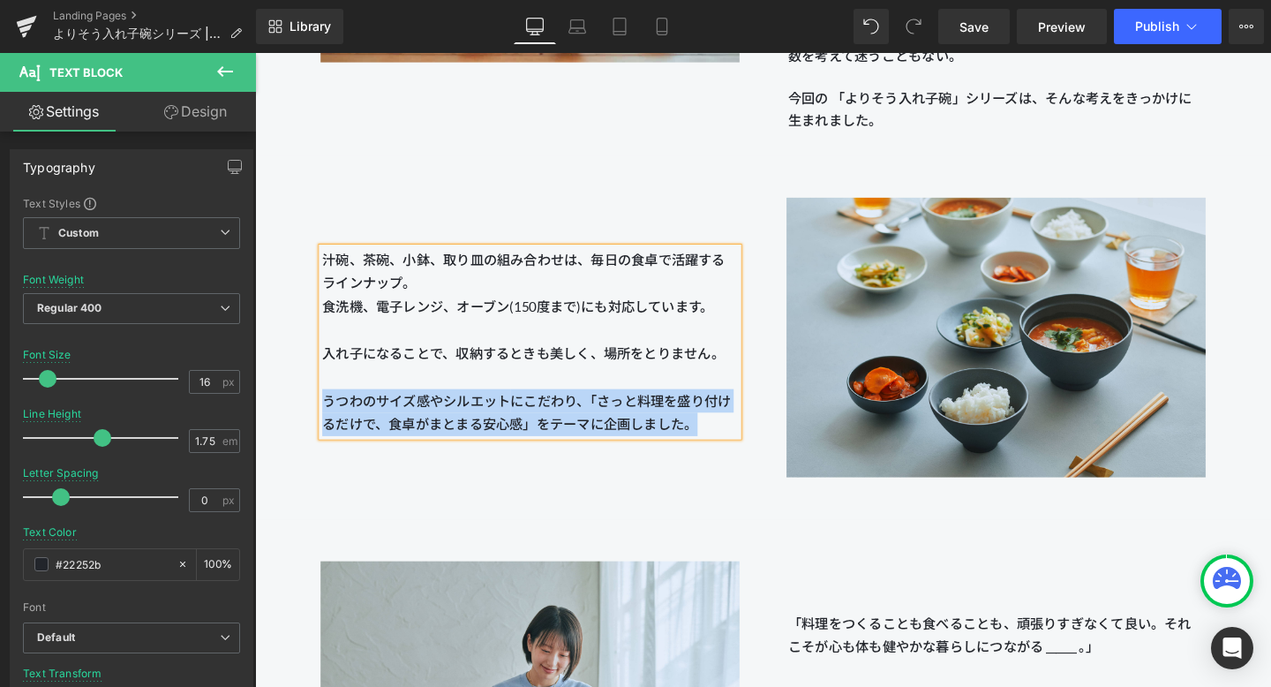
drag, startPoint x: 722, startPoint y: 442, endPoint x: 312, endPoint y: 423, distance: 410.9
click at [312, 423] on div "汁碗、茶碗、小鉢、取り皿の組み合わせは、毎日の食卓で活躍するラインナップ。 食洗機、電子レンジ、オーブン(150度まで)にも対応しています。 入れ子になること…" at bounding box center [544, 321] width 490 height 268
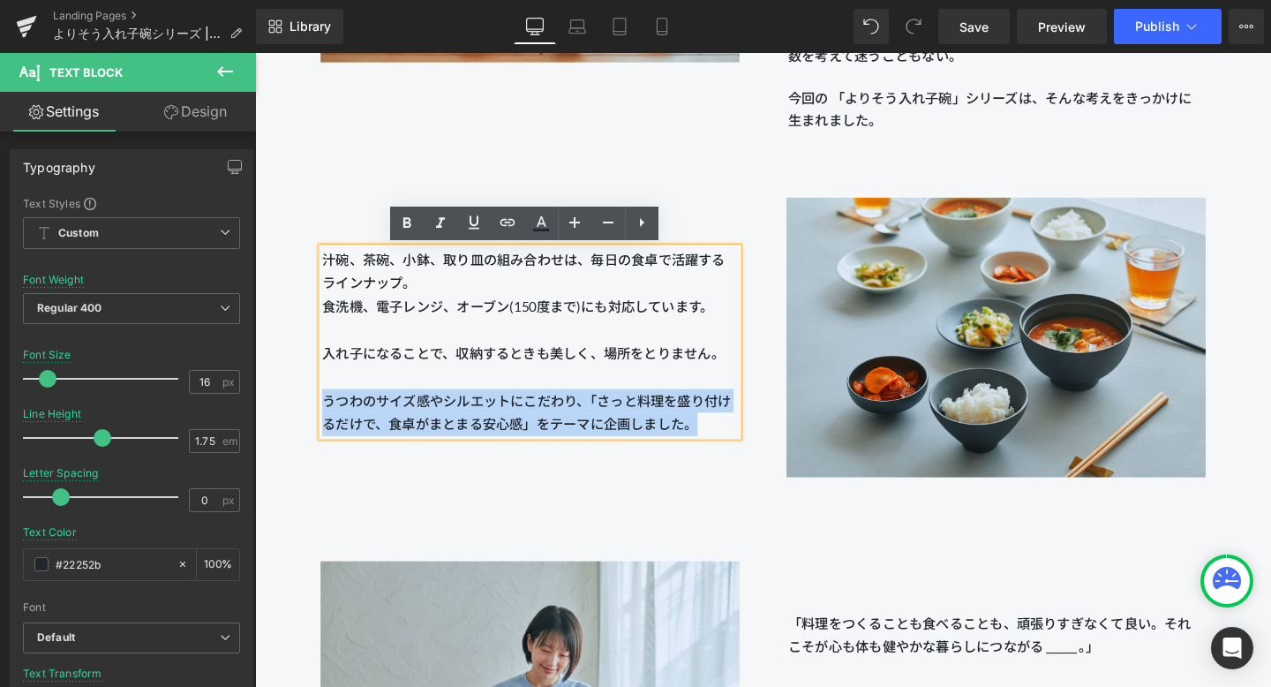
copy p "うつわのサイズ感やシルエット にこだわり、「さっと料理を盛り付けるだけで、食卓がまとまる安心感」をテーマに企画しました。"
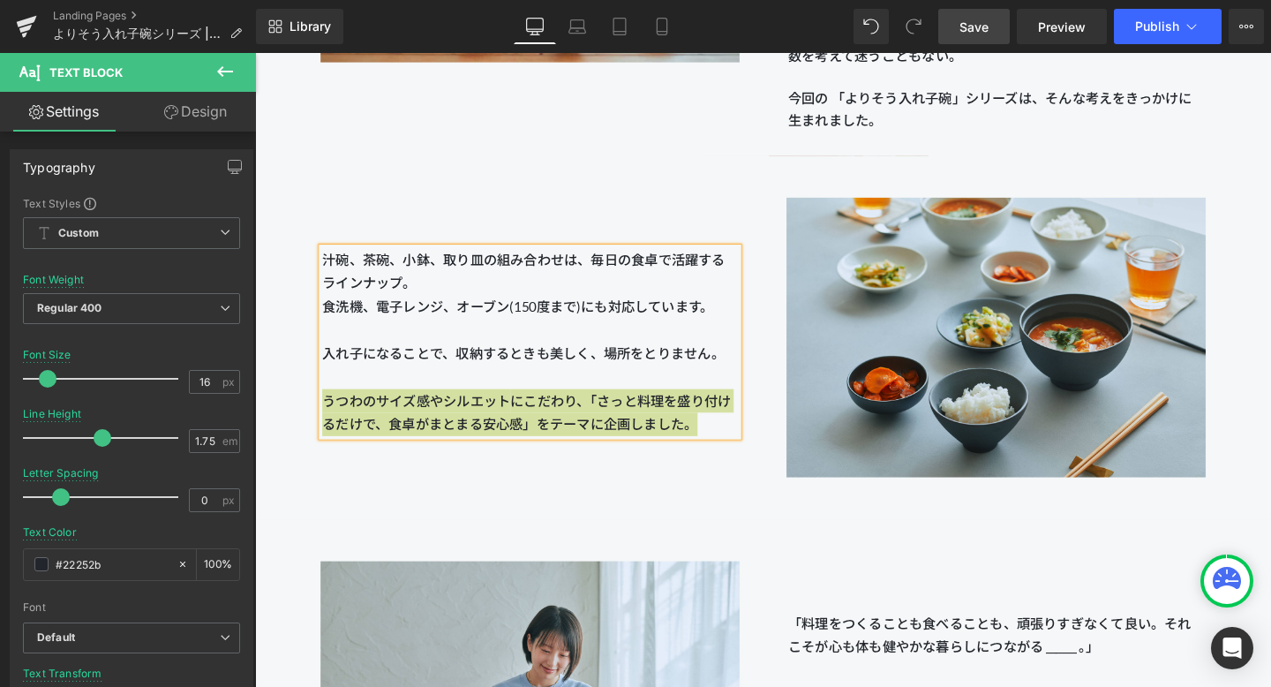
click at [956, 33] on link "Save" at bounding box center [974, 26] width 72 height 35
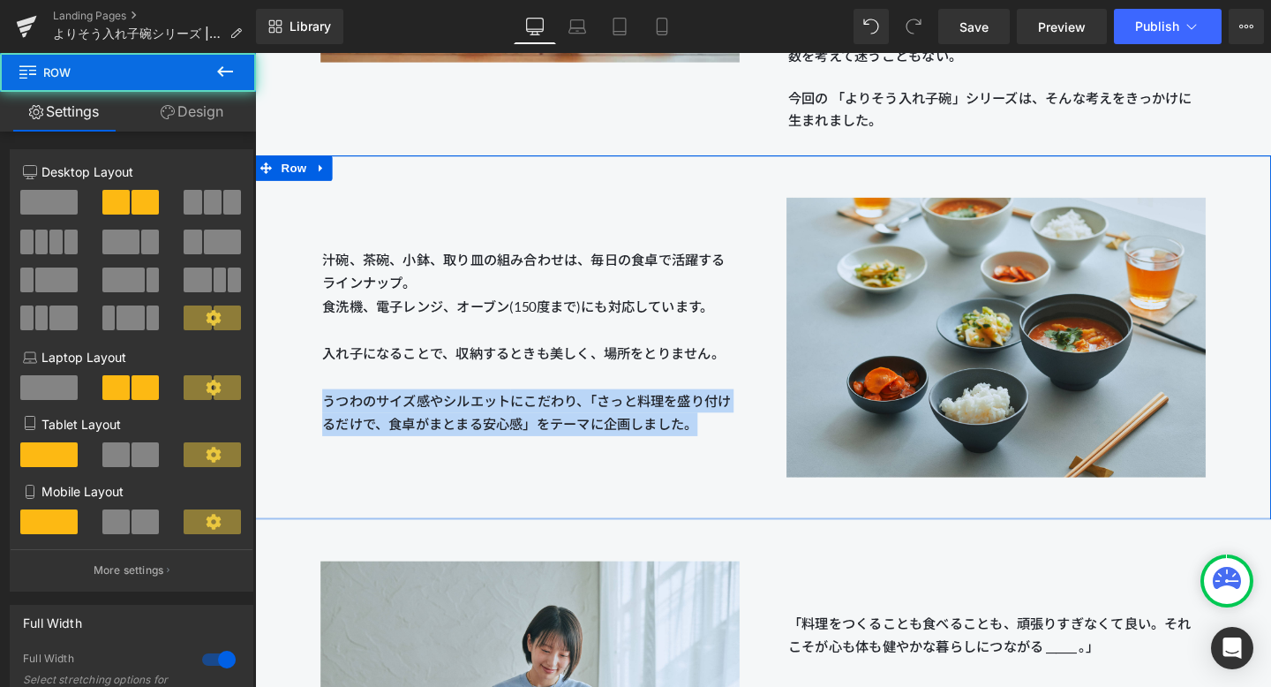
click at [585, 192] on div "汁碗、茶碗、小鉢、取り皿の組み合わせは、毎日の食卓で活躍するラインナップ。 食洗機、電子レンジ、オーブン(150度まで)にも対応しています。 入れ子になること…" at bounding box center [544, 321] width 490 height 268
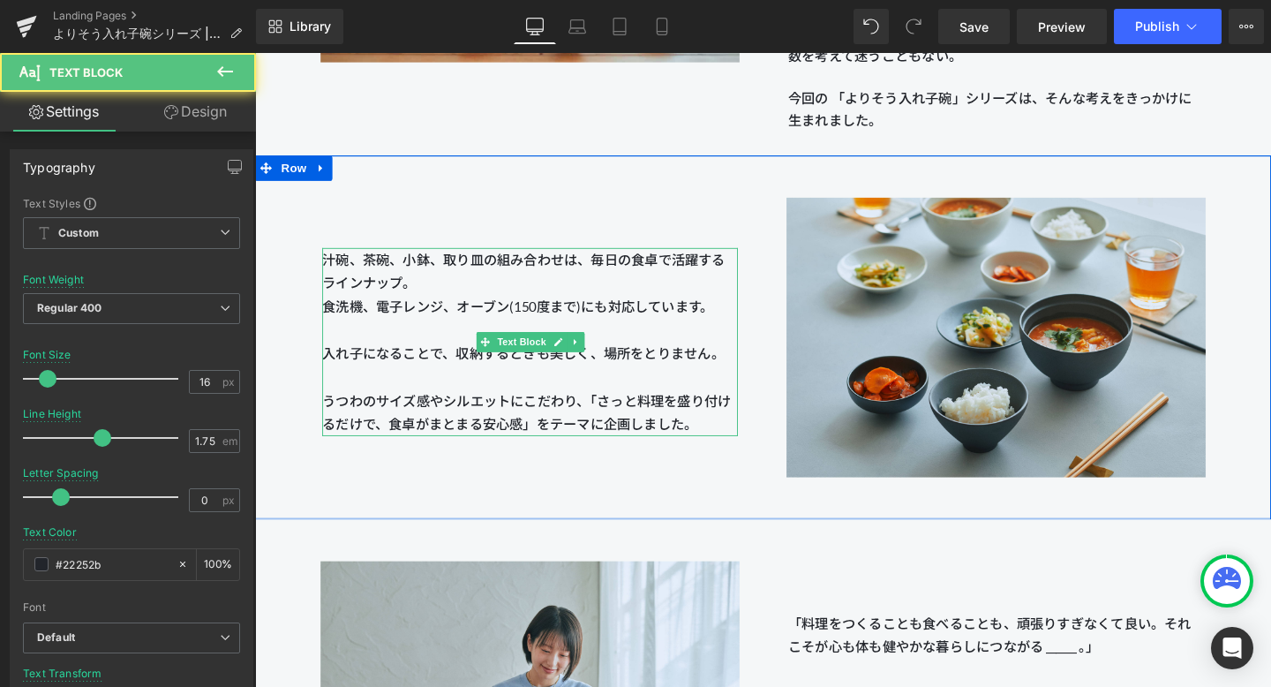
click at [478, 293] on p "汁碗、茶碗、小鉢、取り皿の組み合わせは、毎日の食卓で活躍するラインナップ。 食洗機、電子レンジ、オーブン(150度まで)にも対応しています。 入れ子になること…" at bounding box center [544, 357] width 437 height 198
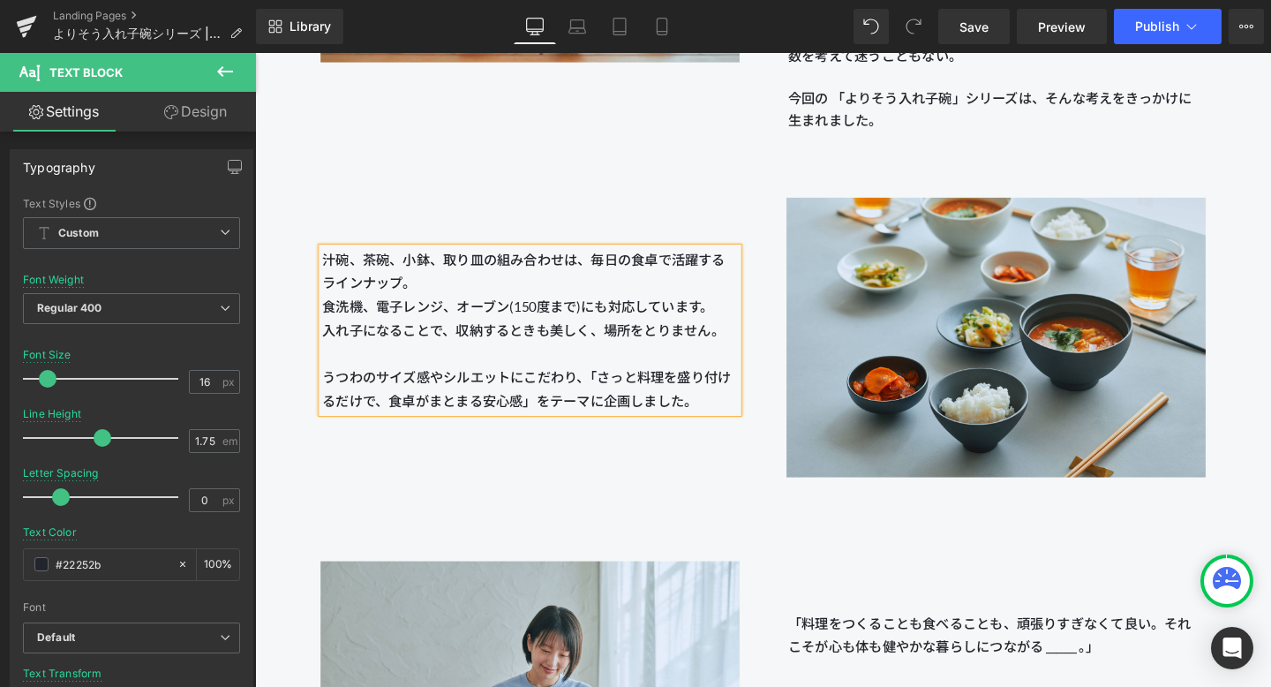
click at [742, 323] on p "汁碗、茶碗、小鉢、取り皿の組み合わせは、毎日の食卓で活躍するラインナップ。 食洗機、電子レンジ、オーブン(150度まで)にも対応しています。 入れ子になること…" at bounding box center [544, 344] width 437 height 173
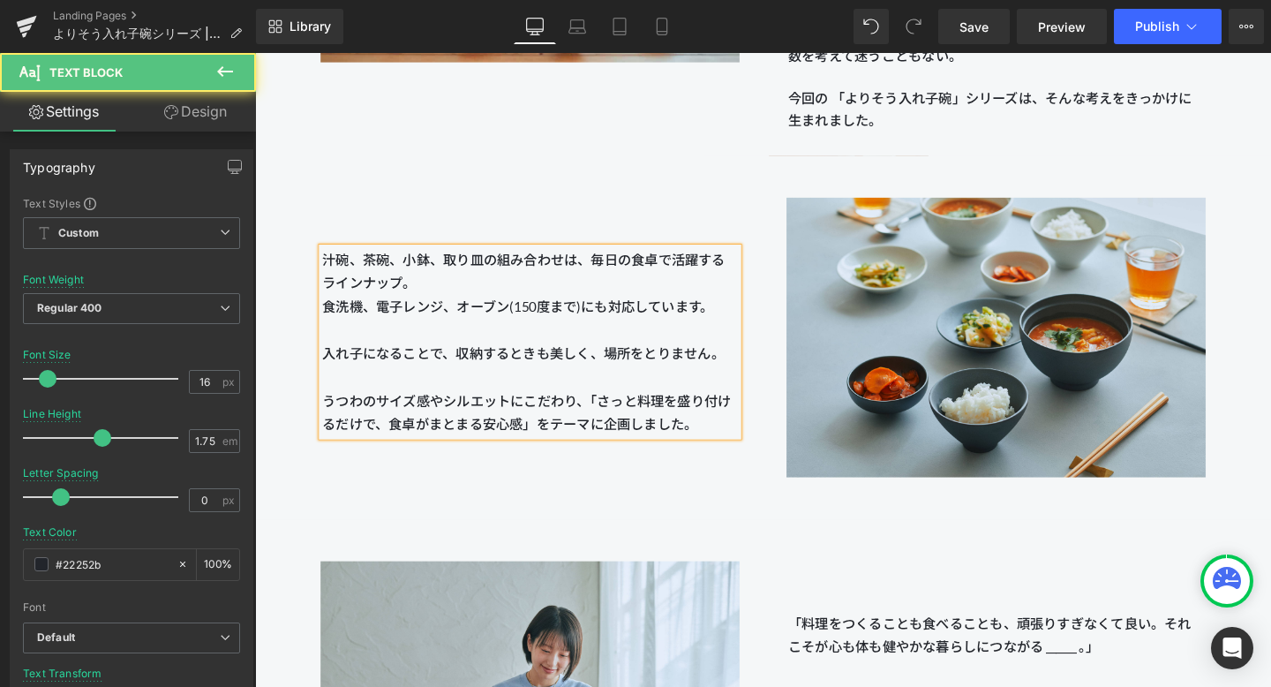
drag, startPoint x: 725, startPoint y: 448, endPoint x: 322, endPoint y: 419, distance: 403.5
click at [326, 419] on div "汁碗、茶碗、小鉢、取り皿の組み合わせは、毎日の食卓で活躍するラインナップ。 食洗機、電子レンジ、オーブン(150度まで)にも対応しています。 入れ子になること…" at bounding box center [544, 357] width 437 height 198
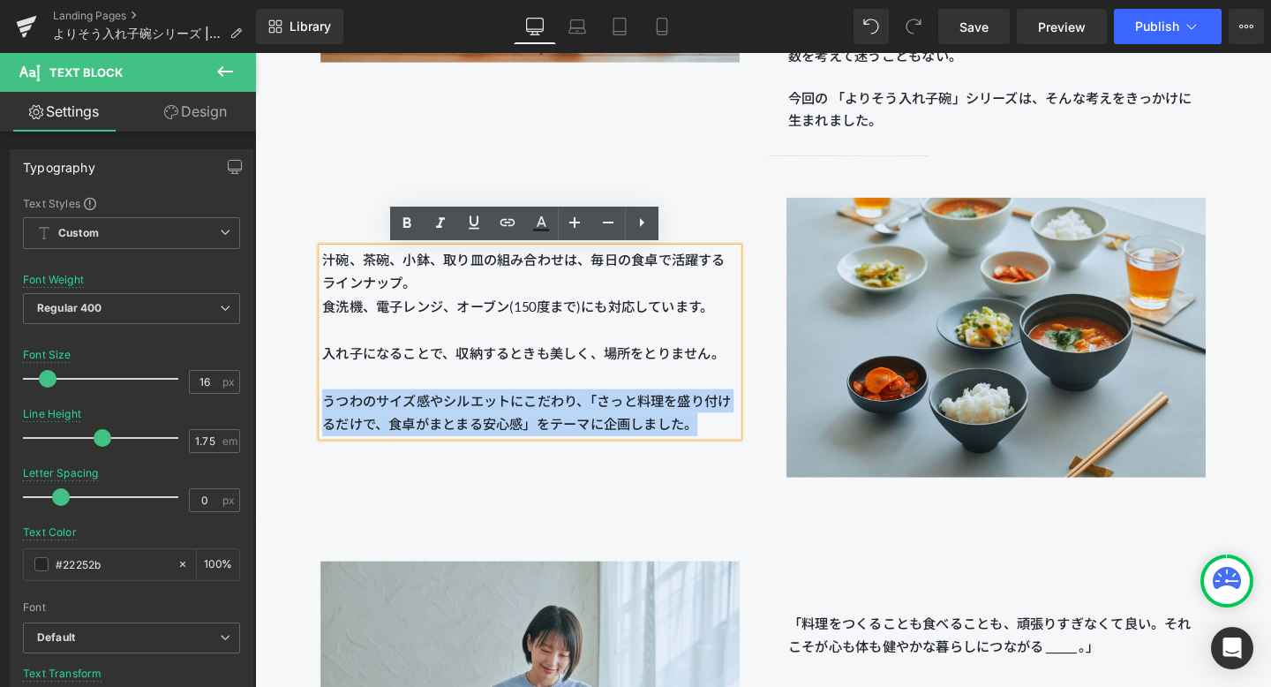
drag, startPoint x: 327, startPoint y: 420, endPoint x: 711, endPoint y: 459, distance: 385.1
click at [711, 455] on div "汁碗、茶碗、小鉢、取り皿の組み合わせは、毎日の食卓で活躍するラインナップ。 食洗機、電子レンジ、オーブン(150度まで)にも対応しています。 入れ子になること…" at bounding box center [544, 357] width 437 height 198
click at [692, 501] on div "汁碗、茶碗、小鉢、取り皿の組み合わせは、毎日の食卓で活躍するラインナップ。 食洗機、電子レンジ、オーブン(150度まで)にも対応しています。 入れ子になること…" at bounding box center [789, 352] width 1068 height 382
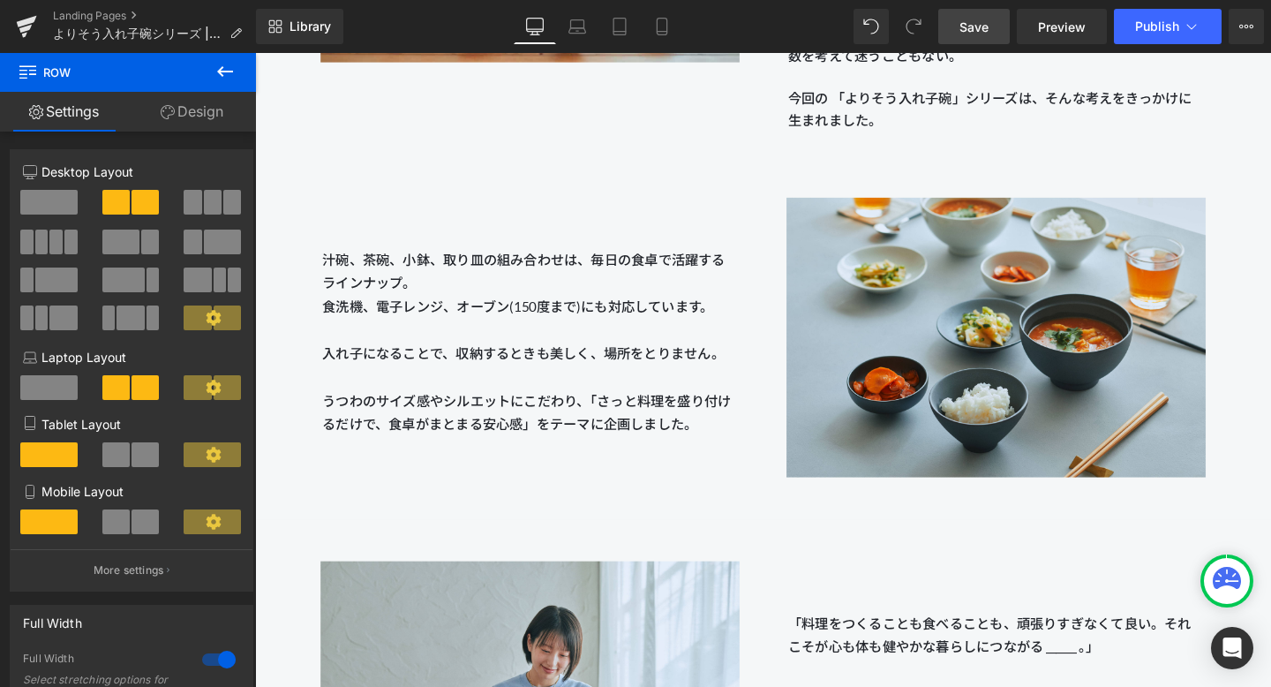
click at [972, 15] on link "Save" at bounding box center [974, 26] width 72 height 35
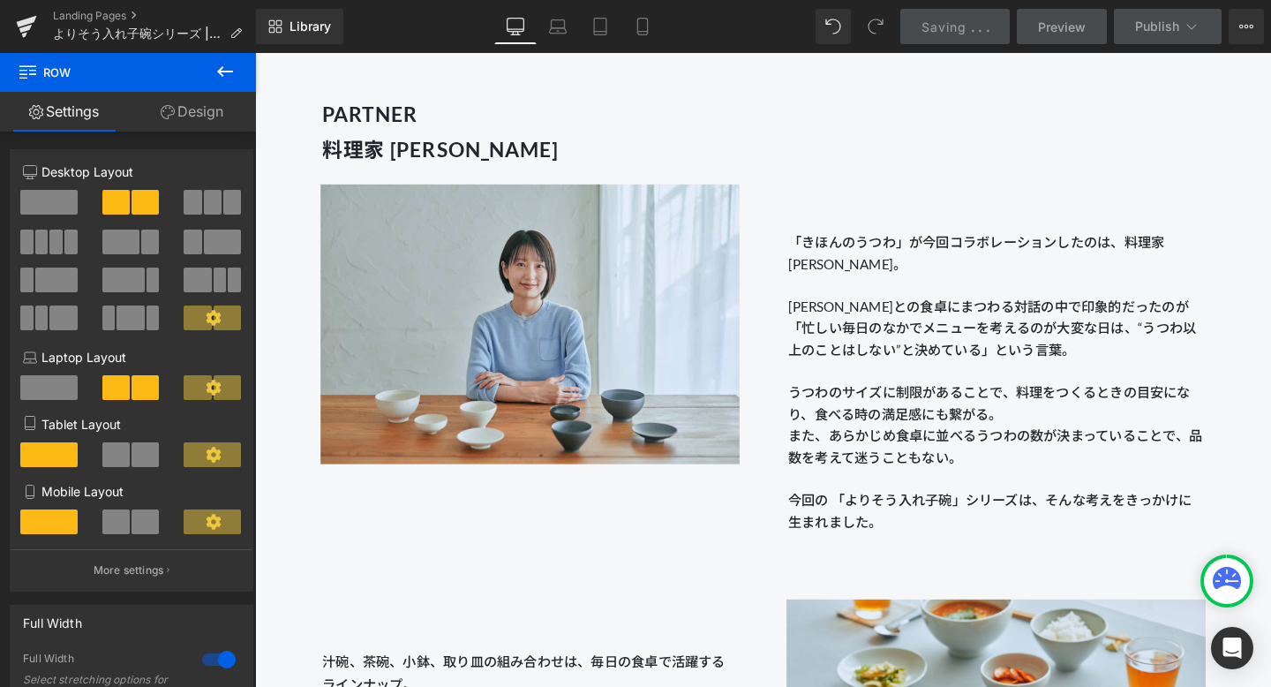
scroll to position [1658, 0]
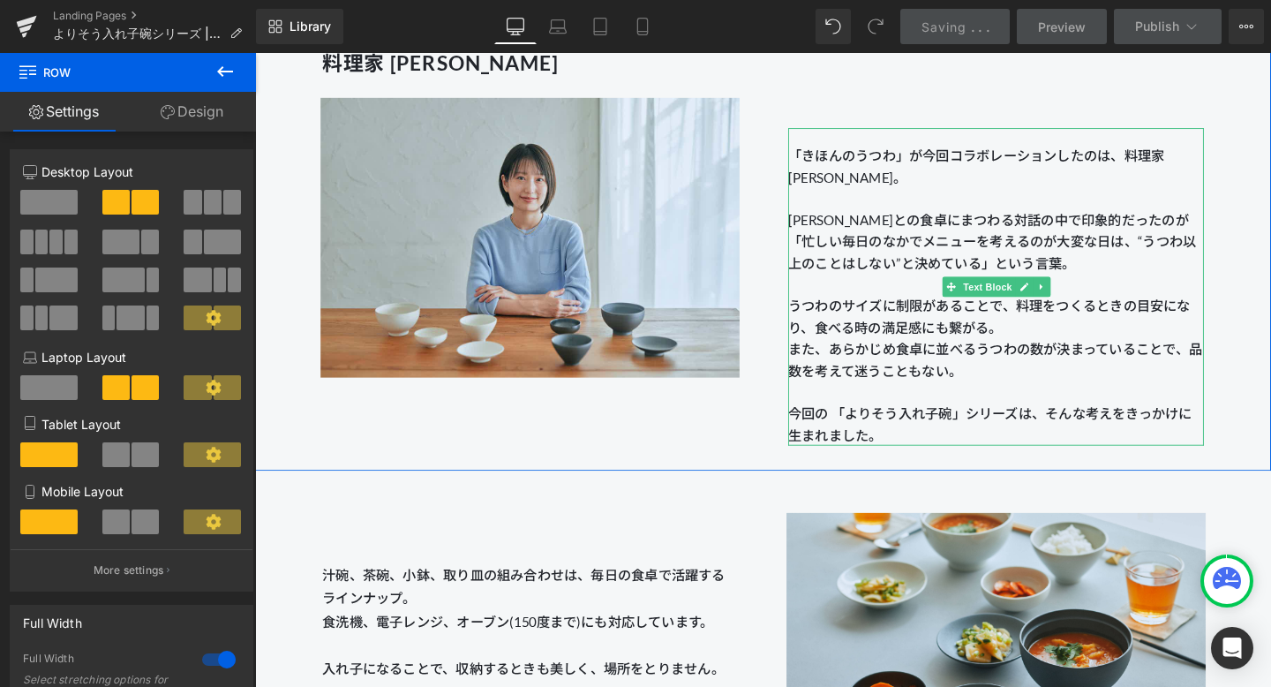
click at [872, 366] on p "うつわのサイズに制限があることで、料理をつくるときの目安になり、食べる時の満足感にも繋がる。 また、あらかじめ食卓に並べるうつわの数が決まっていることで、品数…" at bounding box center [1034, 386] width 437 height 158
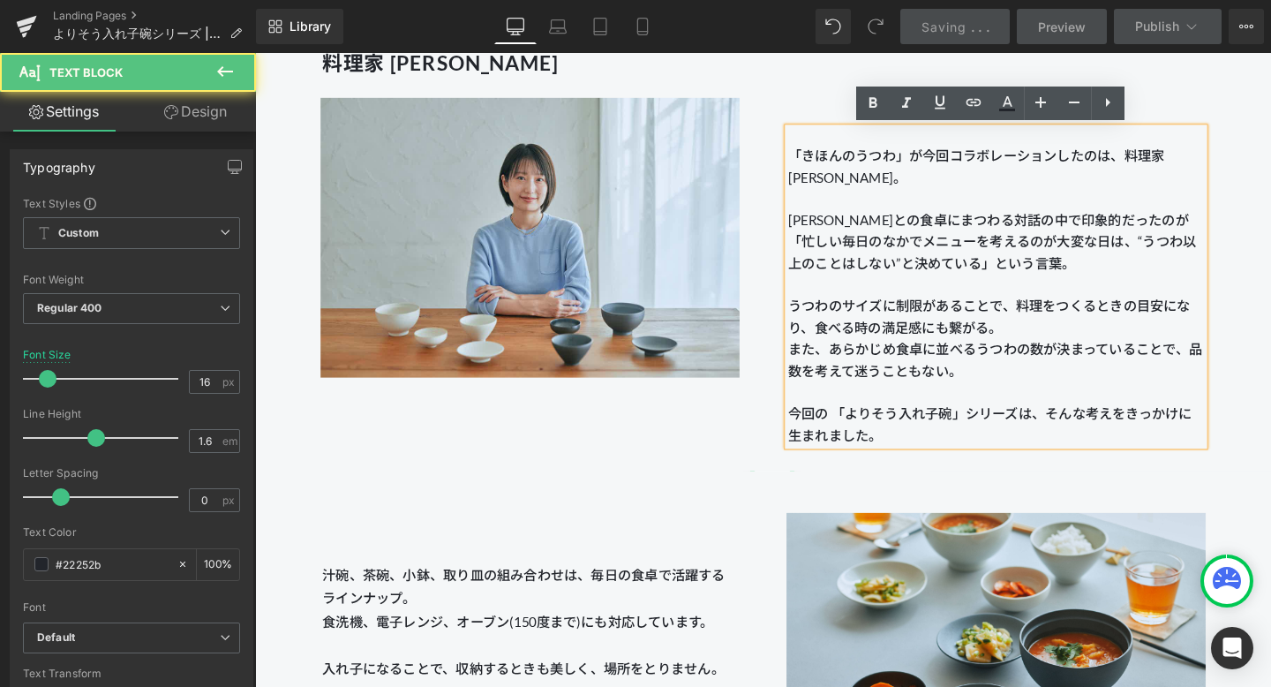
click at [843, 375] on p "うつわのサイズに制限があることで、料理をつくるときの目安になり、食べる時の満足感にも繋がる。 また、あらかじめ食卓に並べるうつわの数が決まっていることで、品数…" at bounding box center [1034, 386] width 437 height 158
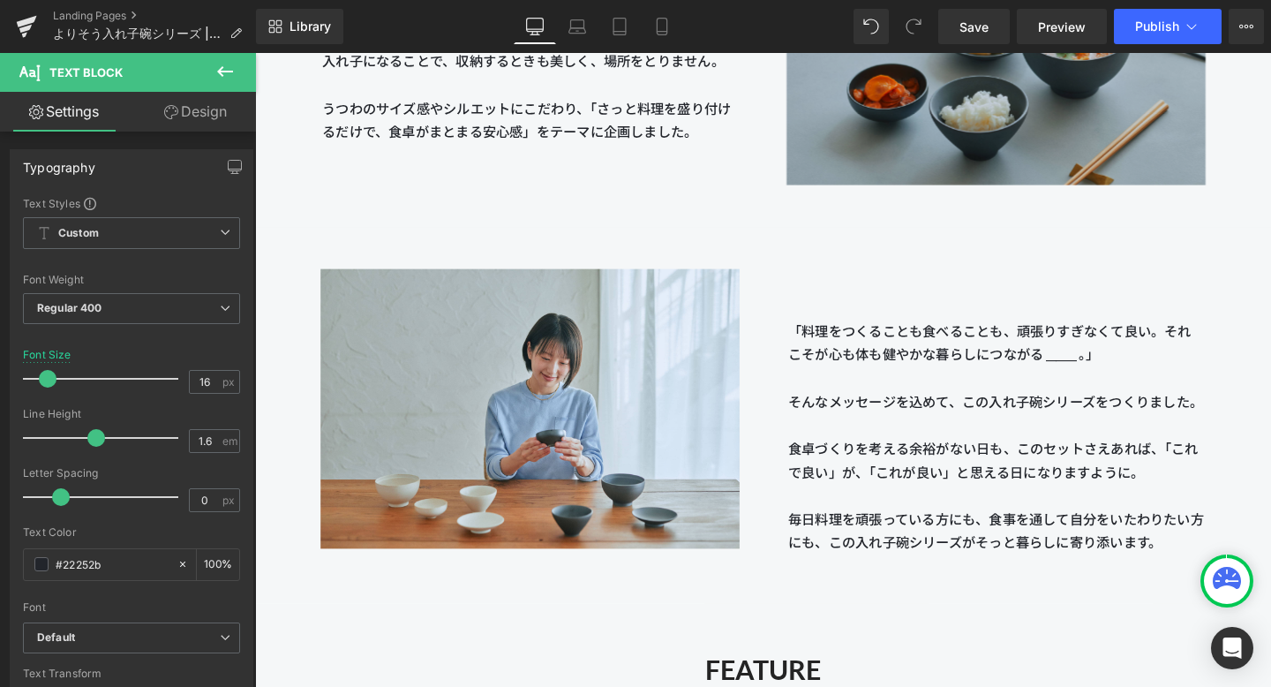
scroll to position [2299, 0]
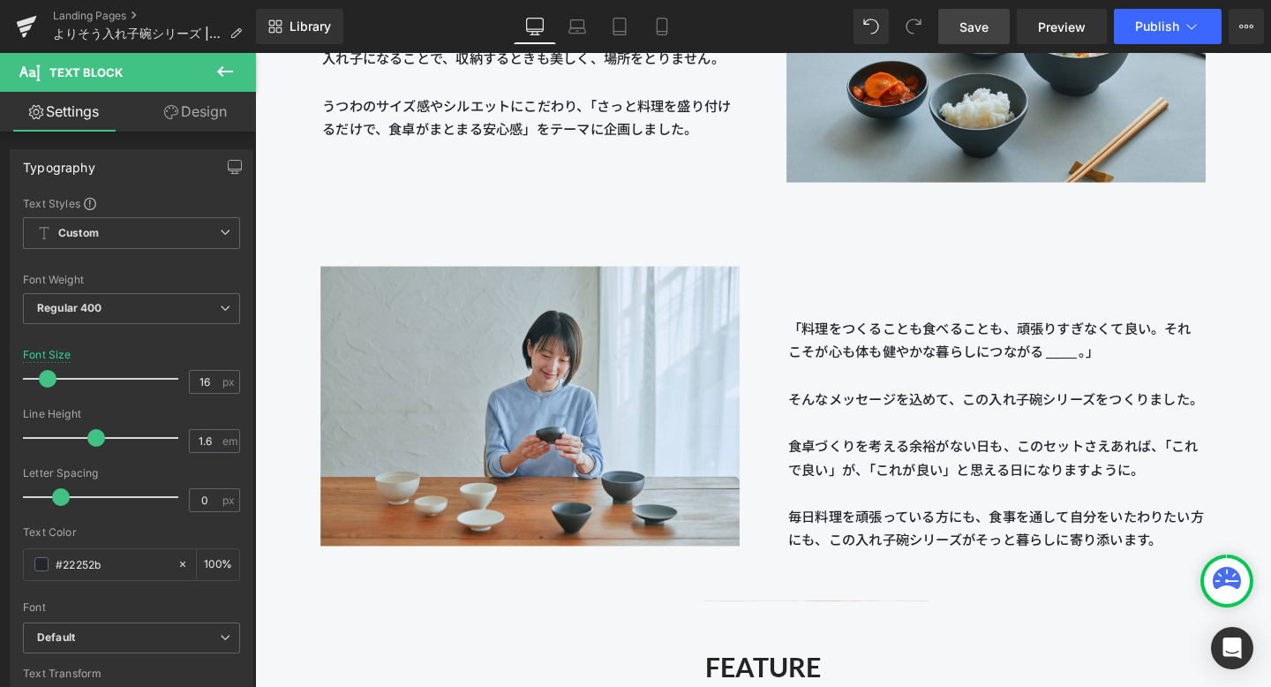
click at [958, 18] on link "Save" at bounding box center [974, 26] width 72 height 35
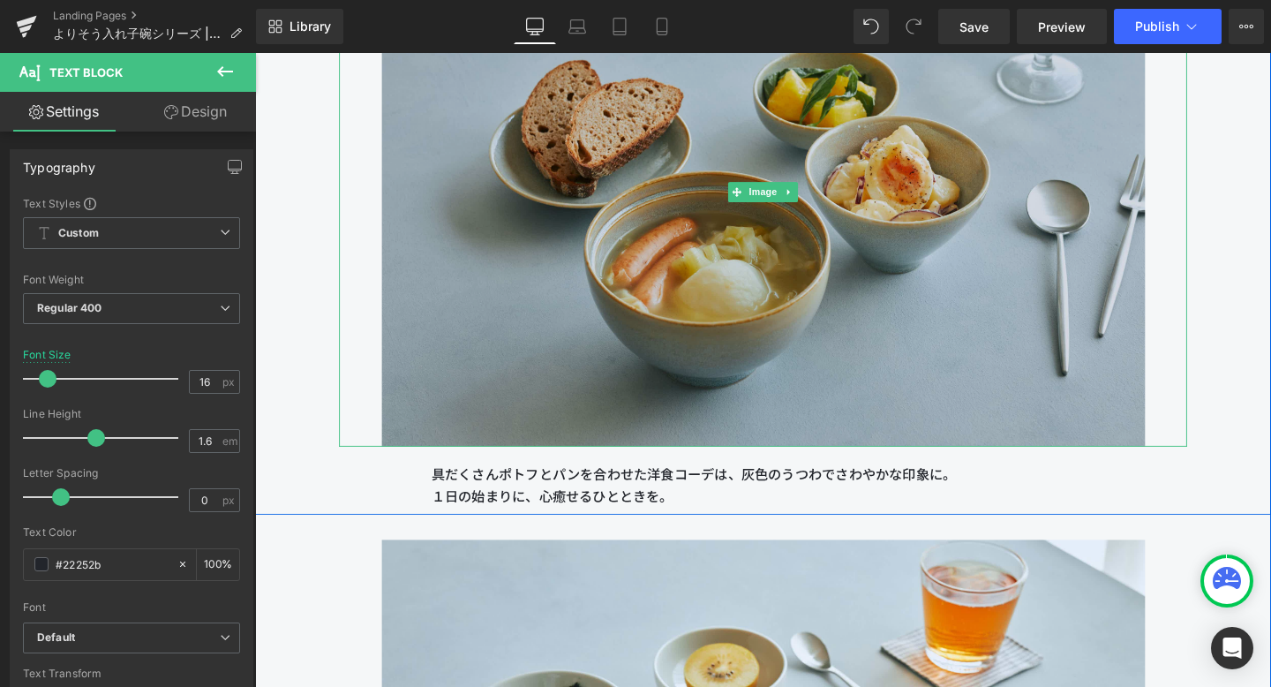
scroll to position [15884, 0]
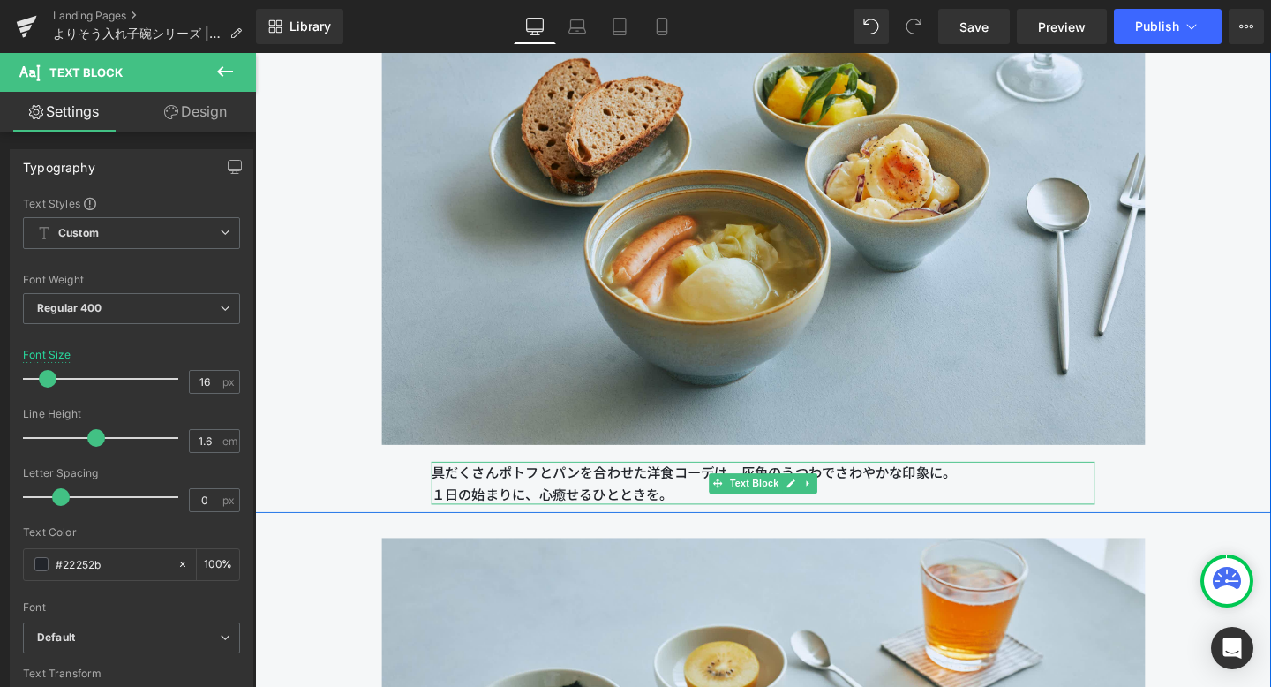
click at [975, 489] on p "具だくさんポトフとパンを合わせた洋食コーデは、灰色のうつわでさわやかな印象に。 １日の始まりに、心癒せるひとときを。" at bounding box center [788, 505] width 697 height 45
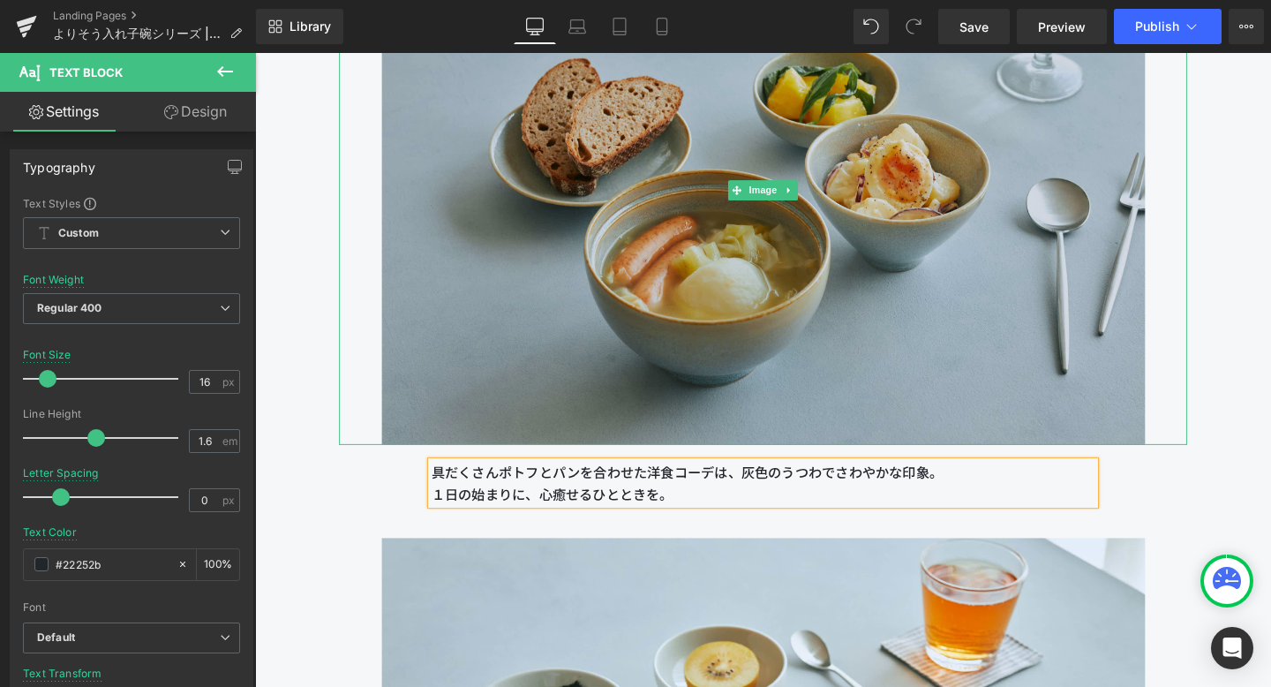
click at [1005, 338] on img at bounding box center [789, 197] width 802 height 535
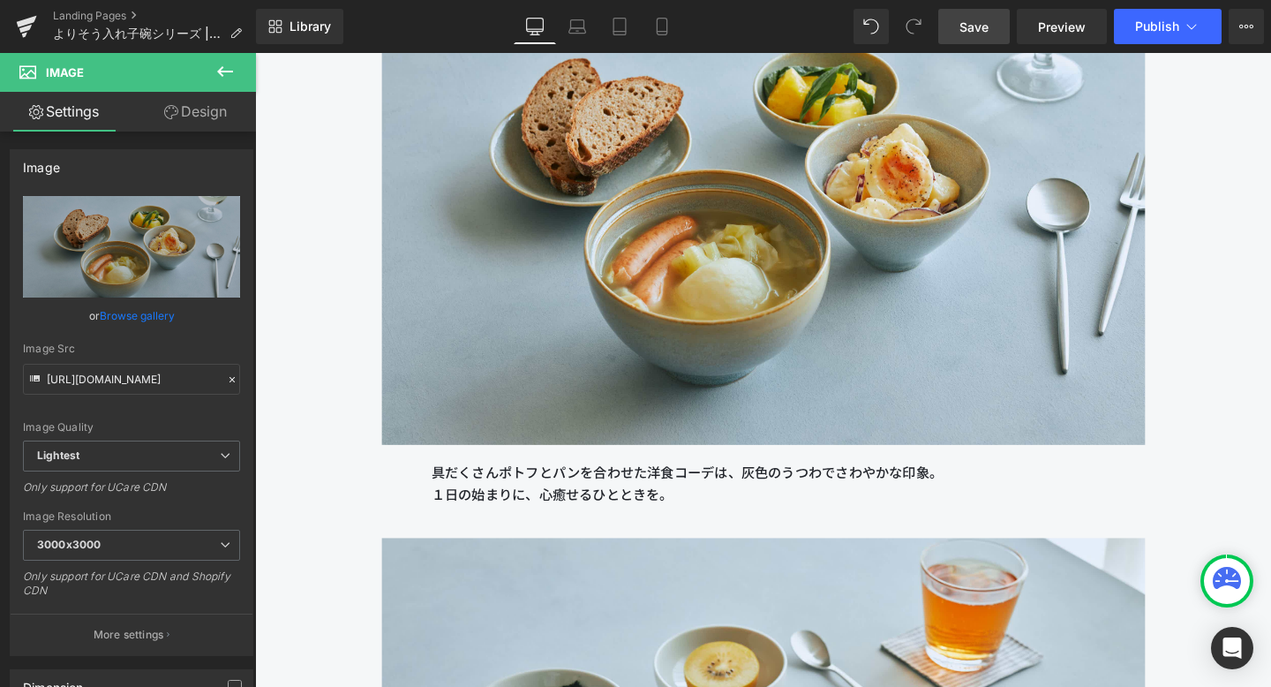
click at [971, 19] on span "Save" at bounding box center [974, 27] width 29 height 19
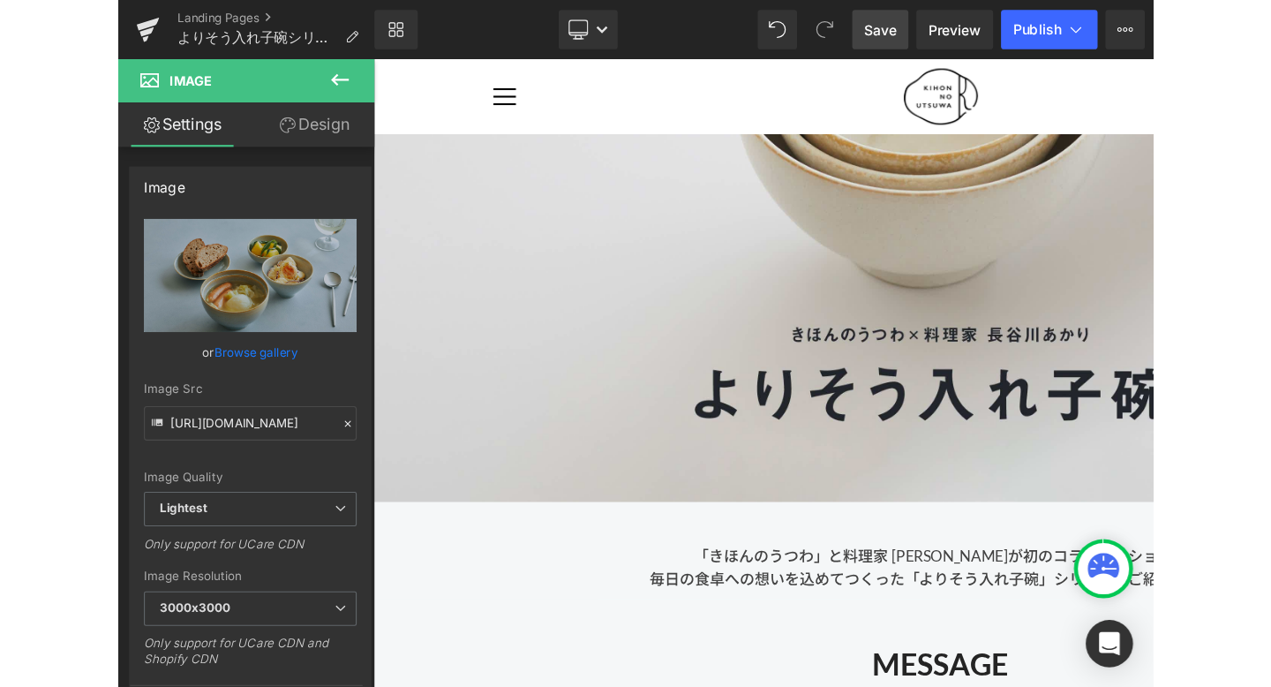
scroll to position [0, 0]
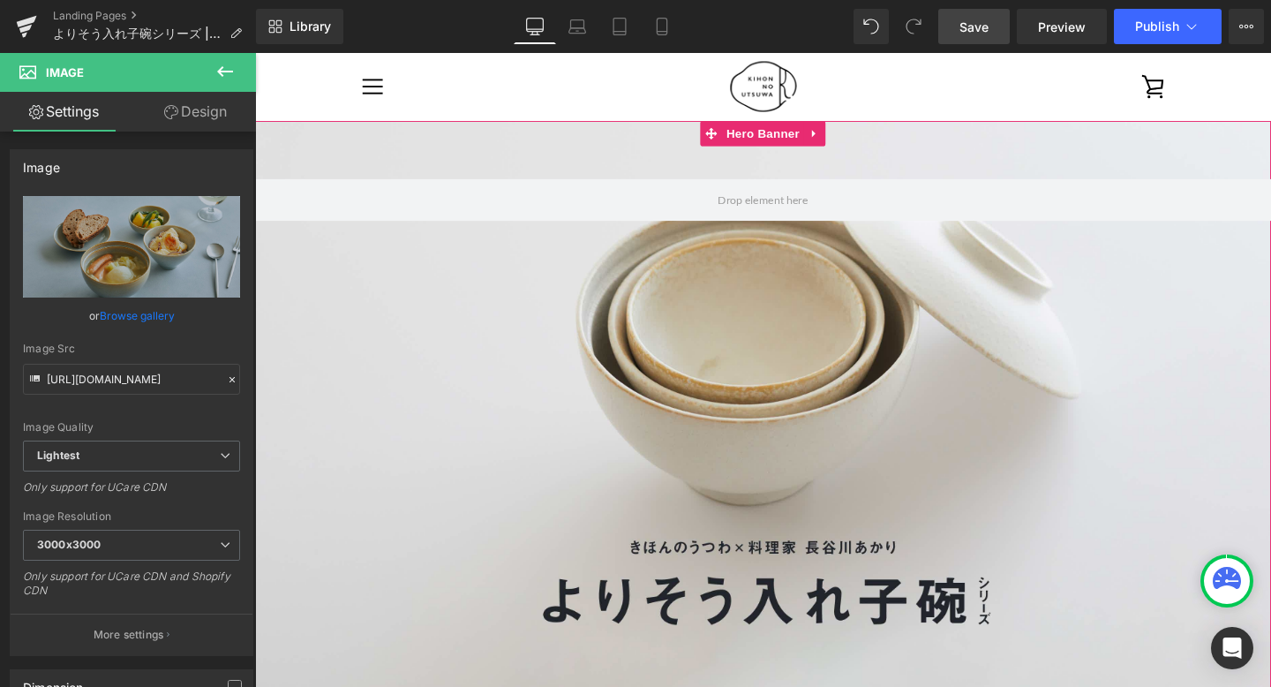
click at [485, 337] on div at bounding box center [789, 427] width 1068 height 606
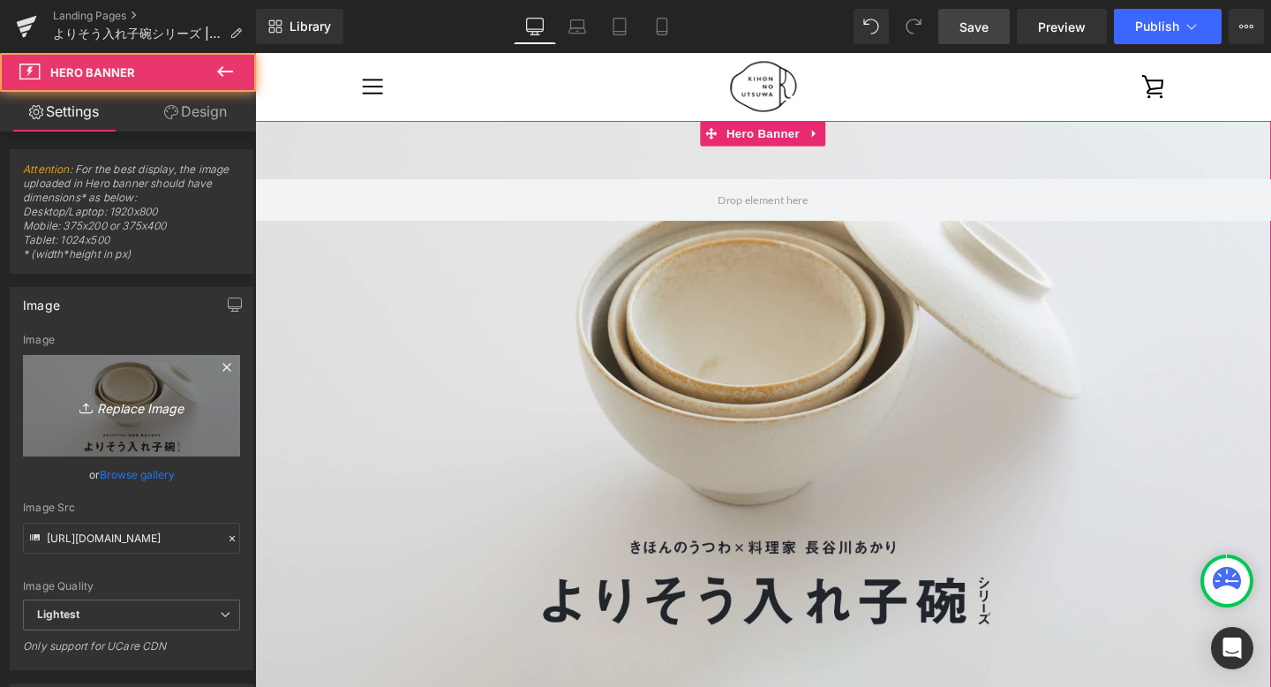
click at [139, 406] on icon "Replace Image" at bounding box center [131, 406] width 141 height 22
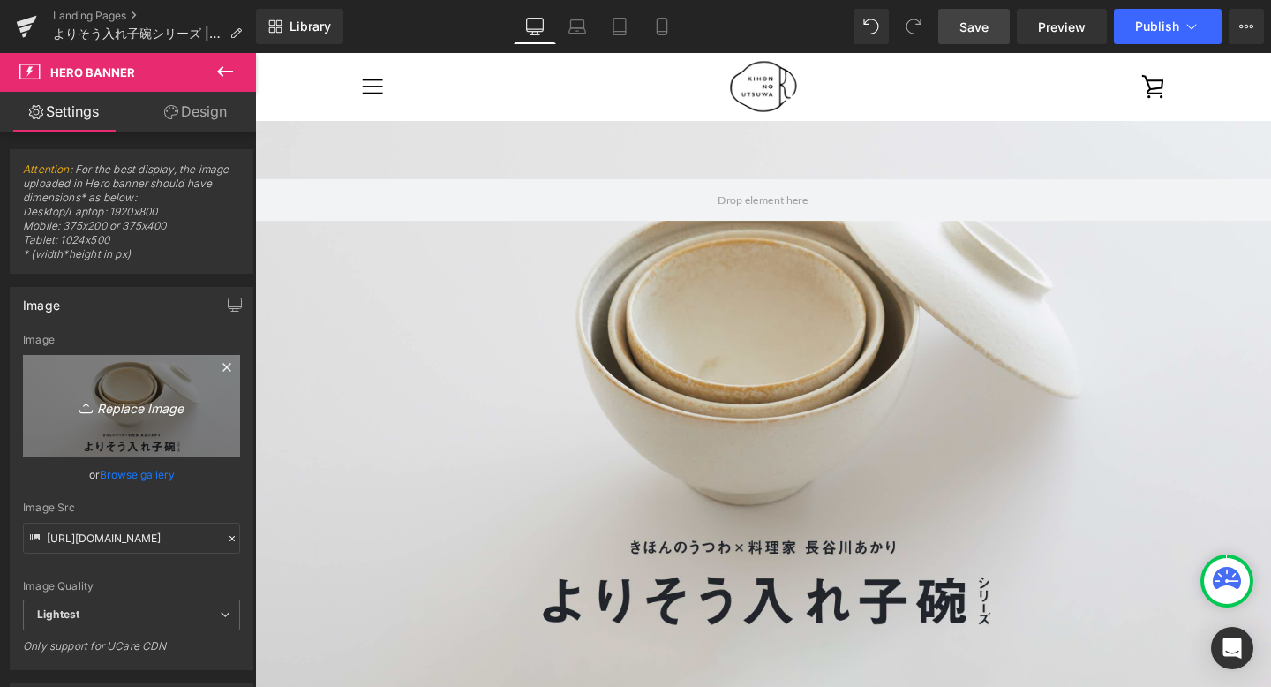
type input "C:\fakepath\bnr_3000x1575_w.jpg"
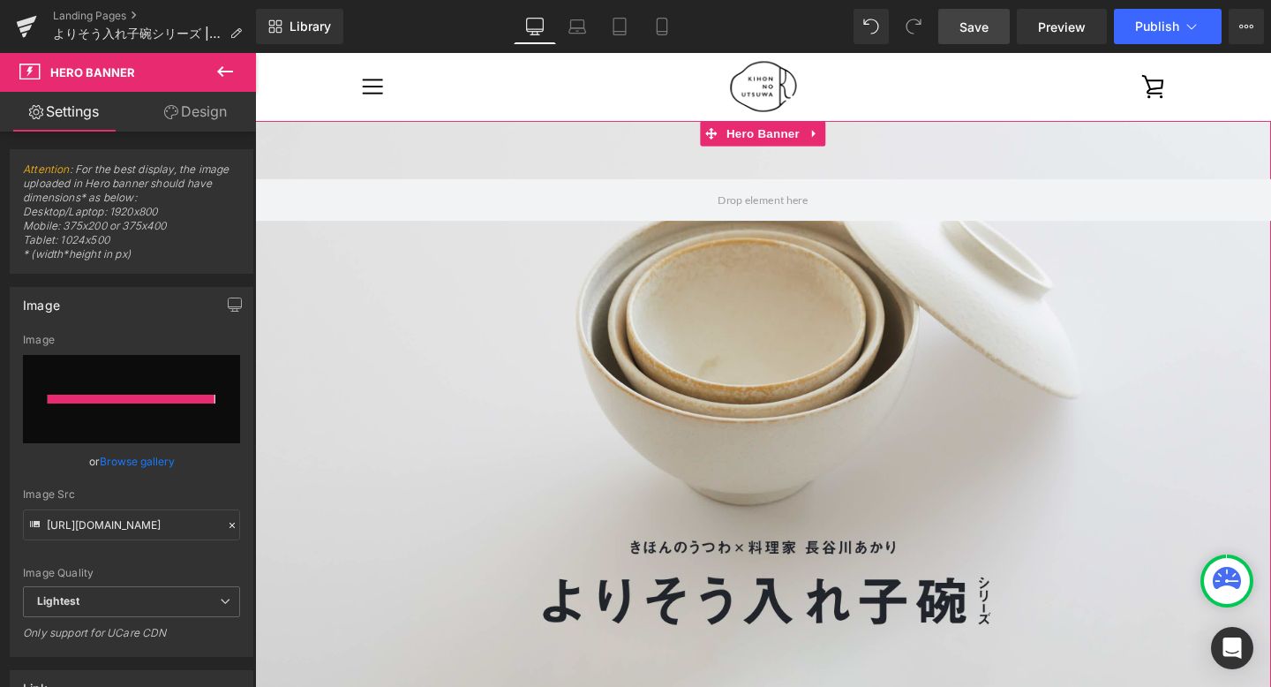
type input "[URL][DOMAIN_NAME]"
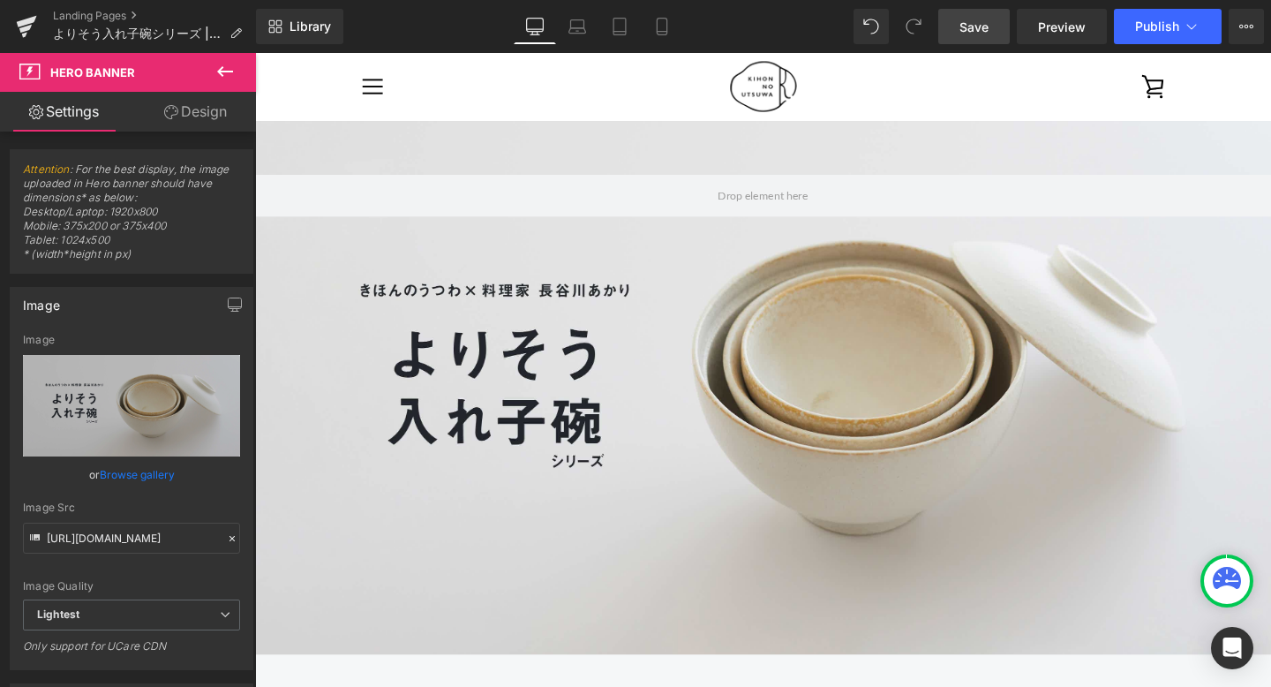
click at [974, 29] on span "Save" at bounding box center [974, 27] width 29 height 19
click at [661, 34] on icon at bounding box center [662, 27] width 10 height 17
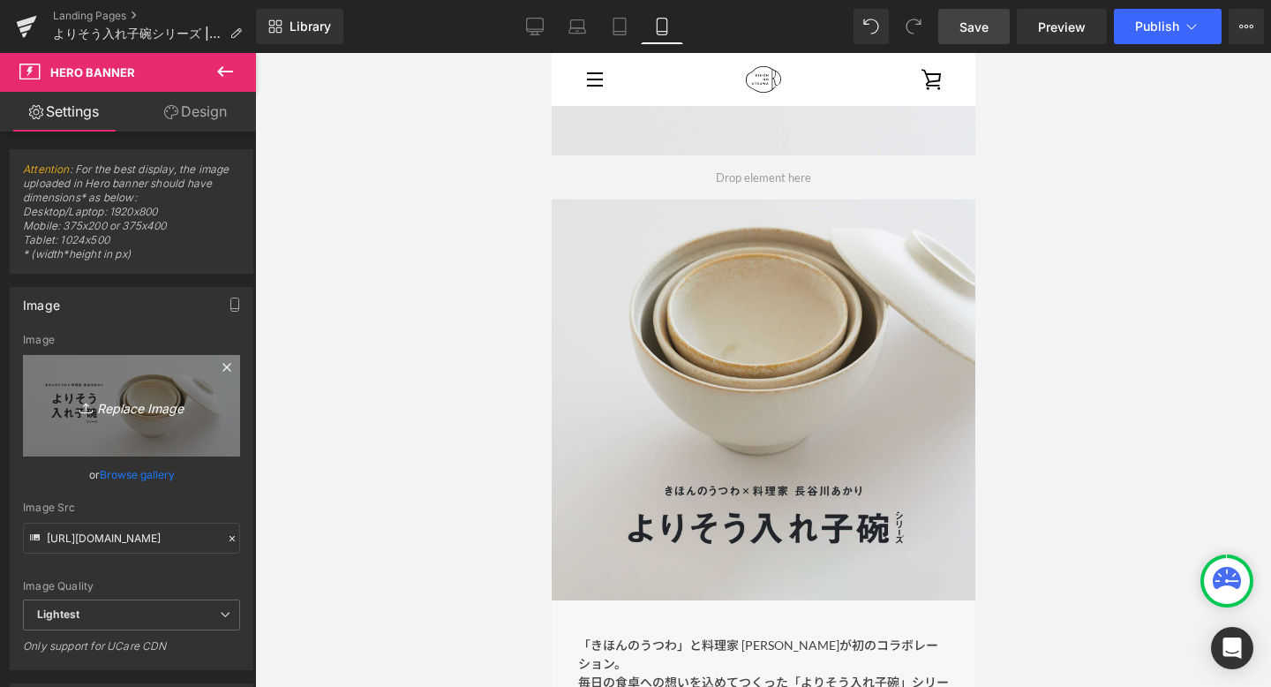
click at [145, 389] on link "Replace Image" at bounding box center [131, 406] width 217 height 102
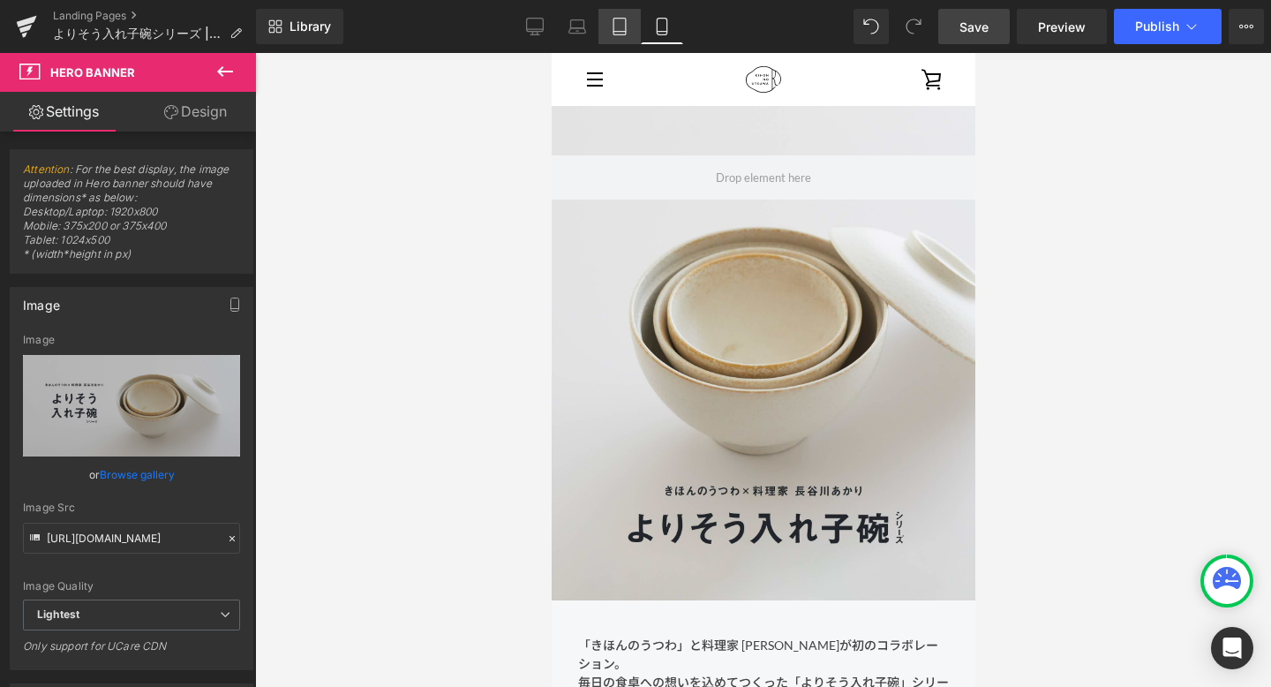
click at [633, 28] on link "Tablet" at bounding box center [619, 26] width 42 height 35
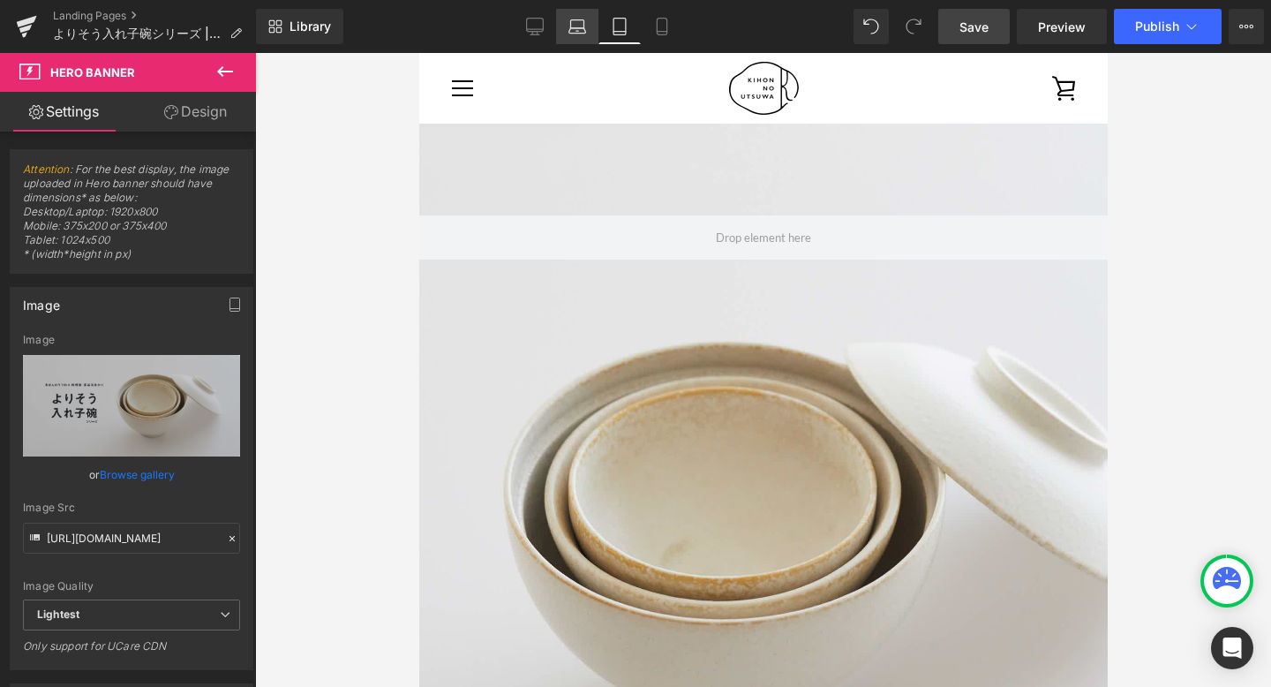
click at [568, 26] on link "Laptop" at bounding box center [577, 26] width 42 height 35
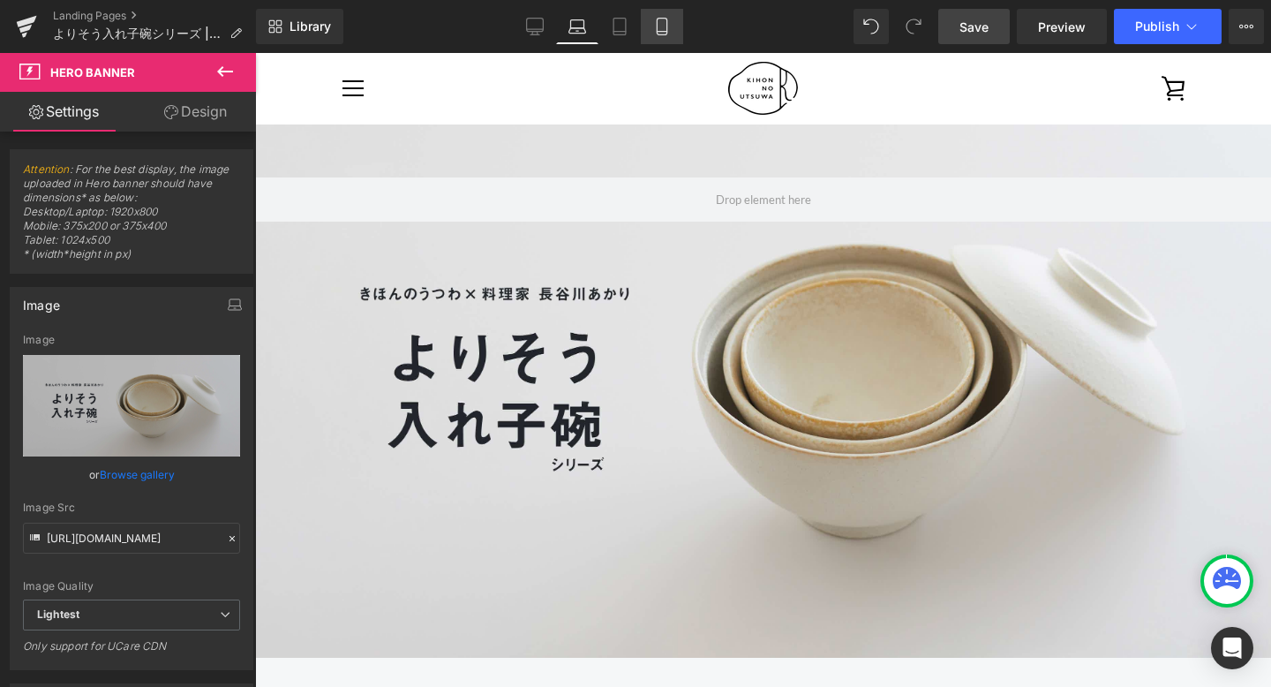
click at [649, 26] on link "Mobile" at bounding box center [662, 26] width 42 height 35
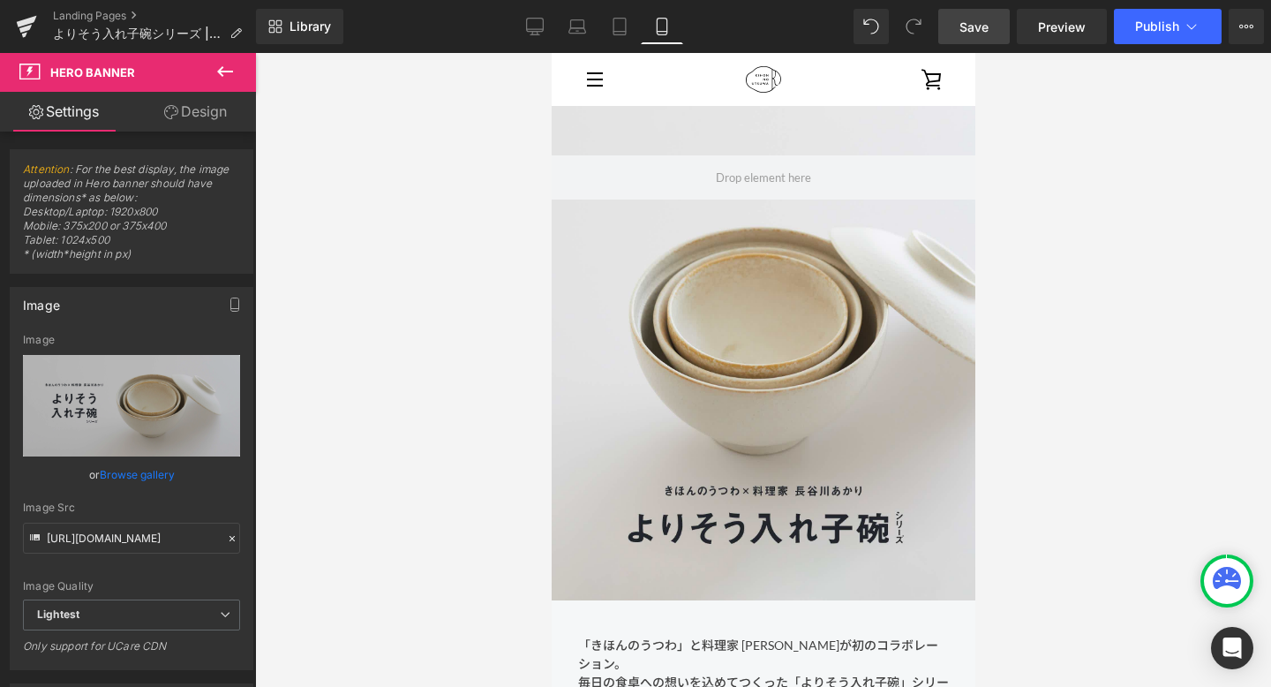
click at [606, 358] on div at bounding box center [763, 353] width 424 height 494
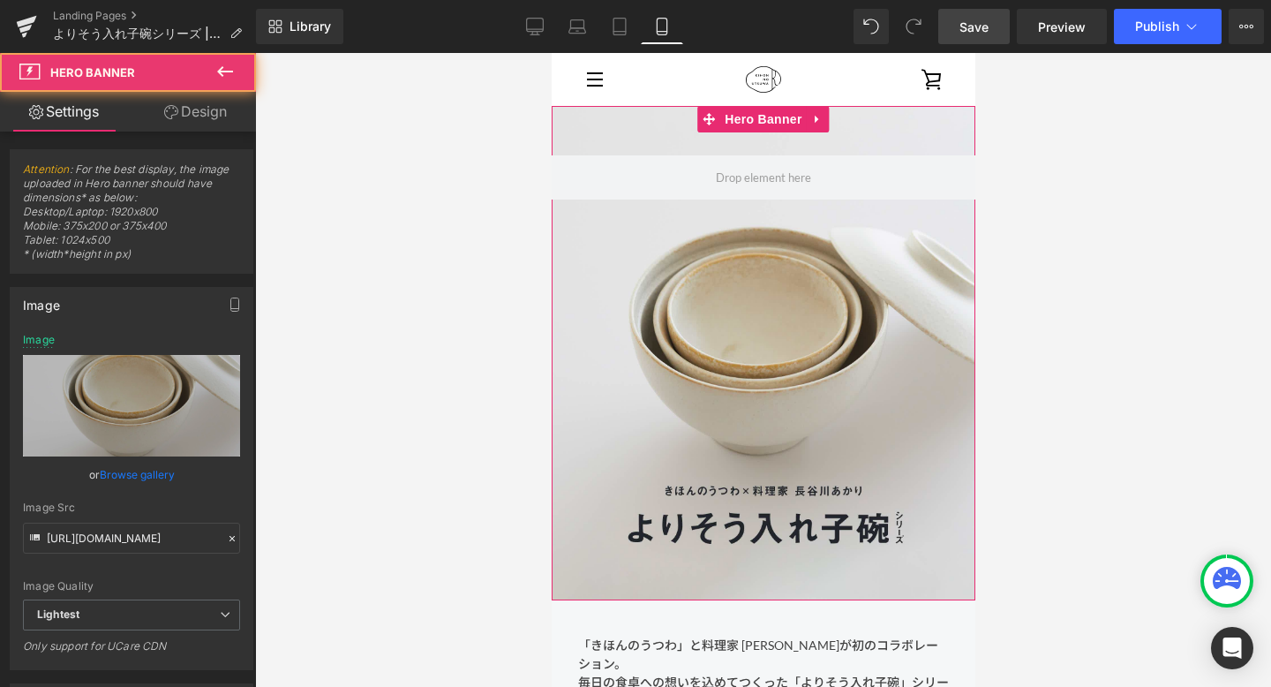
click at [606, 358] on div at bounding box center [763, 353] width 424 height 494
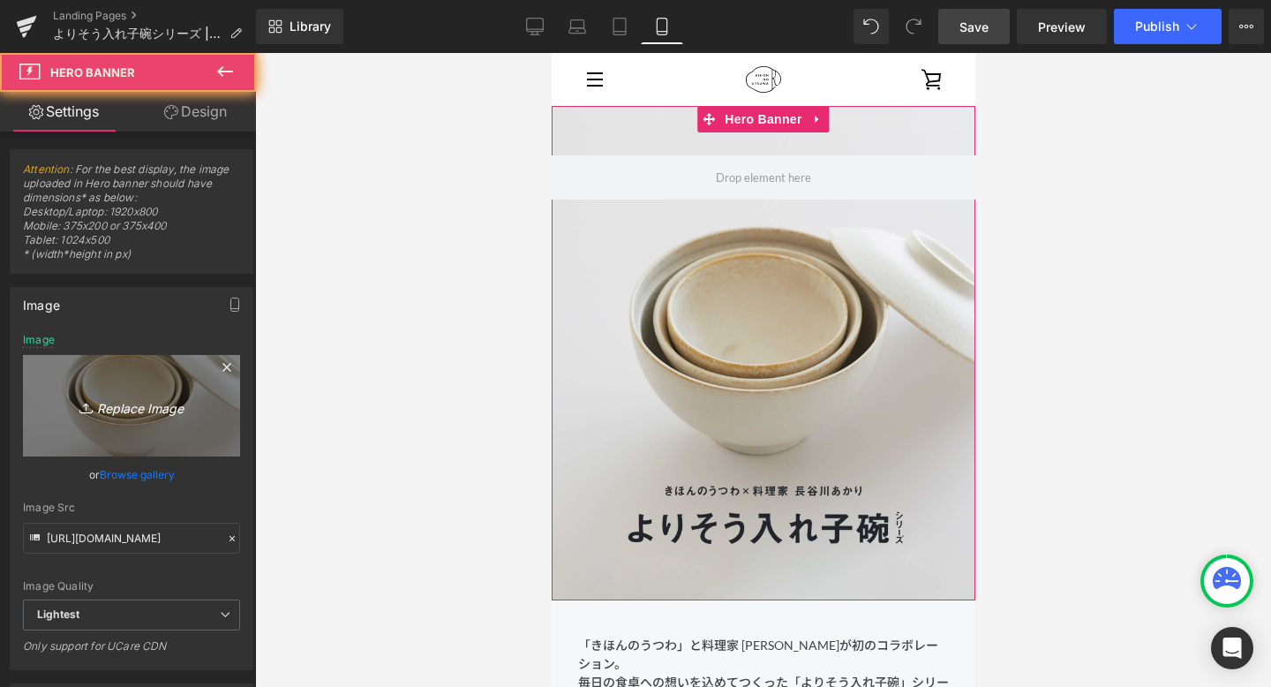
click at [196, 395] on icon "Replace Image" at bounding box center [131, 406] width 141 height 22
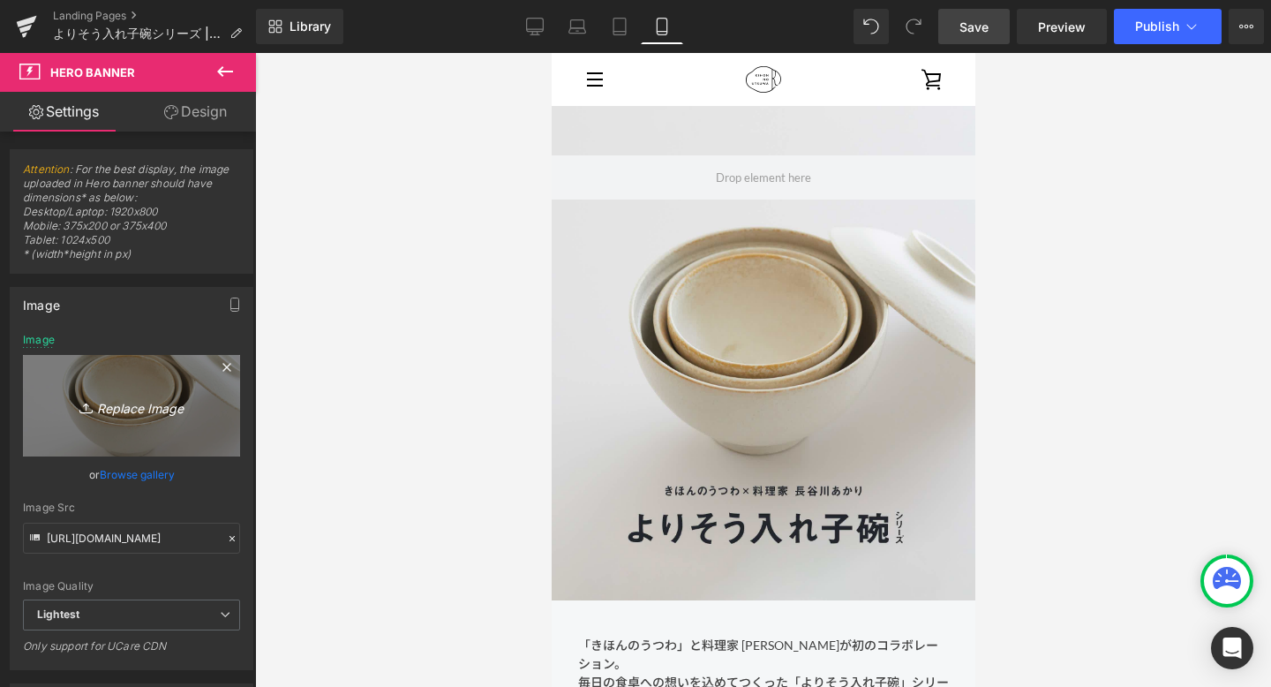
type input "C:\fakepath\bnr_1500x1750_w.jpg"
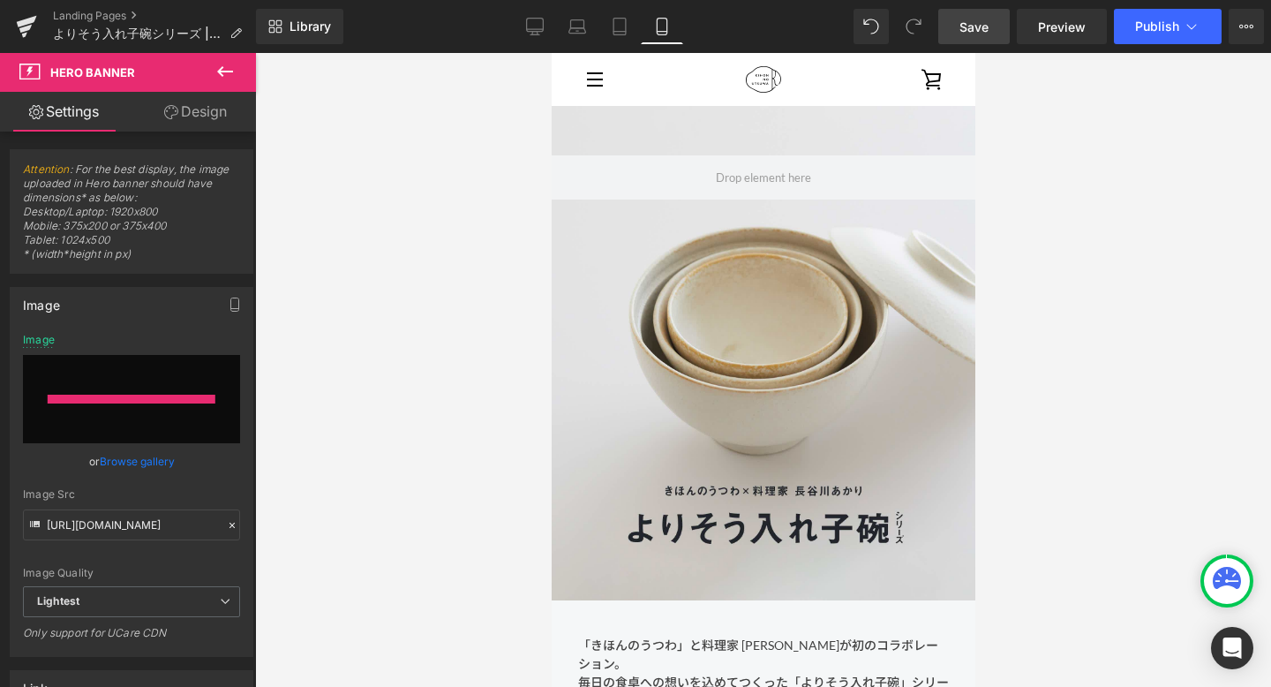
type input "[URL][DOMAIN_NAME]"
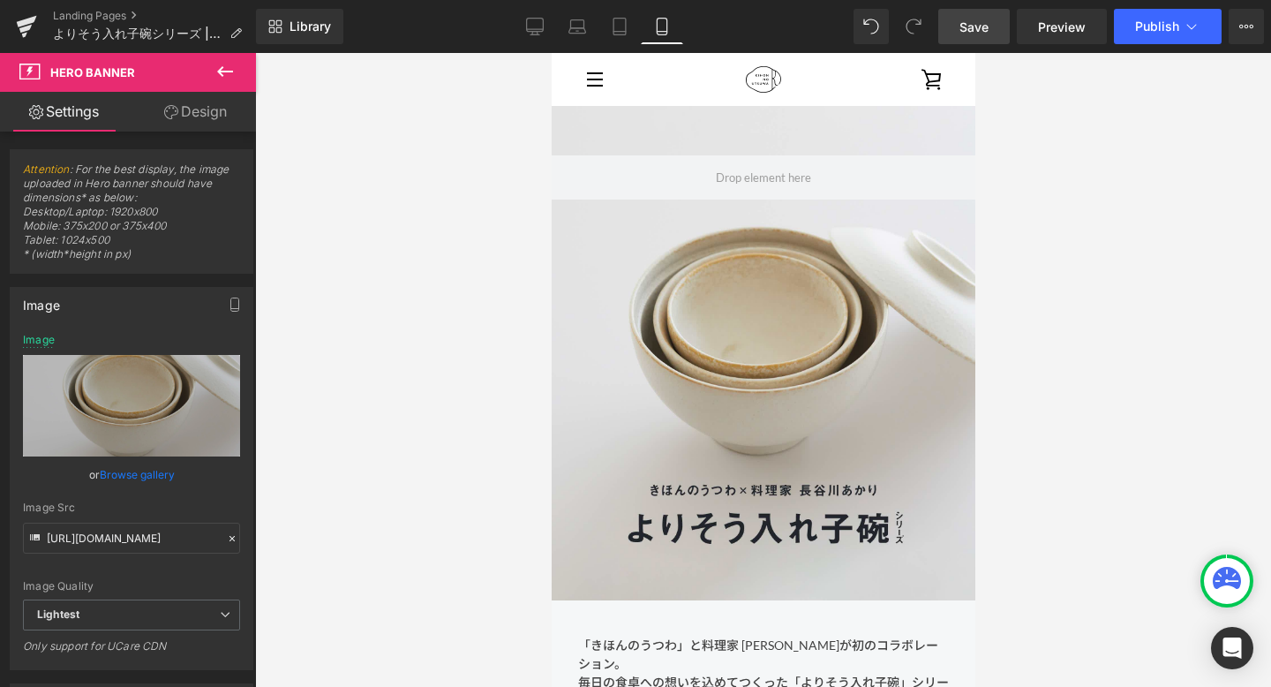
click at [971, 26] on span "Save" at bounding box center [974, 27] width 29 height 19
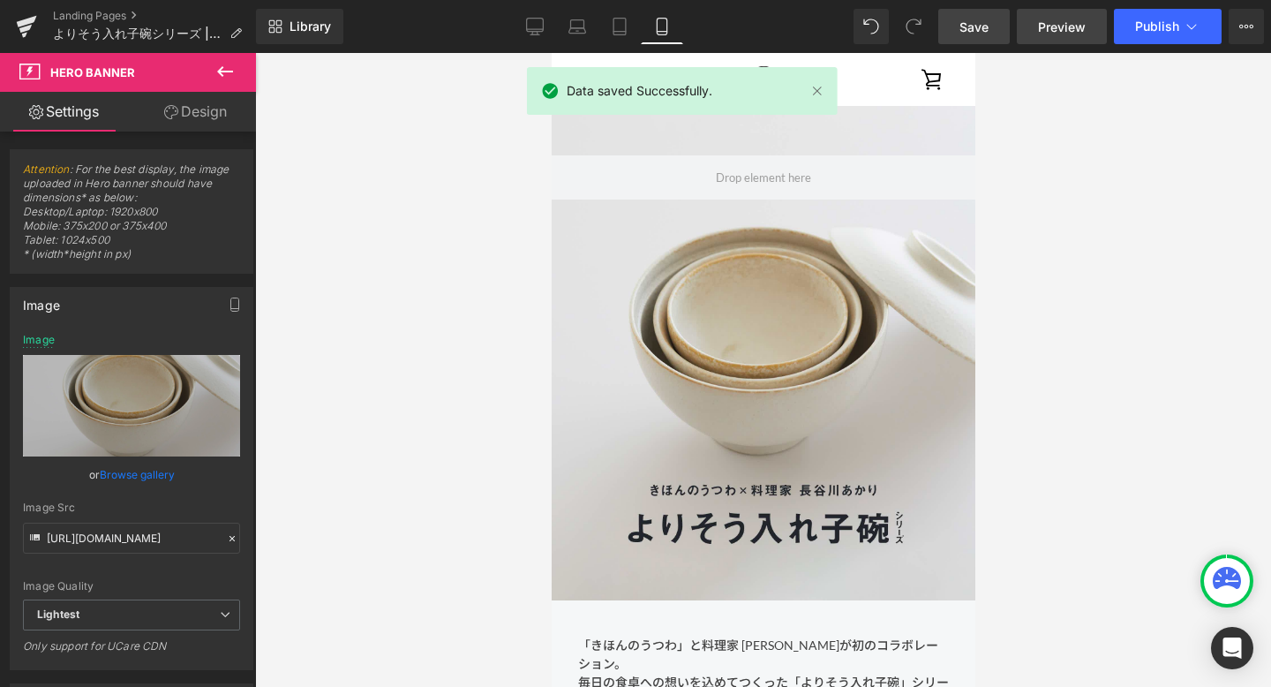
click at [1062, 28] on span "Preview" at bounding box center [1062, 27] width 48 height 19
